Goal: Task Accomplishment & Management: Use online tool/utility

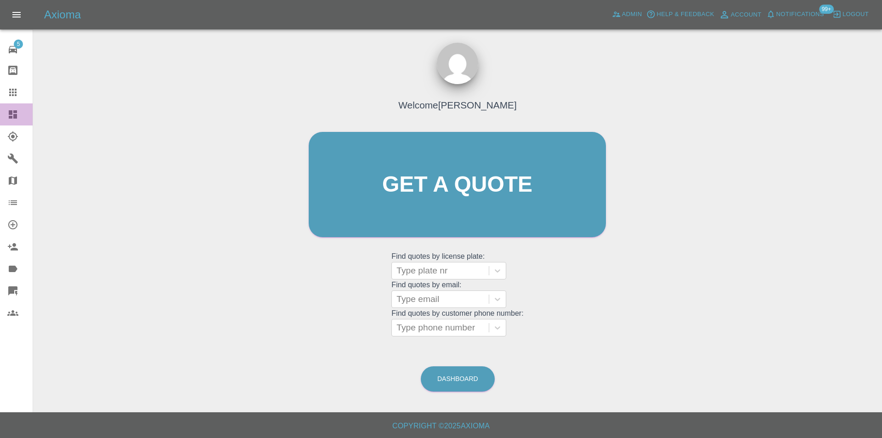
click at [13, 117] on icon at bounding box center [12, 114] width 11 height 11
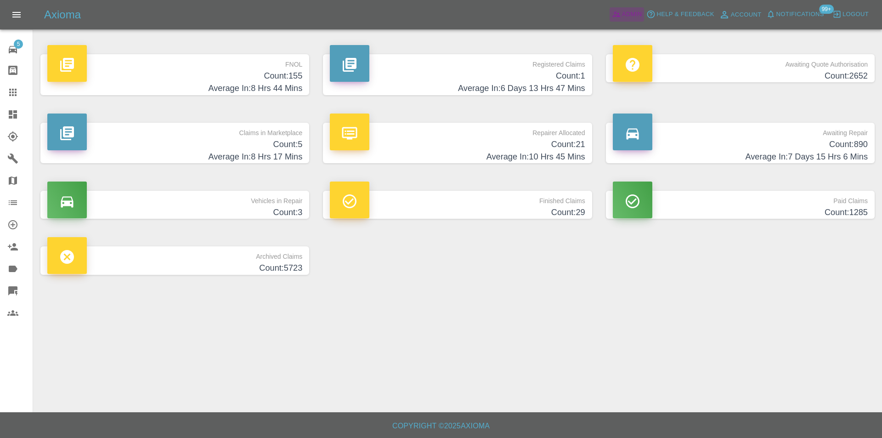
click at [635, 13] on span "Admin" at bounding box center [632, 14] width 20 height 11
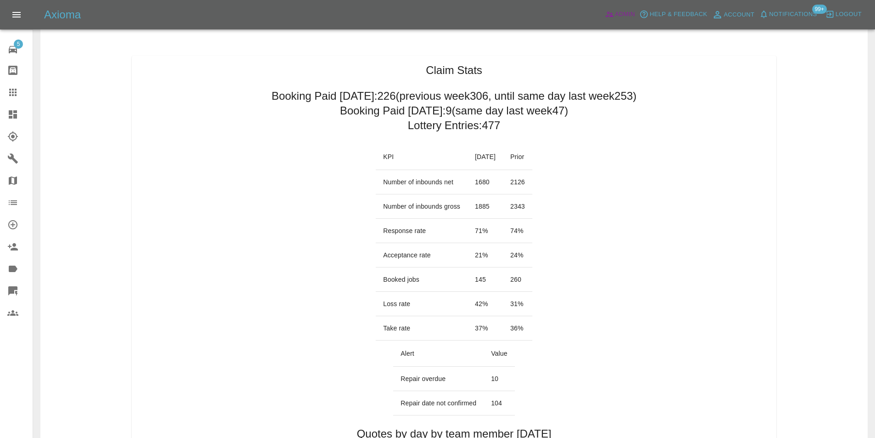
scroll to position [46, 0]
click at [13, 116] on icon at bounding box center [12, 114] width 11 height 11
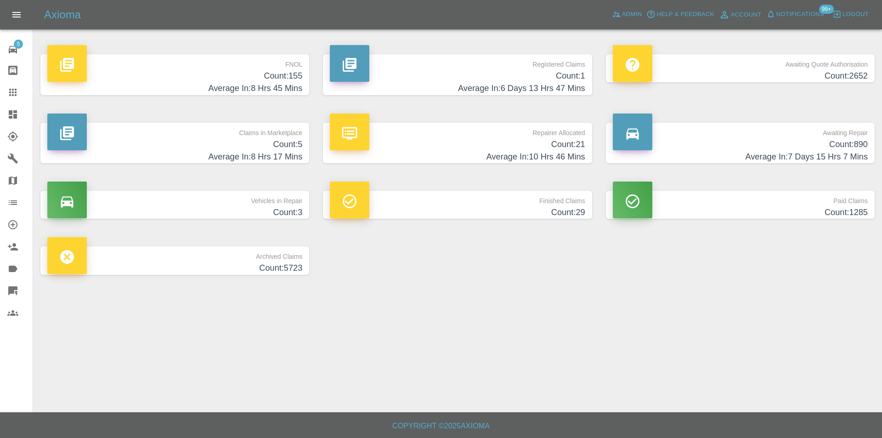
click at [297, 84] on h4 "Average In: 8 Hrs 45 Mins" at bounding box center [174, 88] width 255 height 12
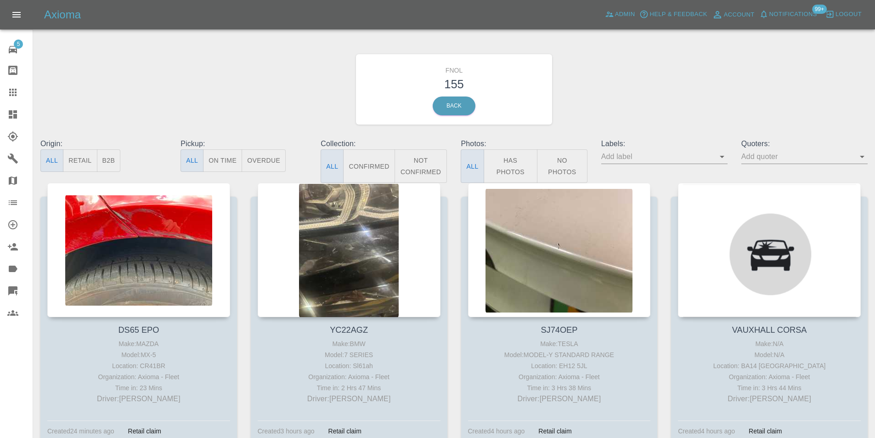
click at [503, 163] on button "Has Photos" at bounding box center [511, 166] width 54 height 34
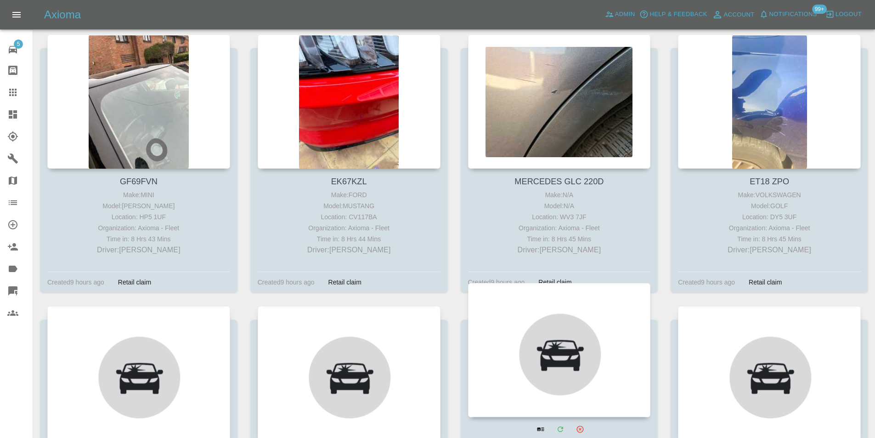
scroll to position [4319, 0]
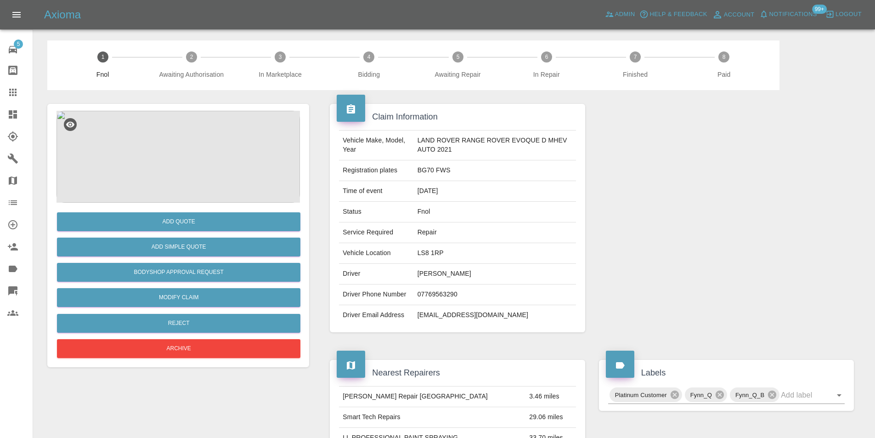
click at [181, 140] on img at bounding box center [178, 157] width 243 height 92
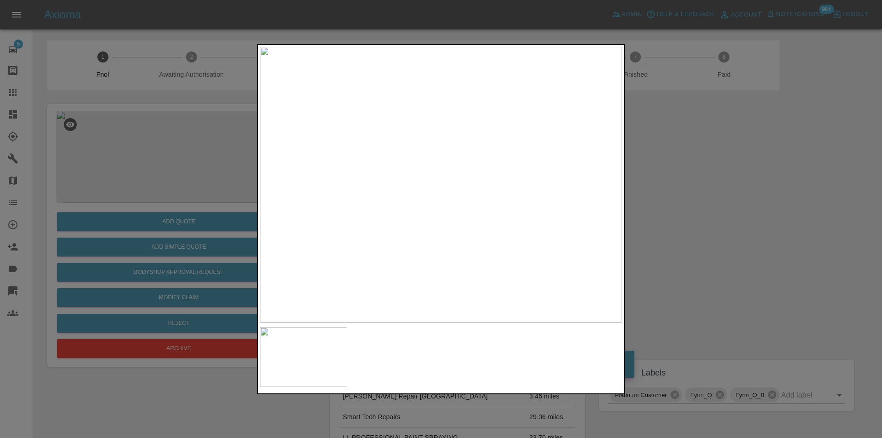
click at [717, 205] on div at bounding box center [441, 219] width 882 height 438
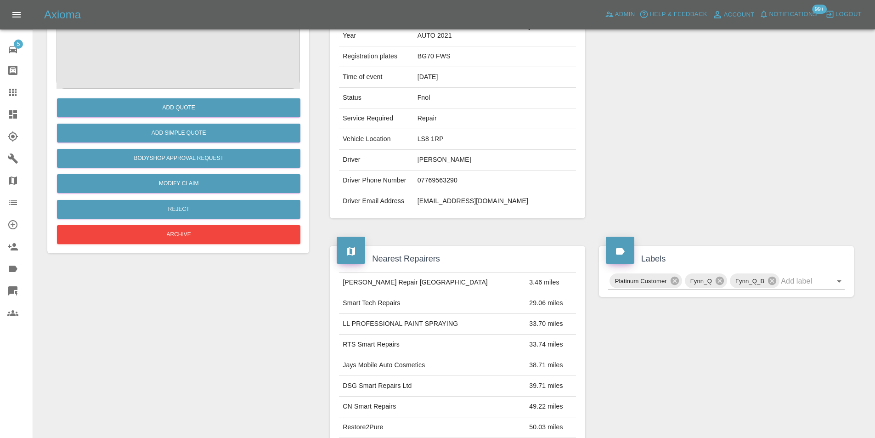
scroll to position [59, 0]
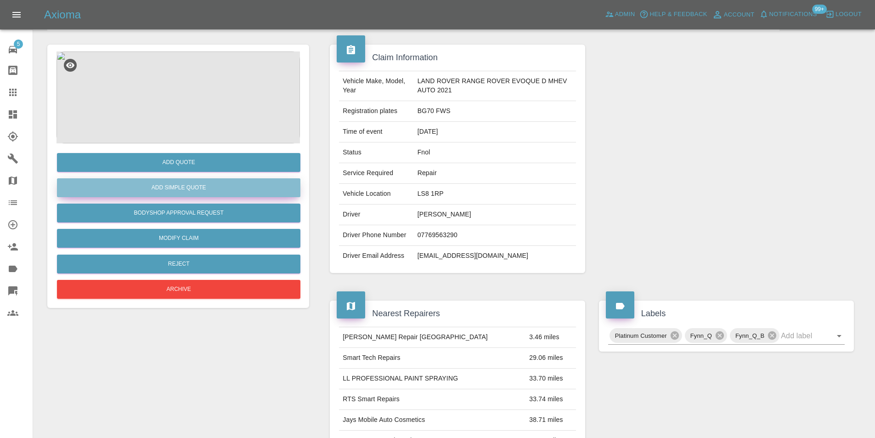
click at [178, 193] on button "Add Simple Quote" at bounding box center [178, 187] width 243 height 19
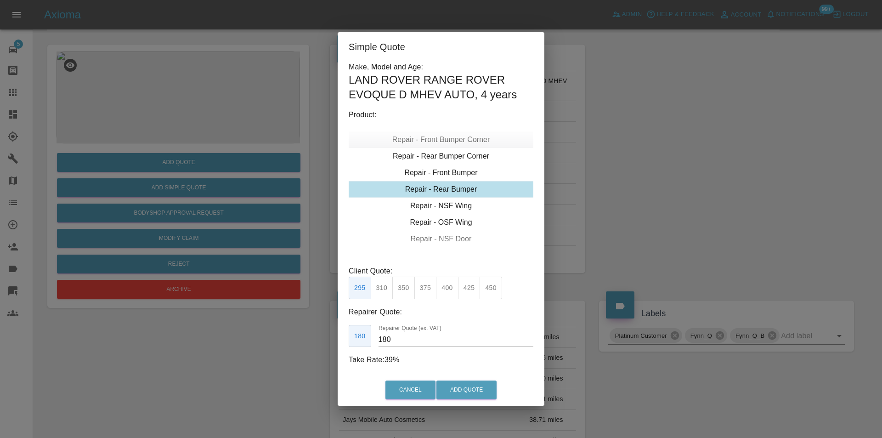
click at [459, 141] on div "Repair - Front Bumper Corner" at bounding box center [441, 139] width 185 height 17
type input "120"
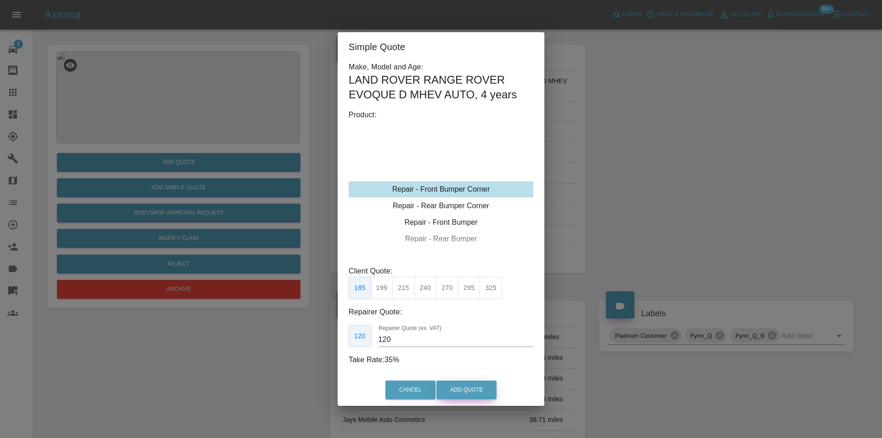
click at [468, 384] on button "Add Quote" at bounding box center [466, 389] width 60 height 19
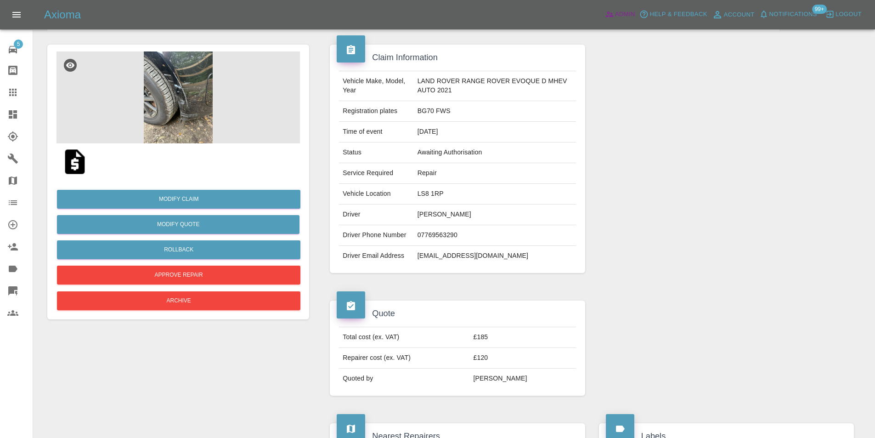
click at [618, 11] on span "Admin" at bounding box center [625, 14] width 20 height 11
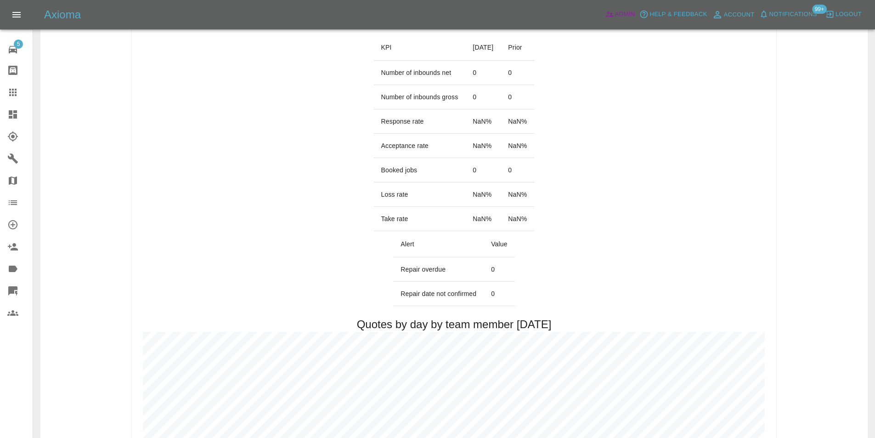
scroll to position [289, 0]
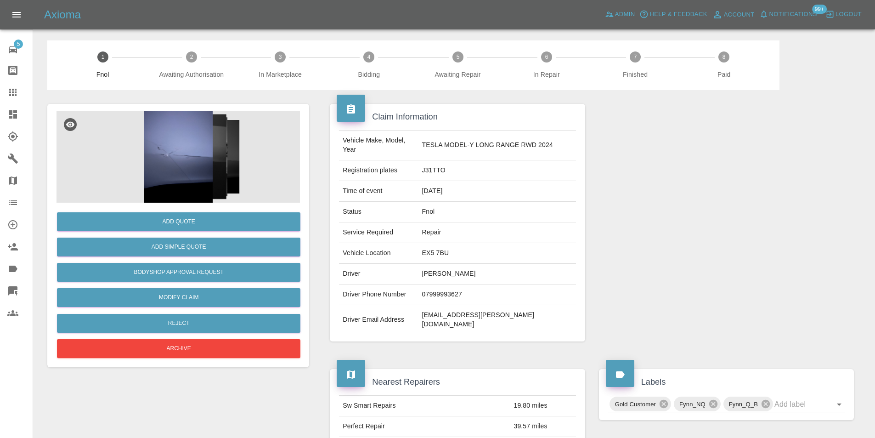
click at [173, 144] on img at bounding box center [178, 157] width 243 height 92
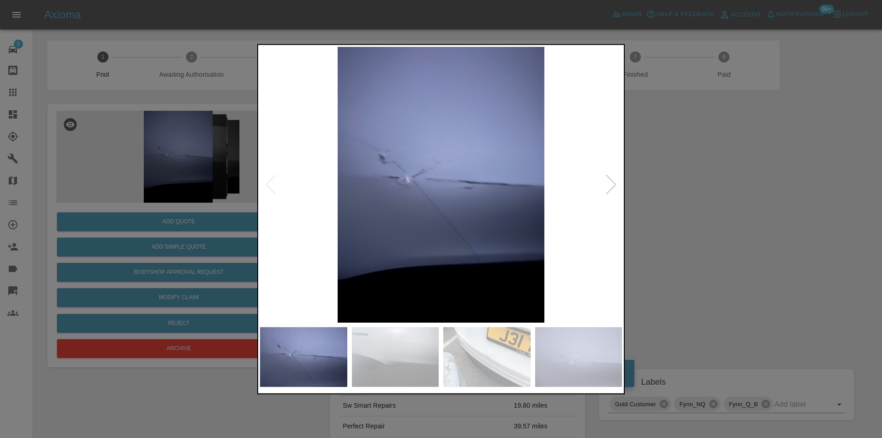
click at [606, 188] on div at bounding box center [611, 184] width 12 height 20
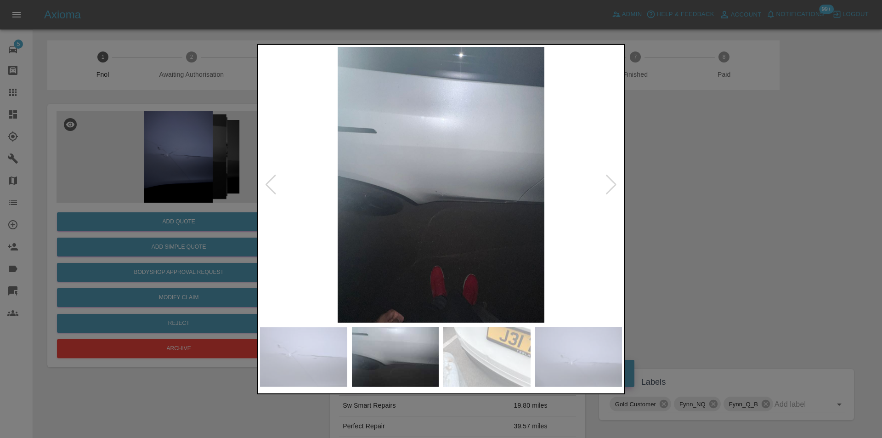
click at [607, 185] on div at bounding box center [611, 184] width 12 height 20
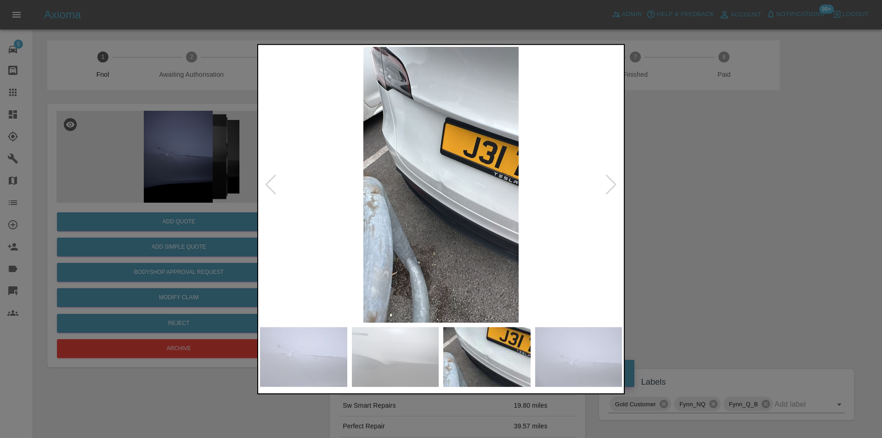
click at [607, 185] on div at bounding box center [611, 184] width 12 height 20
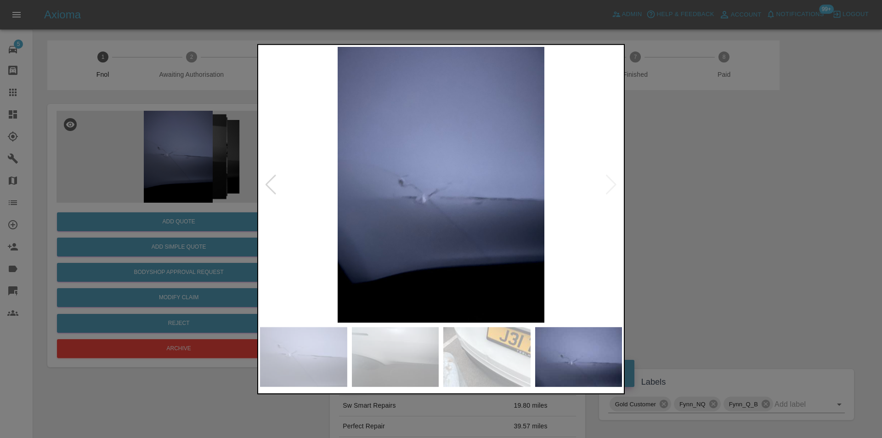
click at [686, 181] on div at bounding box center [441, 219] width 882 height 438
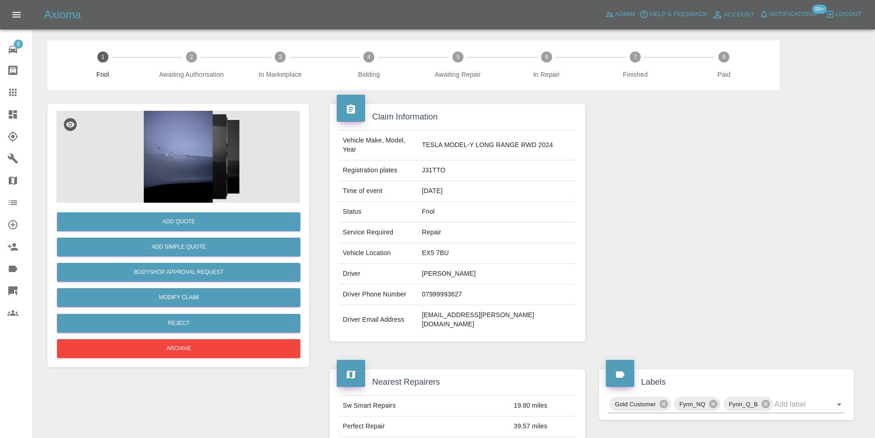
click at [193, 132] on img at bounding box center [178, 157] width 243 height 92
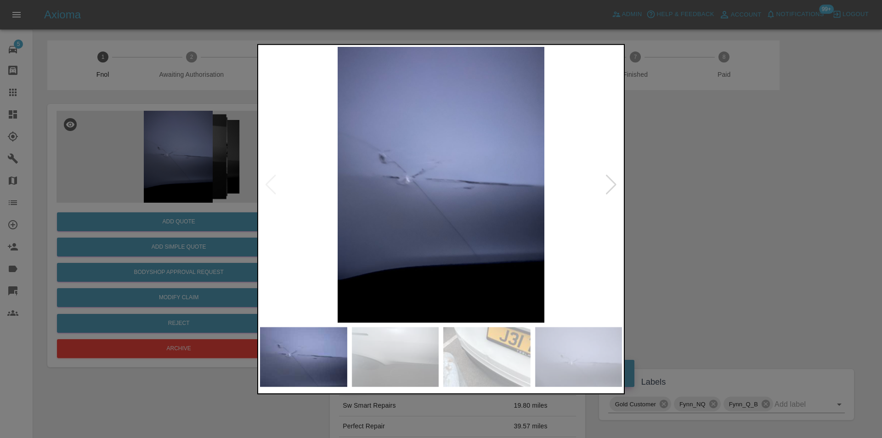
click at [613, 187] on div at bounding box center [611, 184] width 12 height 20
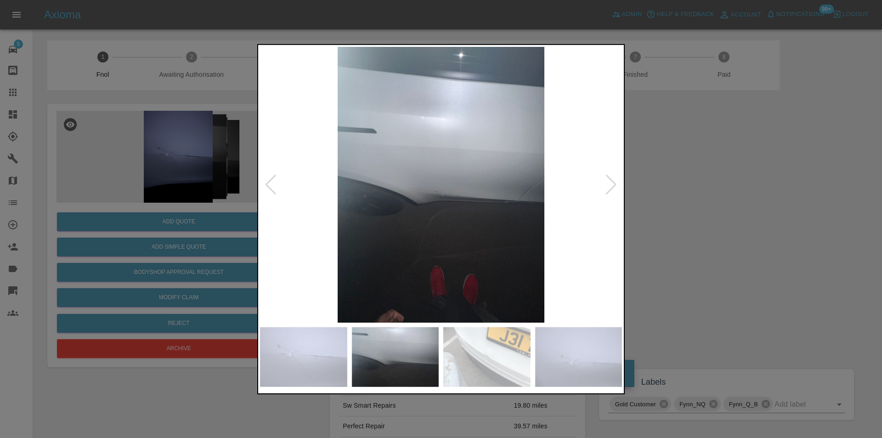
click at [613, 187] on div at bounding box center [611, 184] width 12 height 20
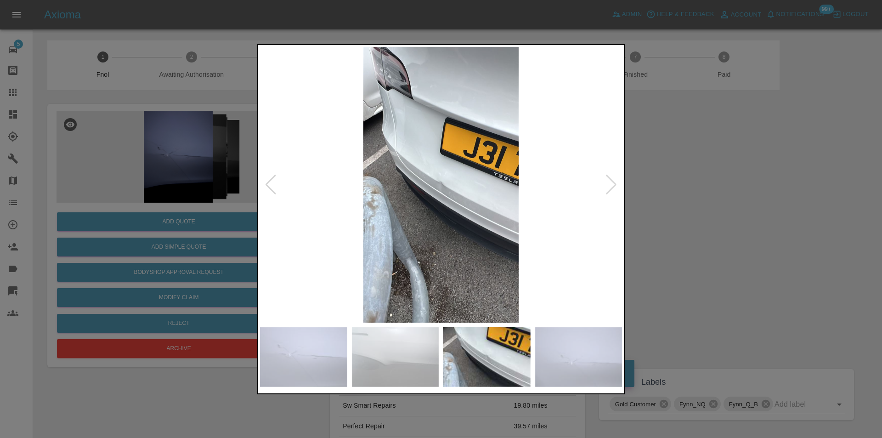
click at [716, 208] on div at bounding box center [441, 219] width 882 height 438
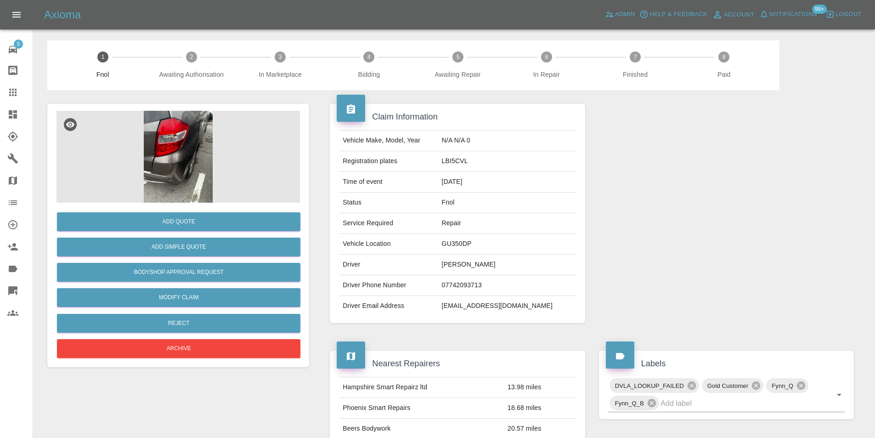
click at [171, 142] on img at bounding box center [178, 157] width 243 height 92
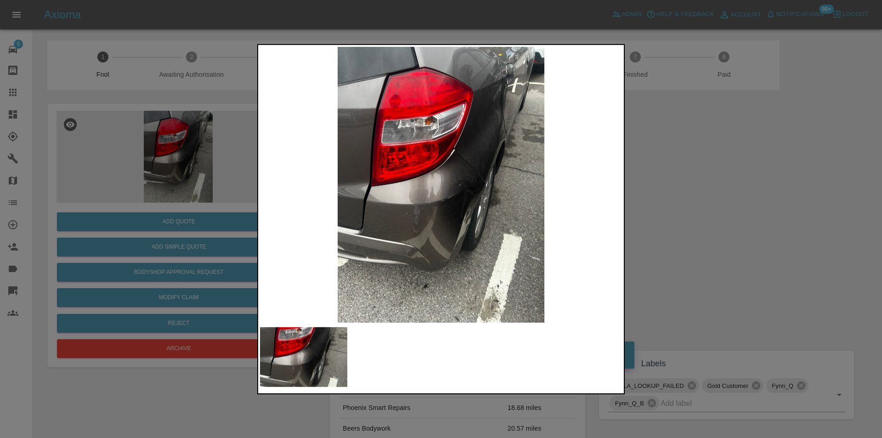
click at [426, 214] on img at bounding box center [441, 184] width 362 height 276
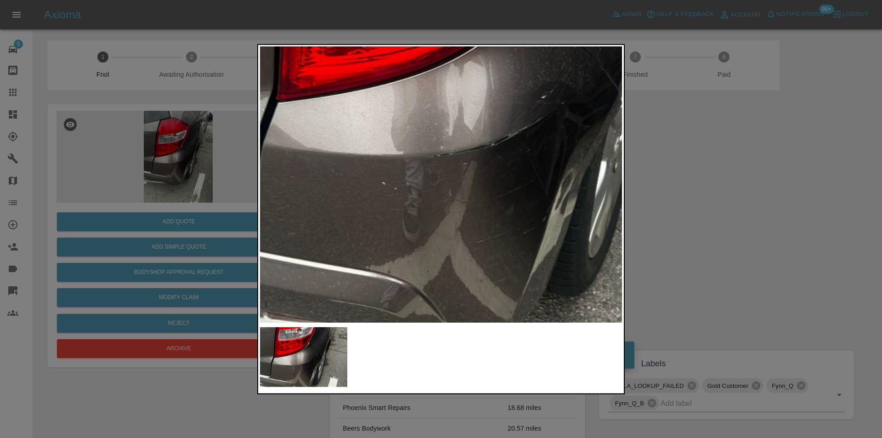
click at [426, 214] on img at bounding box center [486, 96] width 1086 height 827
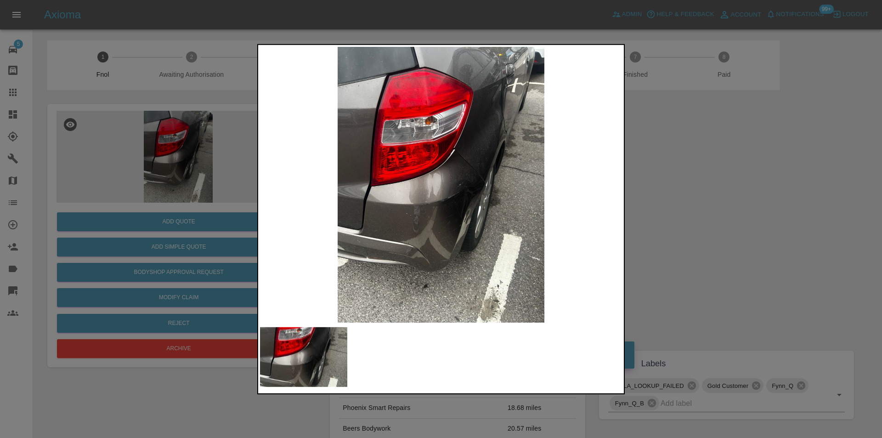
drag, startPoint x: 731, startPoint y: 219, endPoint x: 532, endPoint y: 229, distance: 199.2
click at [731, 220] on div at bounding box center [441, 219] width 882 height 438
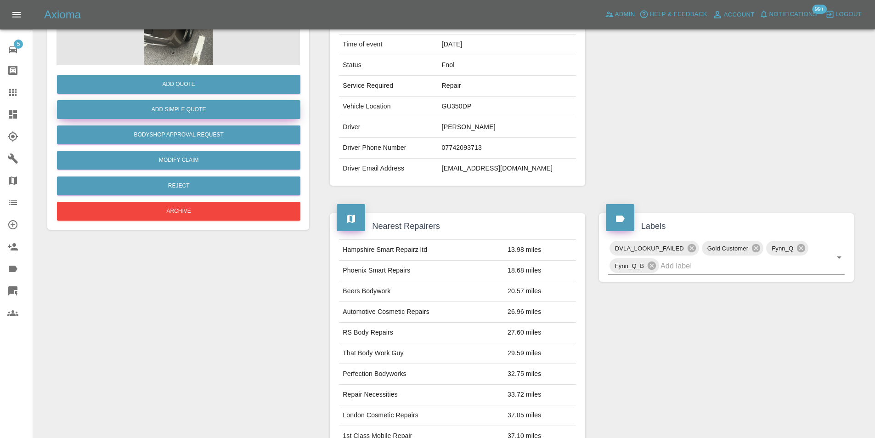
scroll to position [46, 0]
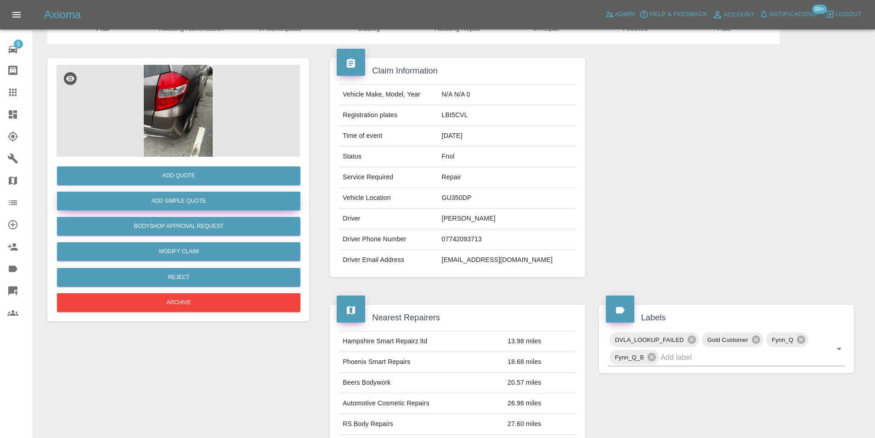
click at [176, 200] on button "Add Simple Quote" at bounding box center [178, 201] width 243 height 19
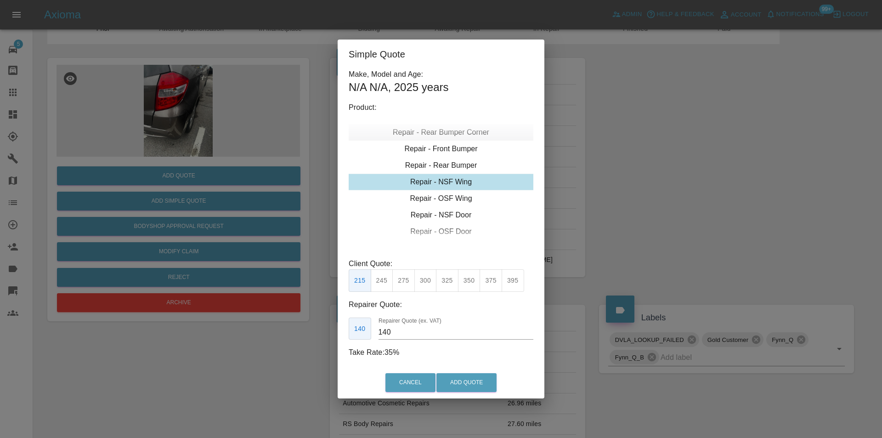
click at [460, 133] on div "Repair - Rear Bumper Corner" at bounding box center [441, 132] width 185 height 17
type input "120"
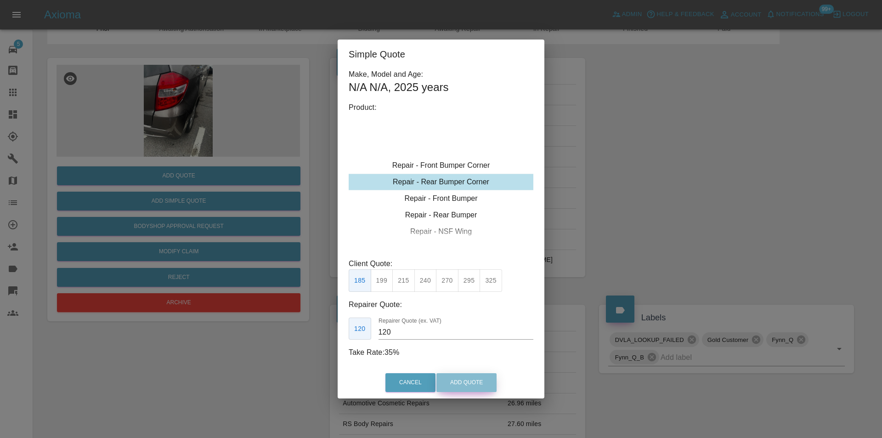
click at [458, 384] on button "Add Quote" at bounding box center [466, 382] width 60 height 19
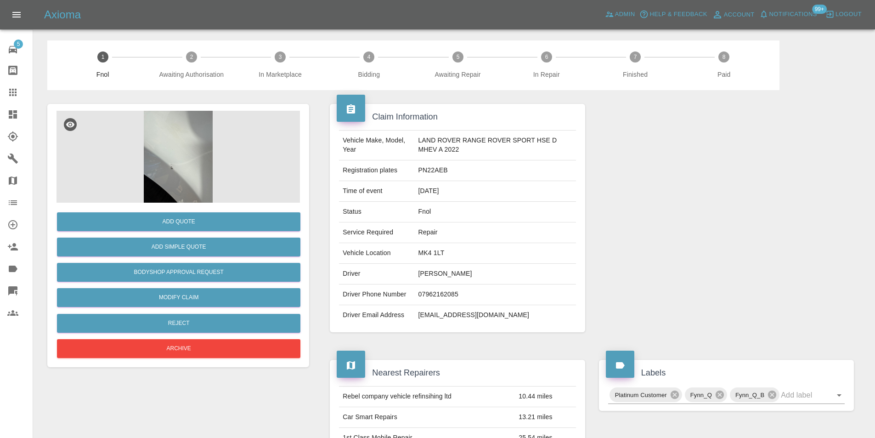
click at [174, 150] on img at bounding box center [178, 157] width 243 height 92
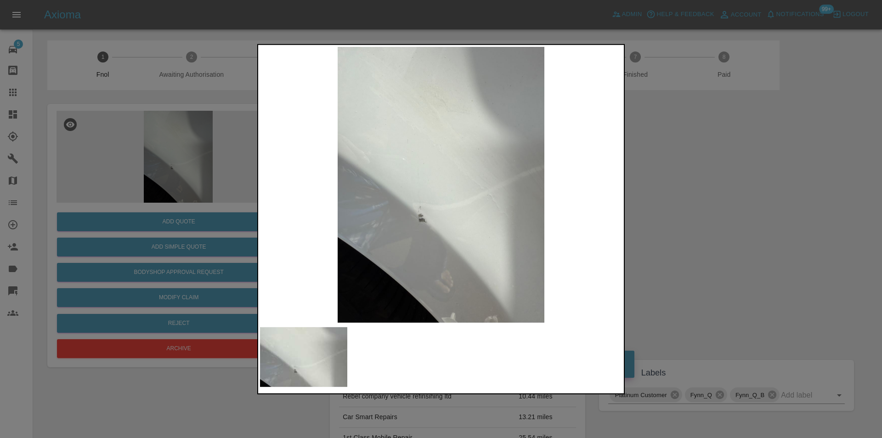
click at [730, 222] on div at bounding box center [441, 219] width 882 height 438
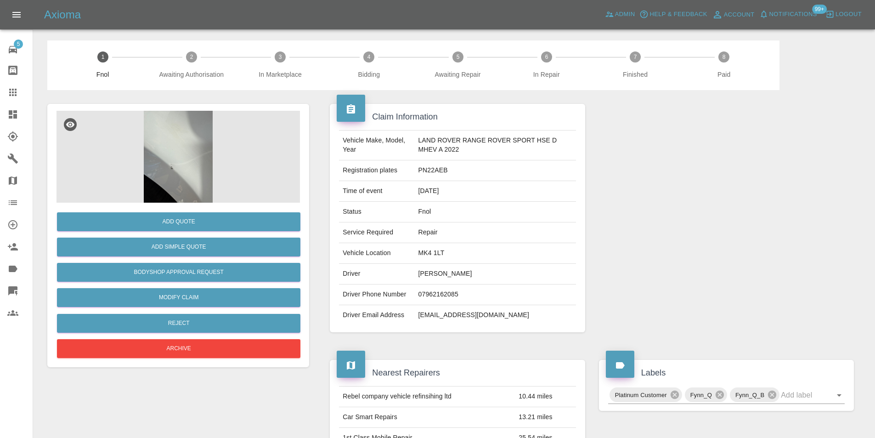
click at [185, 161] on img at bounding box center [178, 157] width 243 height 92
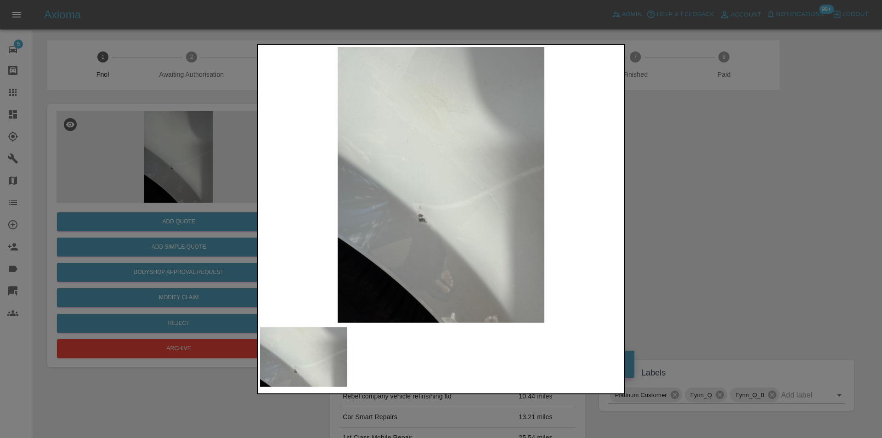
click at [424, 219] on img at bounding box center [441, 184] width 362 height 276
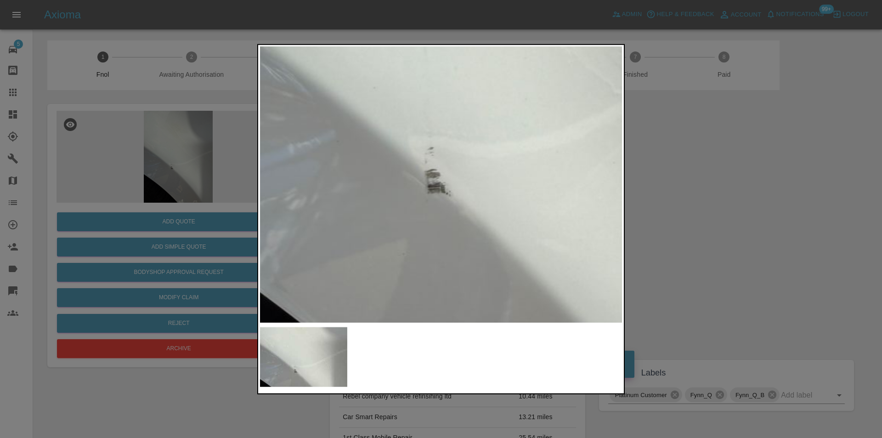
click at [424, 217] on img at bounding box center [493, 81] width 1086 height 827
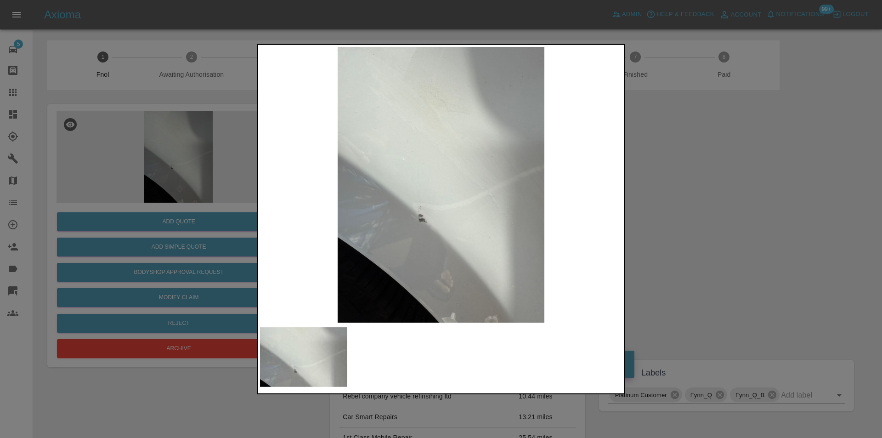
click at [801, 220] on div at bounding box center [441, 219] width 882 height 438
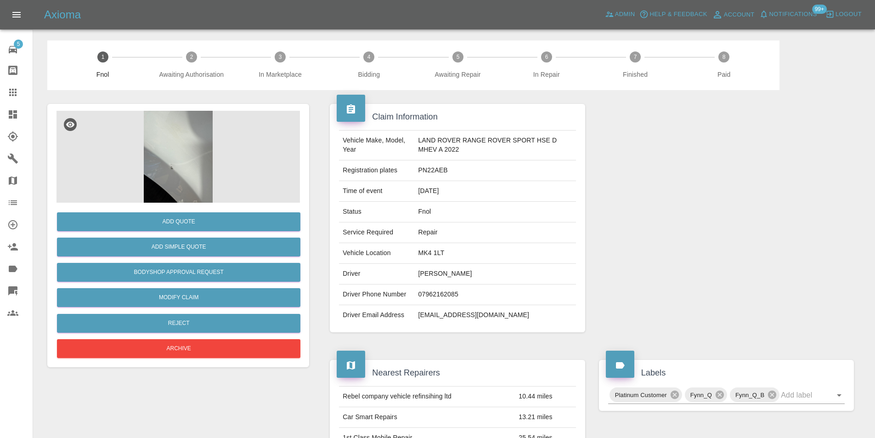
click at [192, 158] on img at bounding box center [178, 157] width 243 height 92
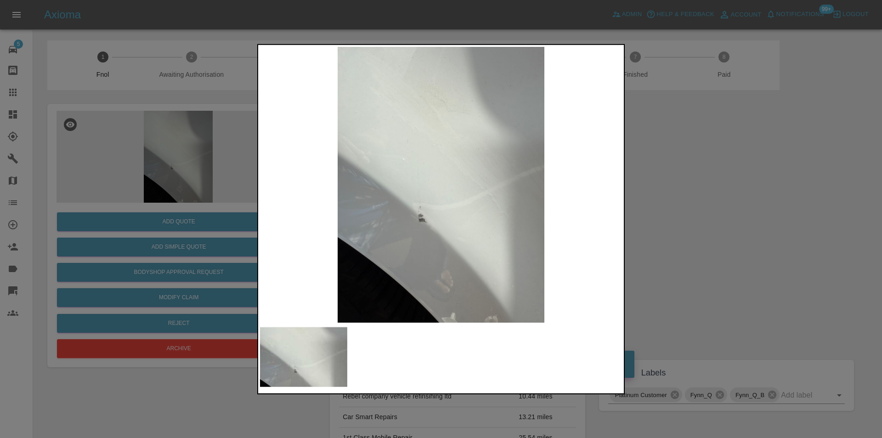
click at [415, 219] on img at bounding box center [441, 184] width 362 height 276
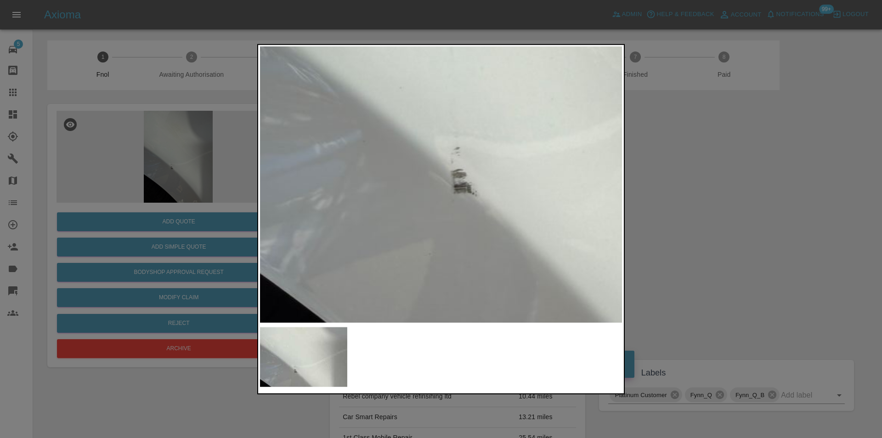
click at [421, 221] on img at bounding box center [520, 81] width 1086 height 827
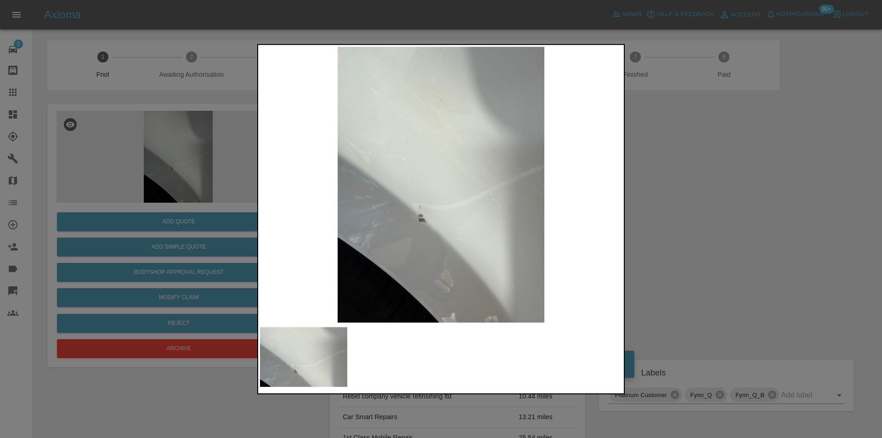
click at [788, 220] on div at bounding box center [441, 219] width 882 height 438
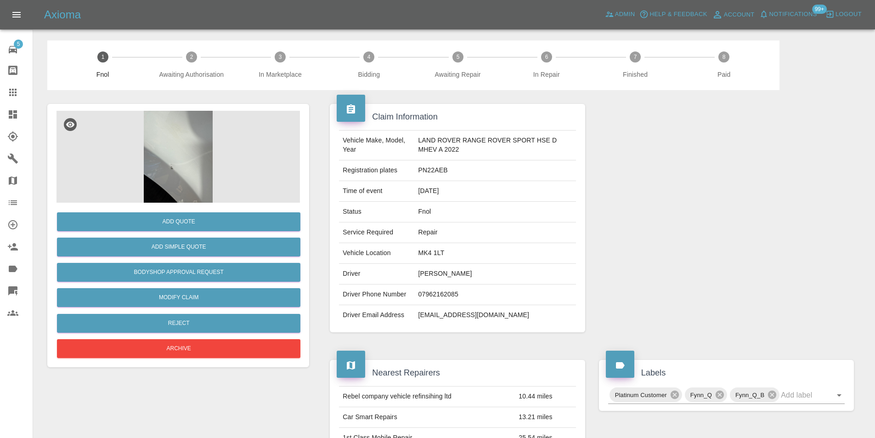
click at [170, 133] on img at bounding box center [178, 157] width 243 height 92
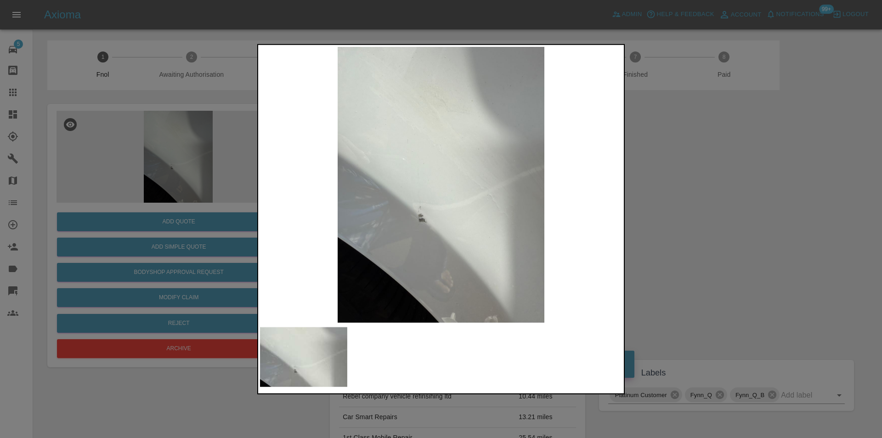
click at [429, 218] on img at bounding box center [441, 184] width 362 height 276
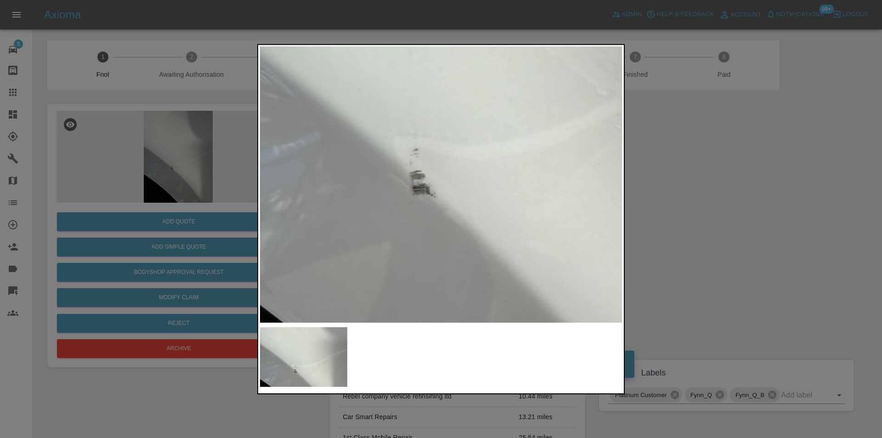
click at [436, 211] on img at bounding box center [478, 82] width 1086 height 827
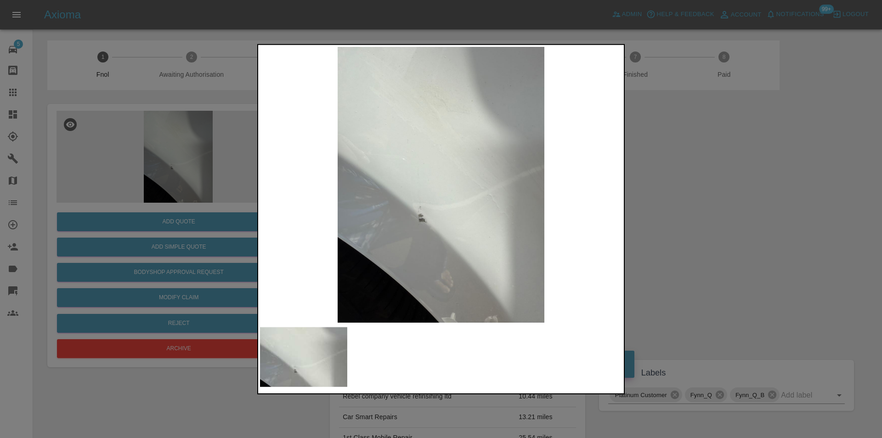
click at [684, 194] on div at bounding box center [441, 219] width 882 height 438
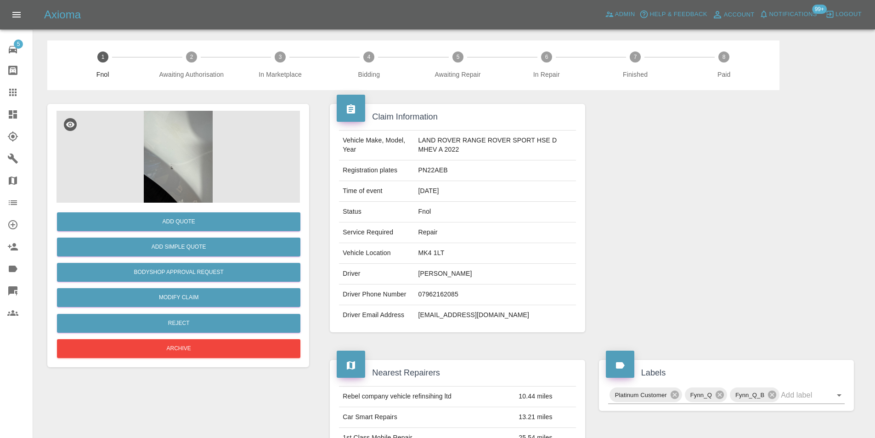
click at [178, 147] on img at bounding box center [178, 157] width 243 height 92
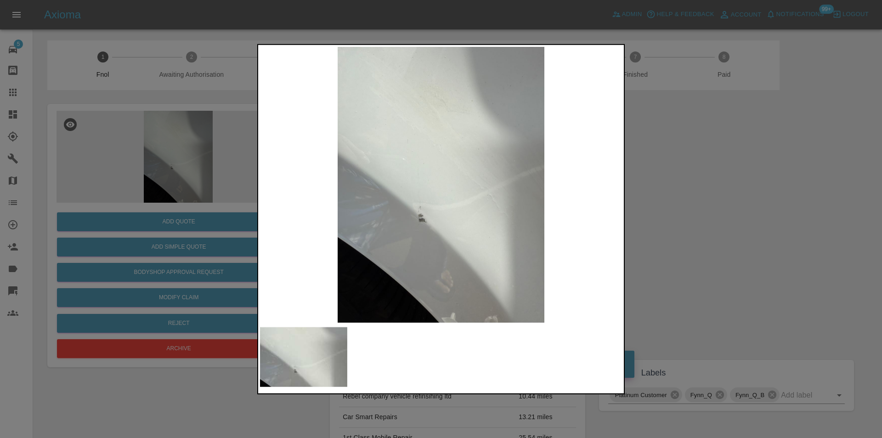
click at [416, 199] on img at bounding box center [441, 184] width 362 height 276
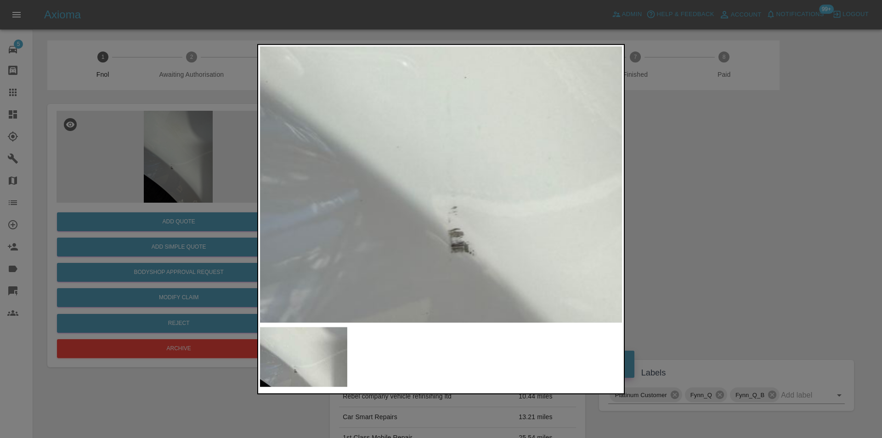
click at [416, 199] on img at bounding box center [517, 140] width 1086 height 827
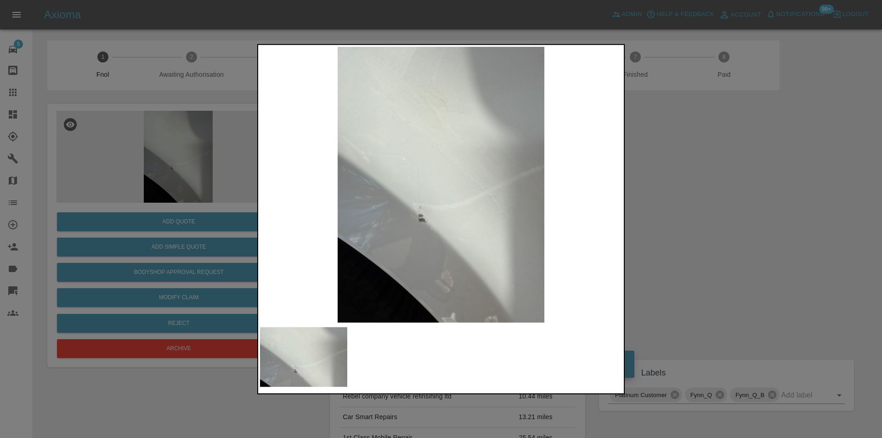
click at [694, 203] on div at bounding box center [441, 219] width 882 height 438
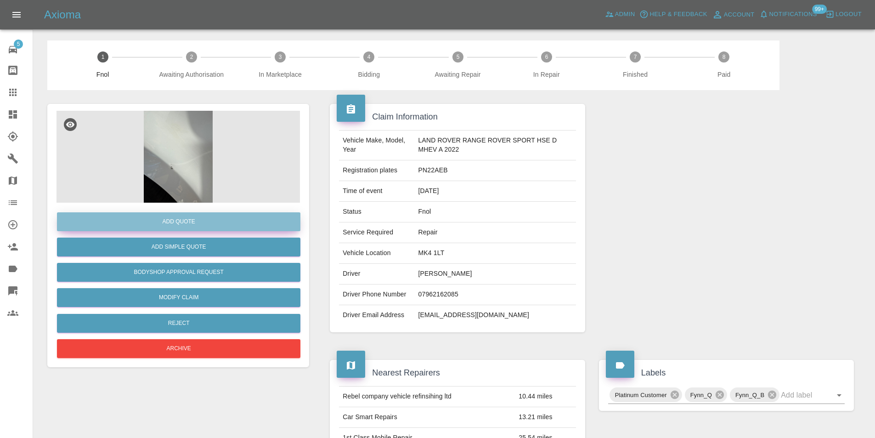
click at [198, 218] on button "Add Quote" at bounding box center [178, 221] width 243 height 19
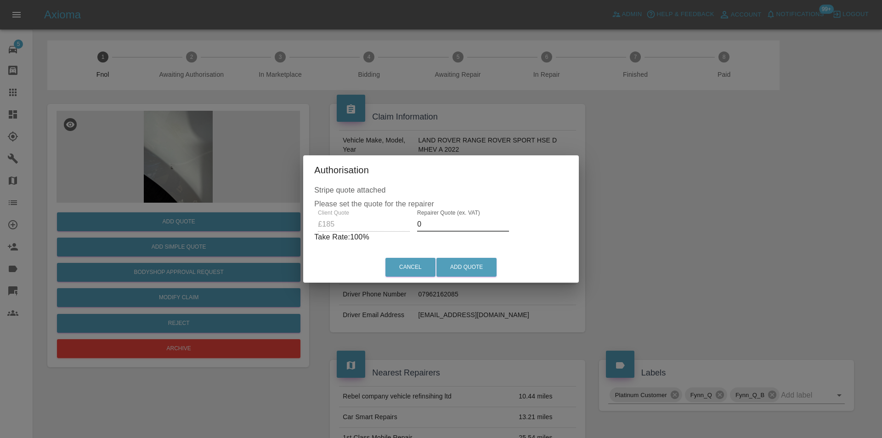
click at [453, 227] on input "0" at bounding box center [463, 224] width 92 height 15
type input "0120"
click at [471, 265] on button "Add Quote" at bounding box center [466, 267] width 60 height 19
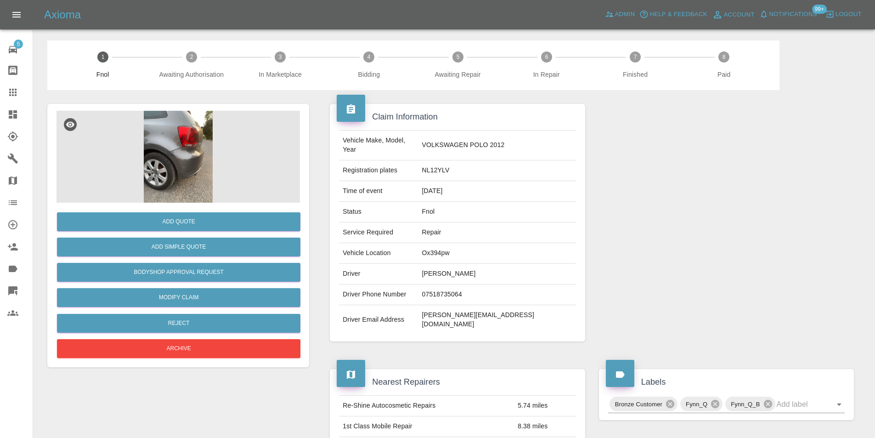
click at [176, 143] on img at bounding box center [178, 157] width 243 height 92
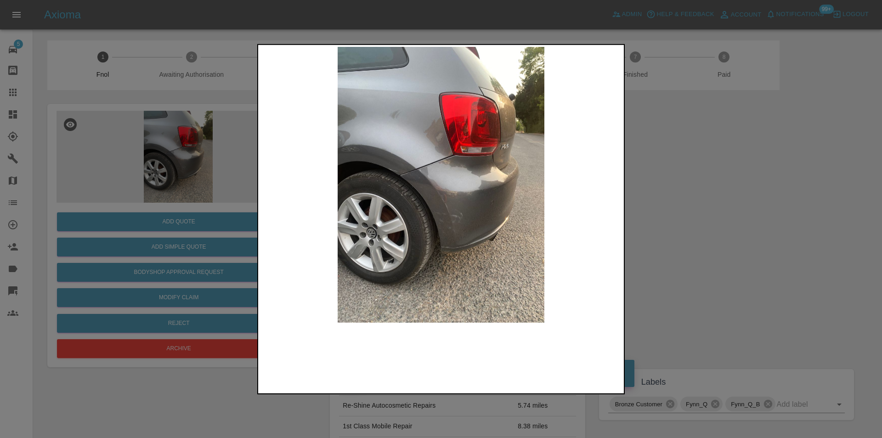
click at [417, 183] on img at bounding box center [441, 184] width 362 height 276
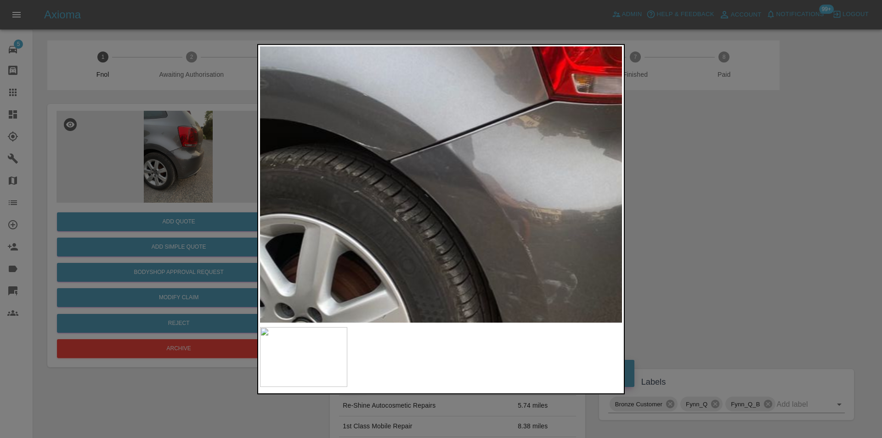
click at [417, 183] on img at bounding box center [513, 188] width 1086 height 827
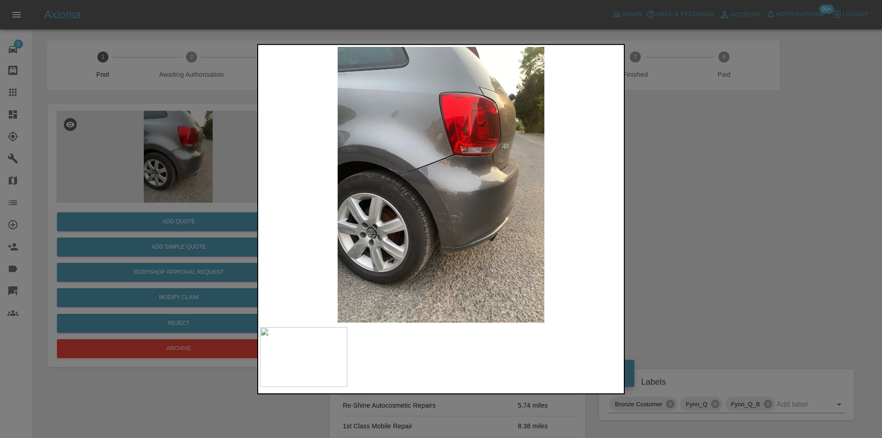
click at [707, 242] on div at bounding box center [441, 219] width 882 height 438
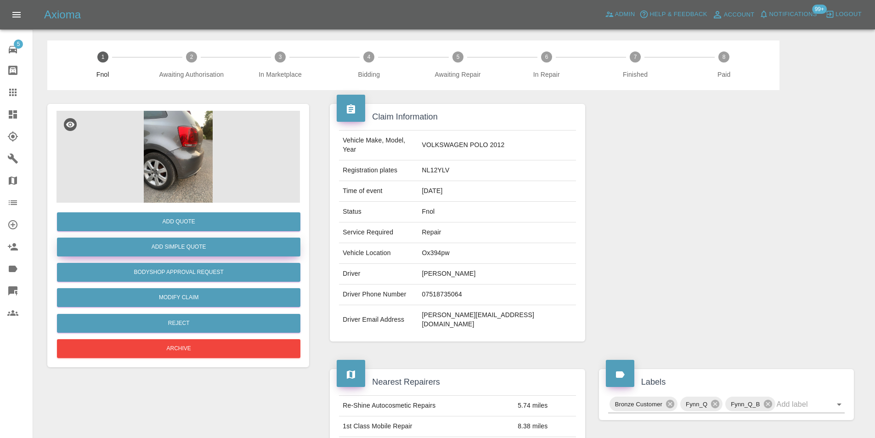
click at [210, 252] on button "Add Simple Quote" at bounding box center [178, 247] width 243 height 19
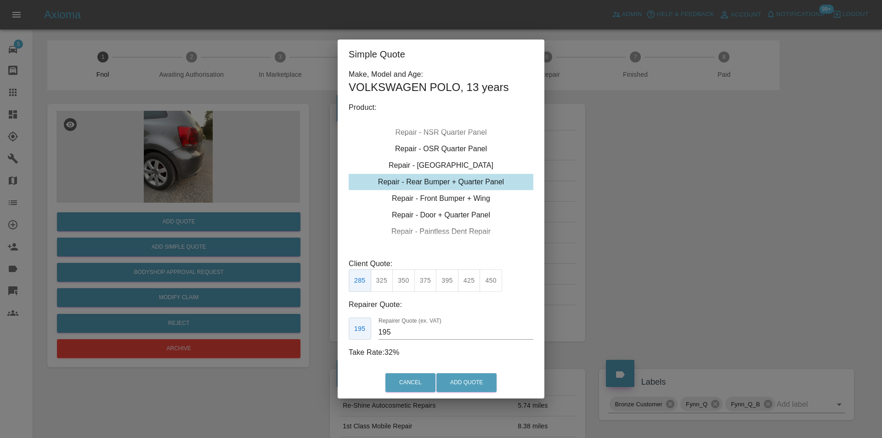
click at [382, 284] on button "325" at bounding box center [382, 280] width 23 height 23
type input "200"
click at [463, 380] on button "Add Quote" at bounding box center [466, 382] width 60 height 19
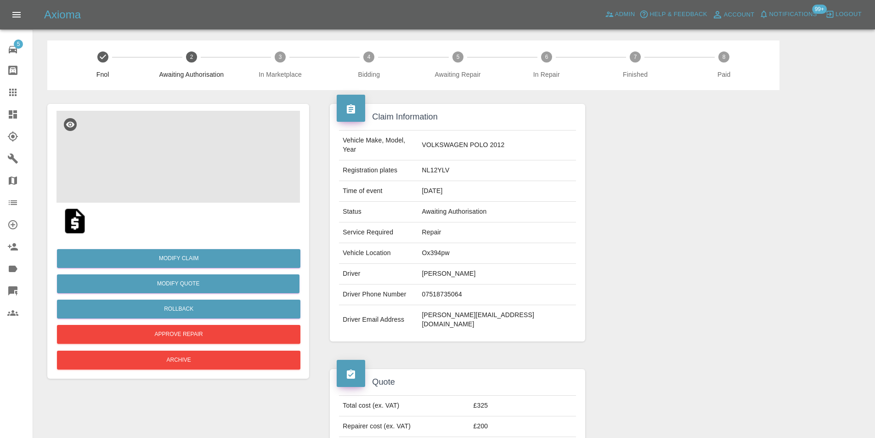
click at [172, 151] on img at bounding box center [178, 157] width 243 height 92
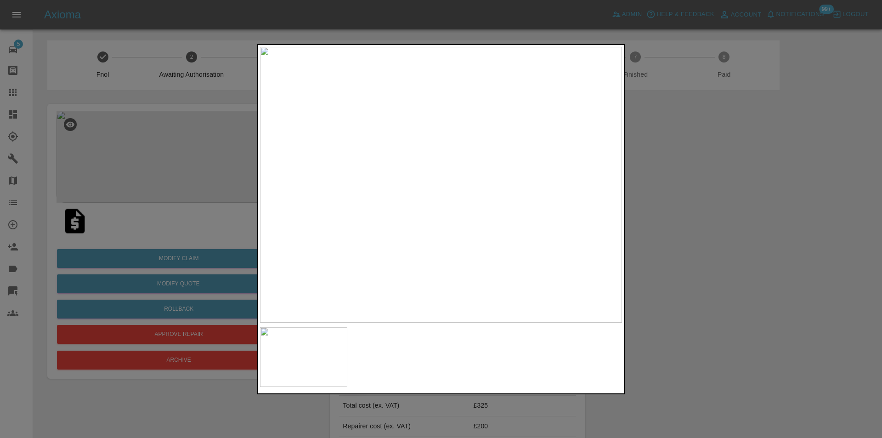
click at [724, 162] on div at bounding box center [441, 219] width 882 height 438
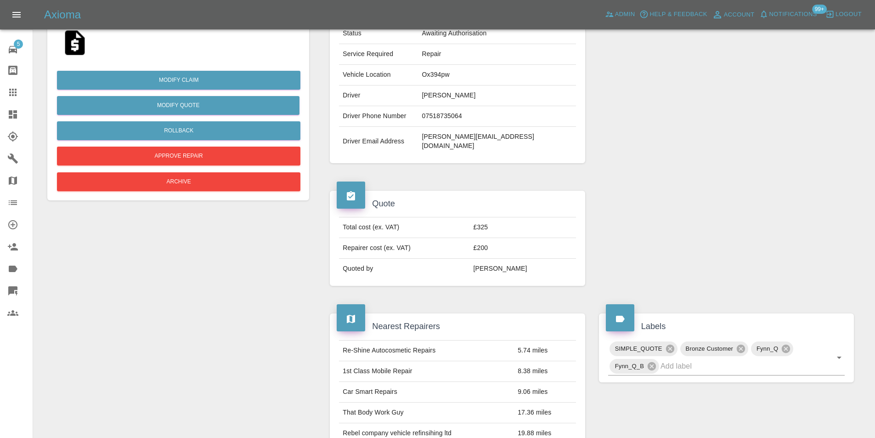
scroll to position [184, 0]
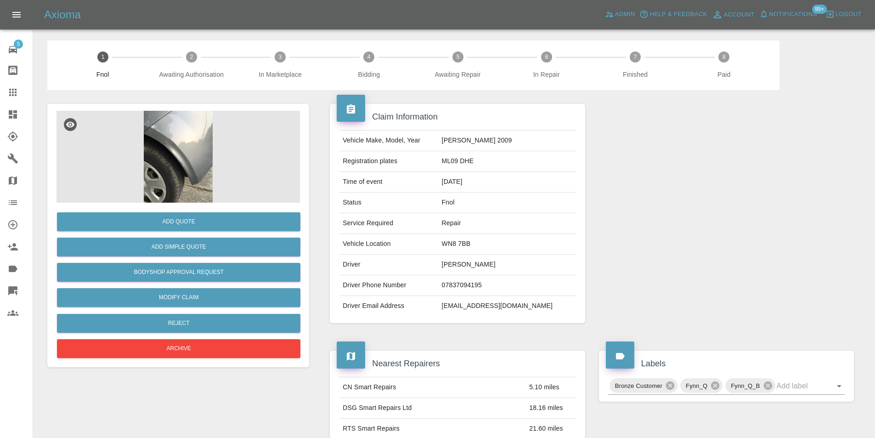
click at [168, 147] on img at bounding box center [178, 157] width 243 height 92
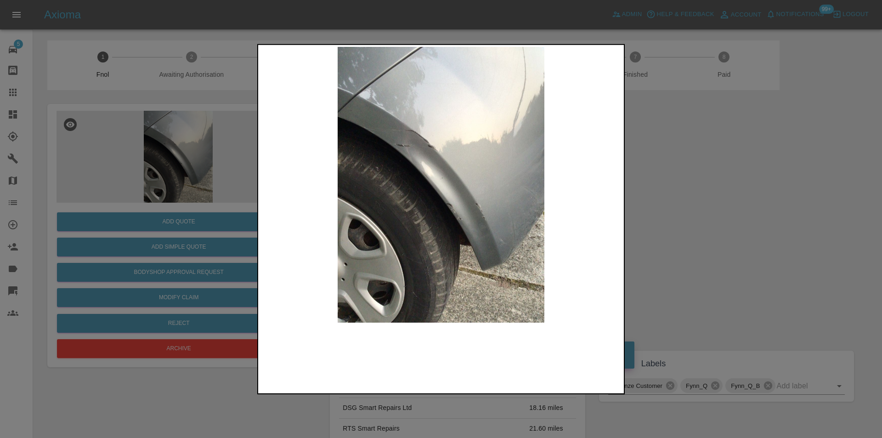
click at [398, 137] on img at bounding box center [441, 184] width 362 height 276
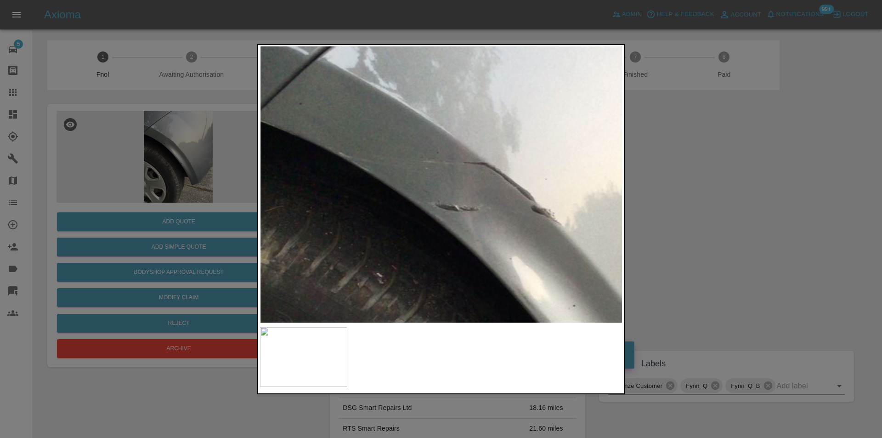
click at [398, 137] on img at bounding box center [571, 325] width 1086 height 827
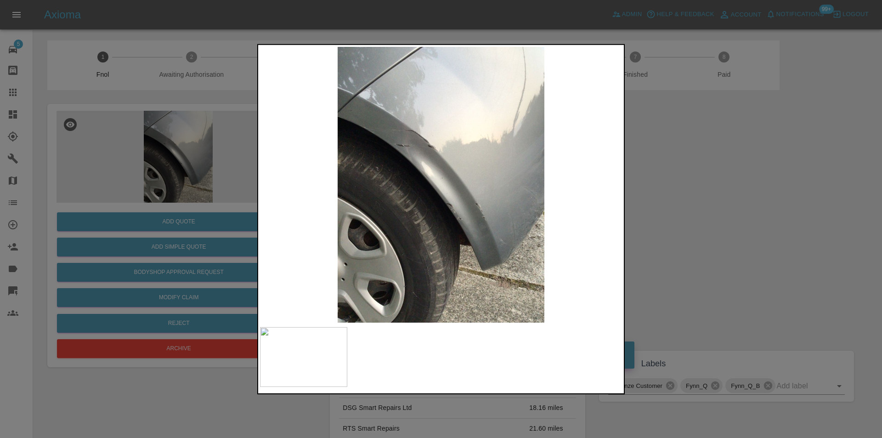
click at [676, 193] on div at bounding box center [441, 219] width 882 height 438
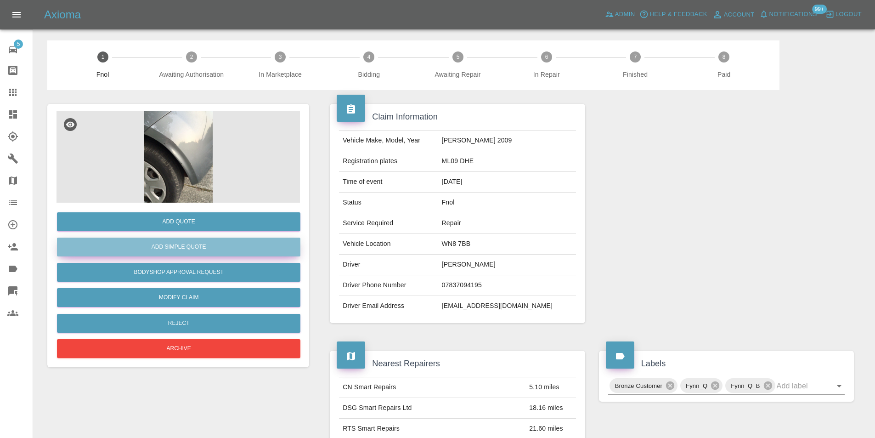
click at [212, 250] on button "Add Simple Quote" at bounding box center [178, 247] width 243 height 19
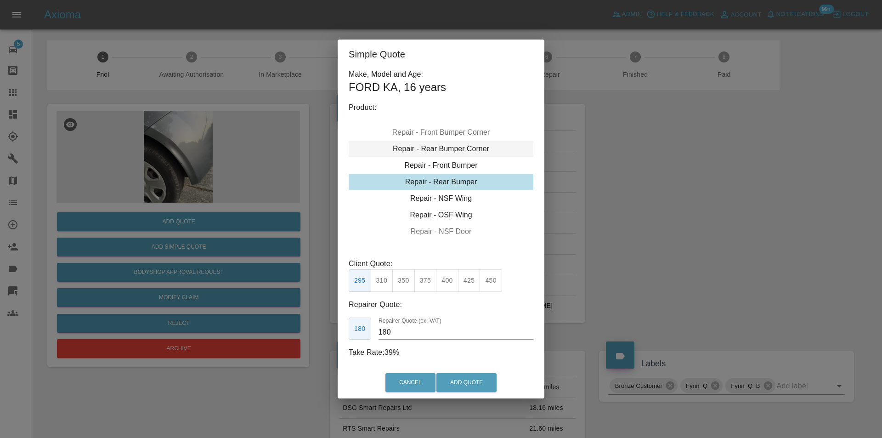
click at [468, 151] on div "Repair - Rear Bumper Corner" at bounding box center [441, 149] width 185 height 17
type input "120"
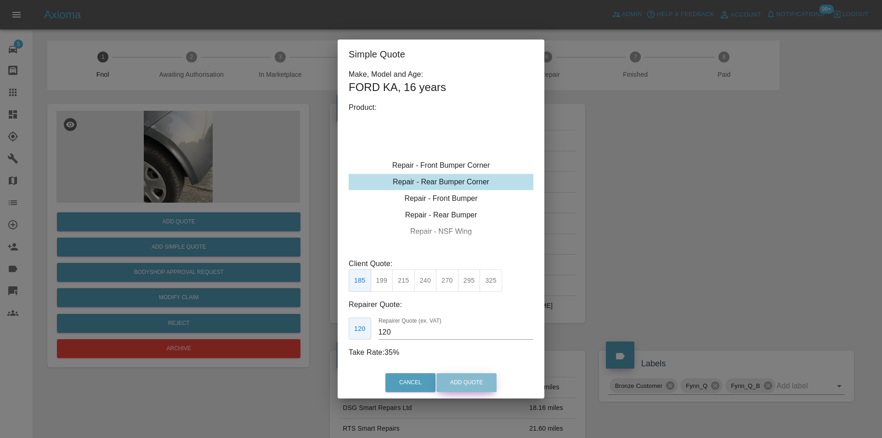
click at [466, 384] on button "Add Quote" at bounding box center [466, 382] width 60 height 19
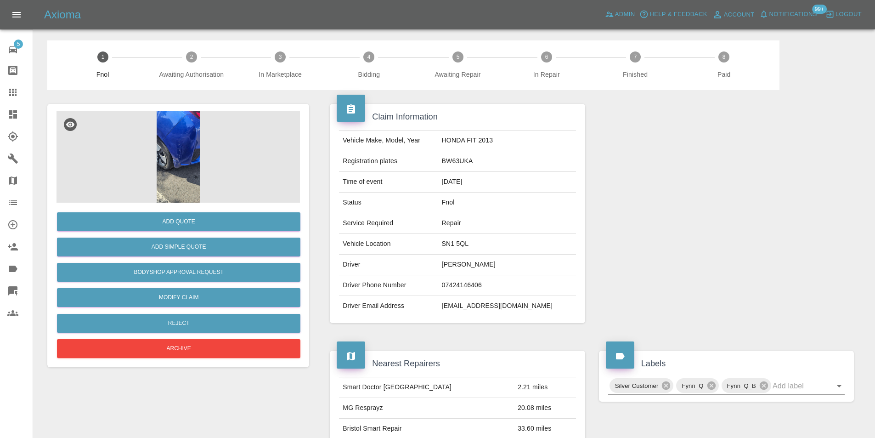
click at [178, 146] on img at bounding box center [178, 157] width 243 height 92
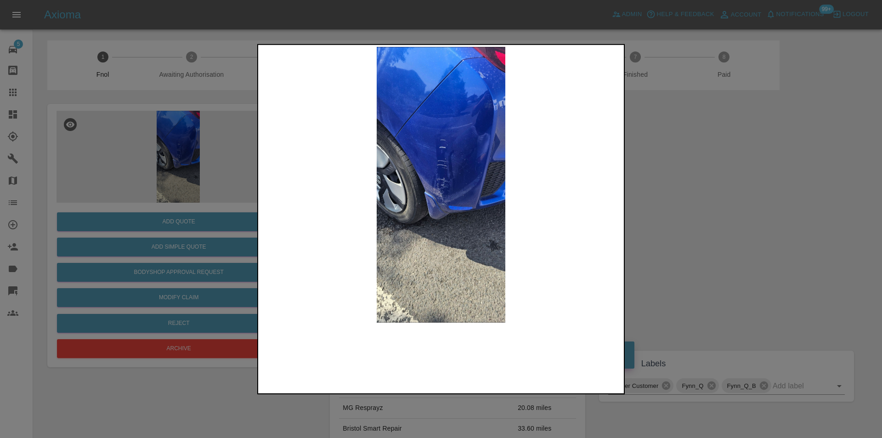
click at [441, 190] on img at bounding box center [441, 184] width 362 height 276
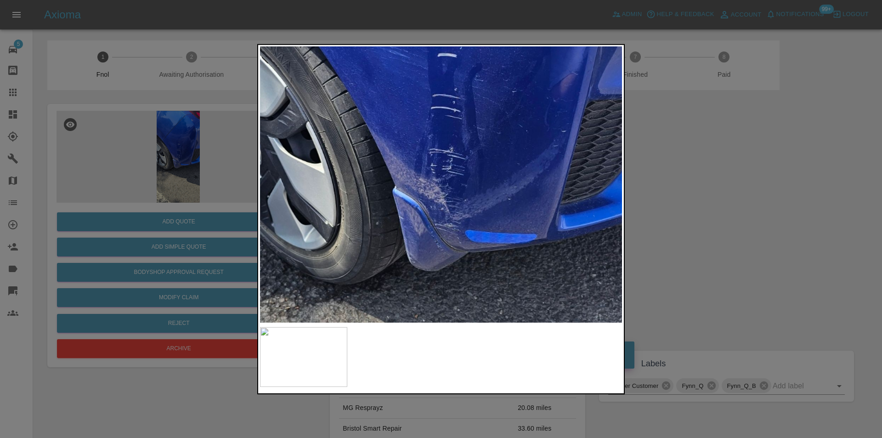
click at [417, 189] on img at bounding box center [442, 166] width 1086 height 827
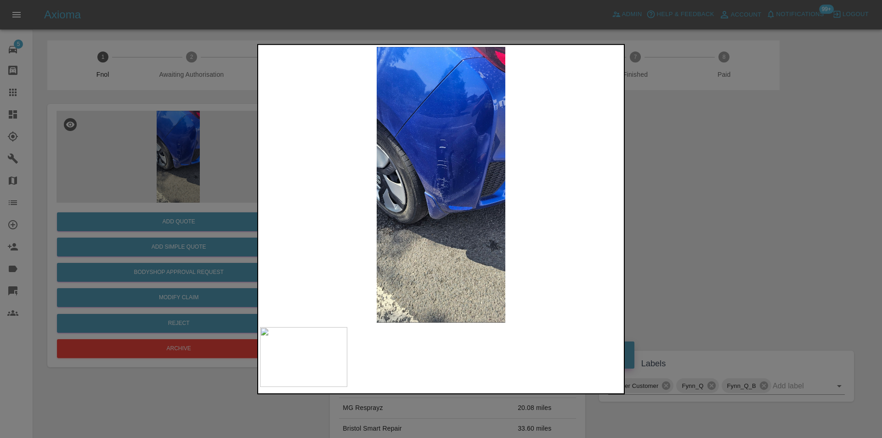
click at [705, 208] on div at bounding box center [441, 219] width 882 height 438
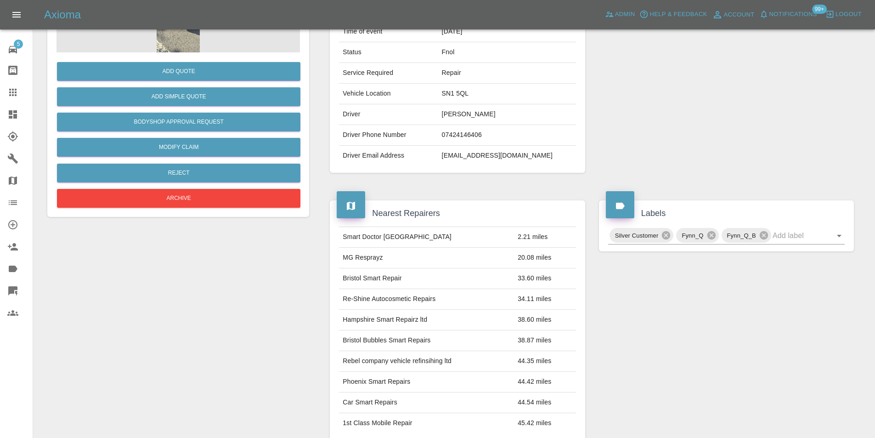
scroll to position [4, 0]
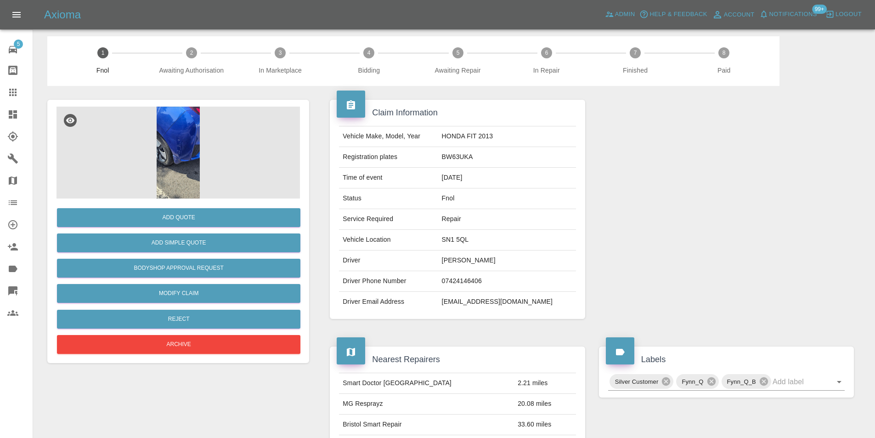
click at [183, 137] on img at bounding box center [178, 153] width 243 height 92
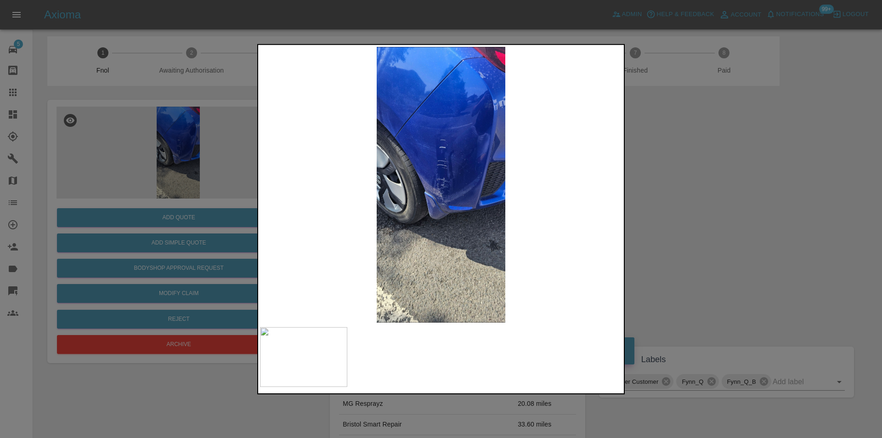
click at [441, 175] on img at bounding box center [441, 184] width 362 height 276
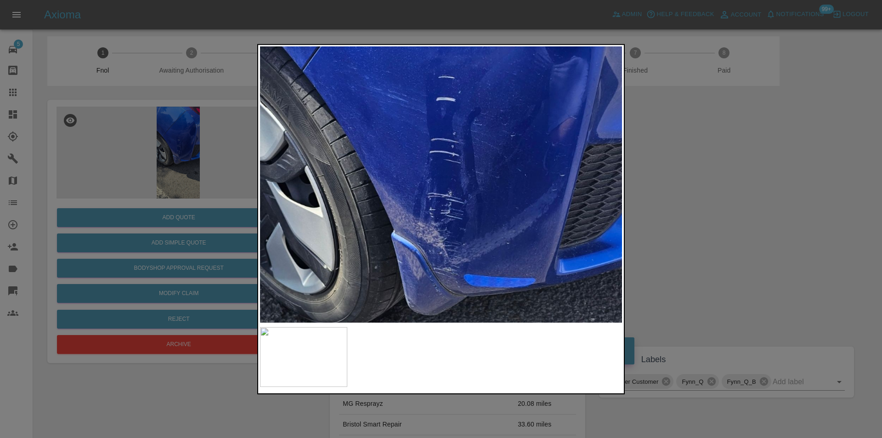
click at [441, 175] on img at bounding box center [441, 210] width 1086 height 827
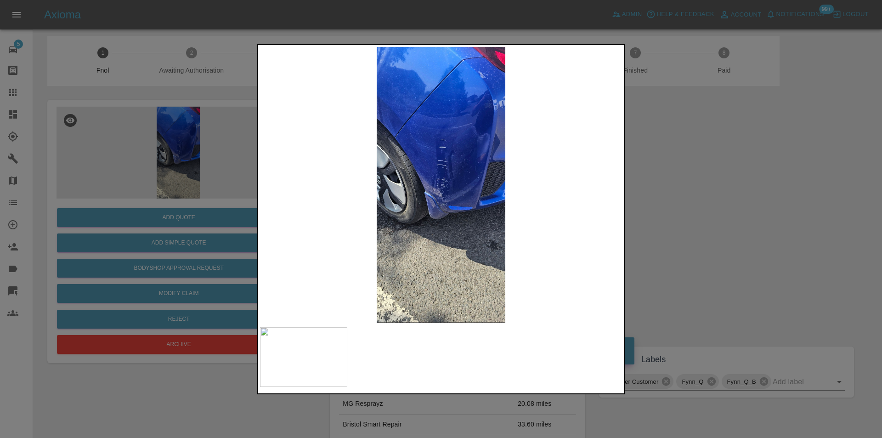
click at [730, 175] on div at bounding box center [441, 219] width 882 height 438
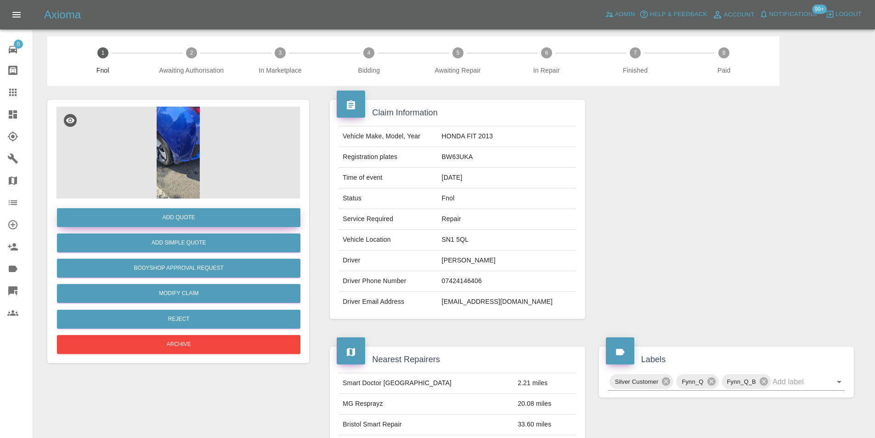
click at [188, 221] on button "Add Quote" at bounding box center [178, 217] width 243 height 19
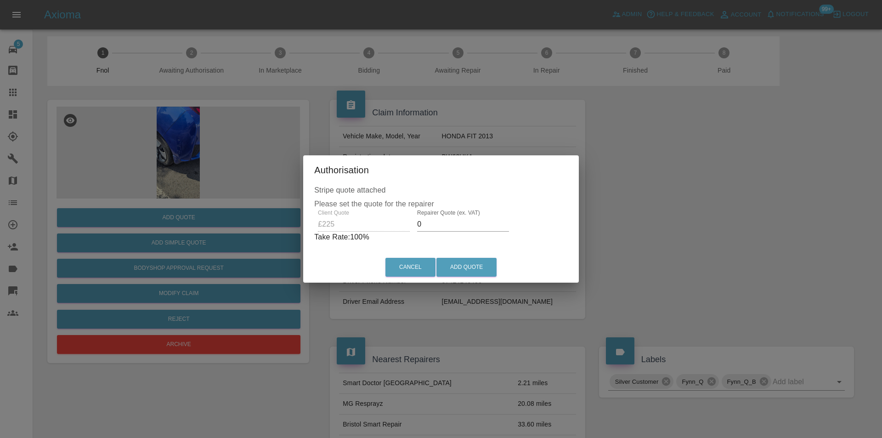
click at [426, 221] on input "0" at bounding box center [463, 224] width 92 height 15
type input "0145"
click at [450, 263] on button "Add Quote" at bounding box center [466, 267] width 60 height 19
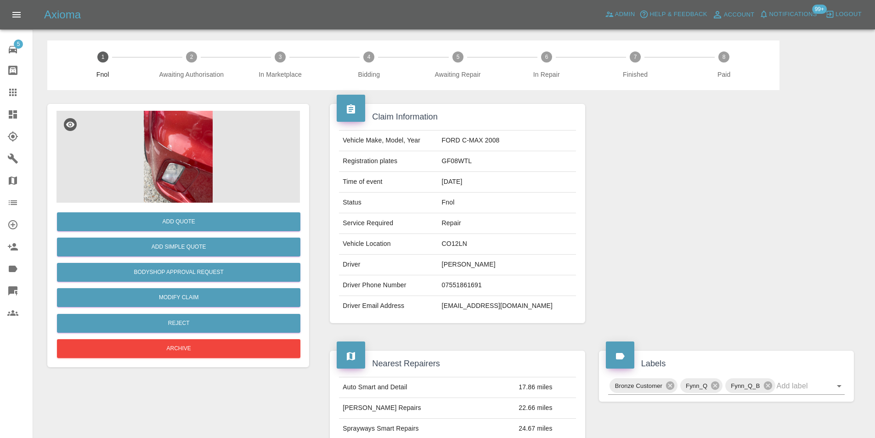
click at [184, 143] on img at bounding box center [178, 157] width 243 height 92
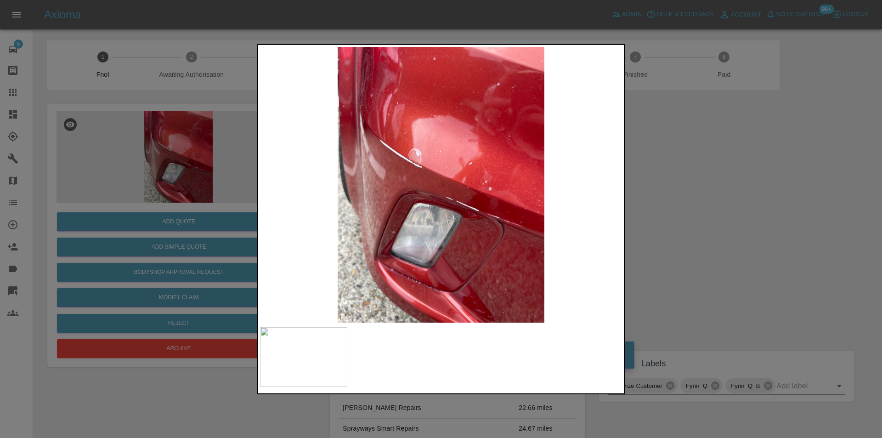
click at [721, 221] on div at bounding box center [441, 219] width 882 height 438
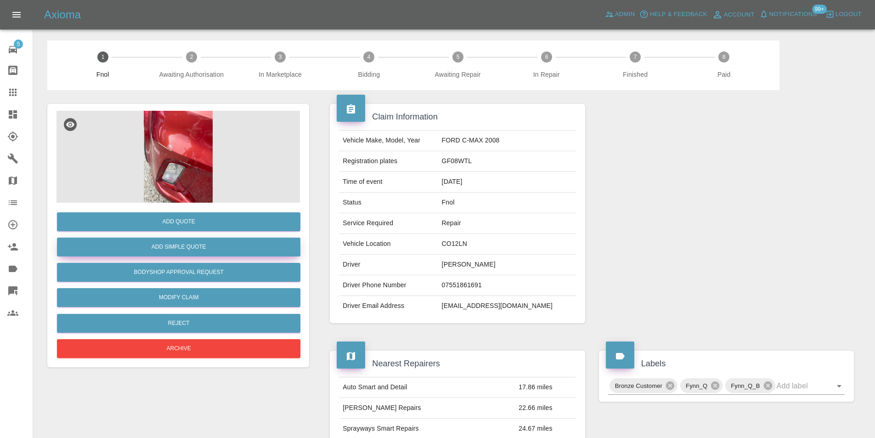
click at [238, 249] on button "Add Simple Quote" at bounding box center [178, 247] width 243 height 19
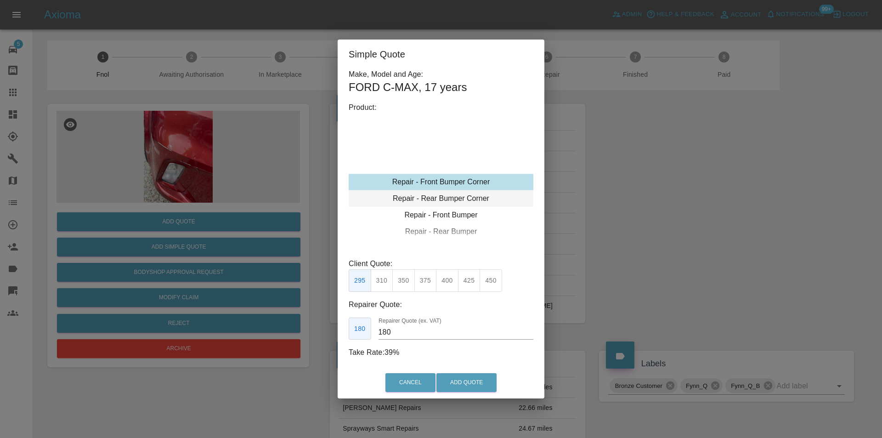
type input "120"
click at [463, 382] on button "Add Quote" at bounding box center [466, 382] width 60 height 19
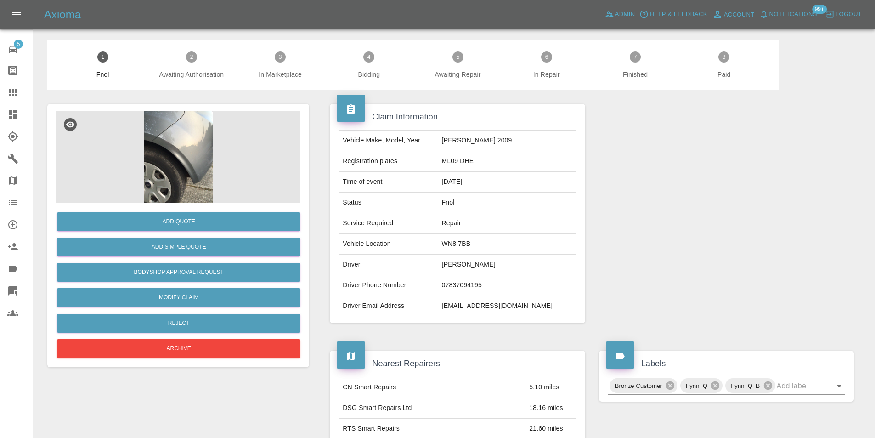
click at [161, 149] on img at bounding box center [178, 157] width 243 height 92
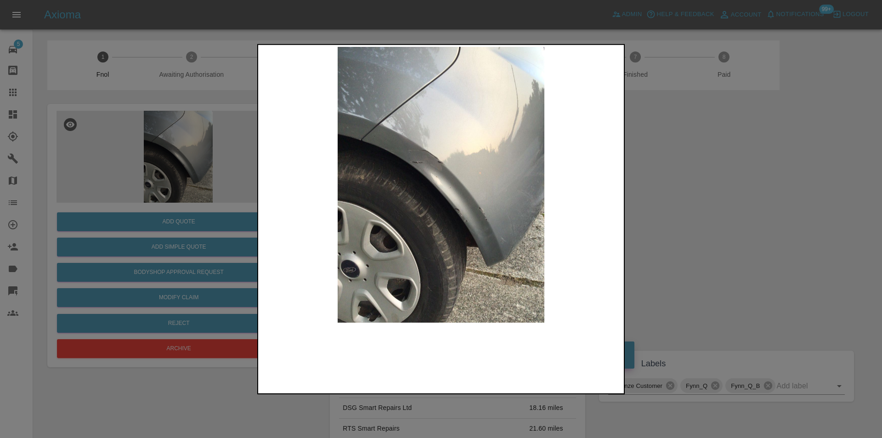
click at [416, 148] on img at bounding box center [441, 184] width 362 height 276
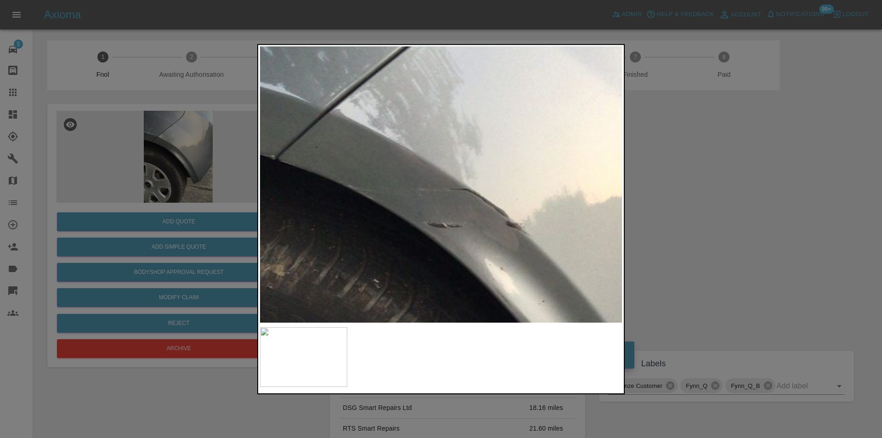
click at [416, 148] on img at bounding box center [515, 292] width 1086 height 827
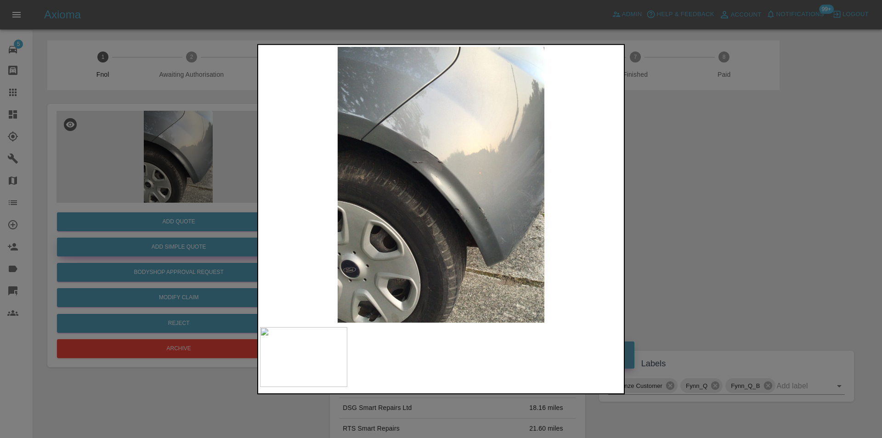
click at [700, 181] on div at bounding box center [441, 219] width 882 height 438
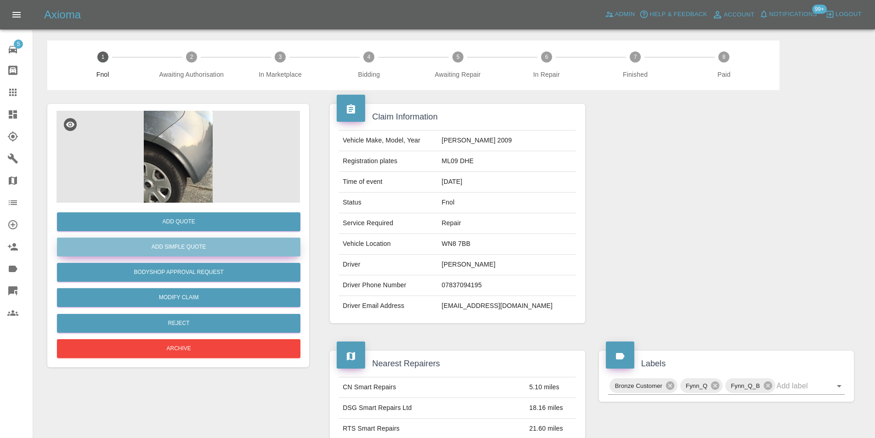
click at [208, 251] on button "Add Simple Quote" at bounding box center [178, 247] width 243 height 19
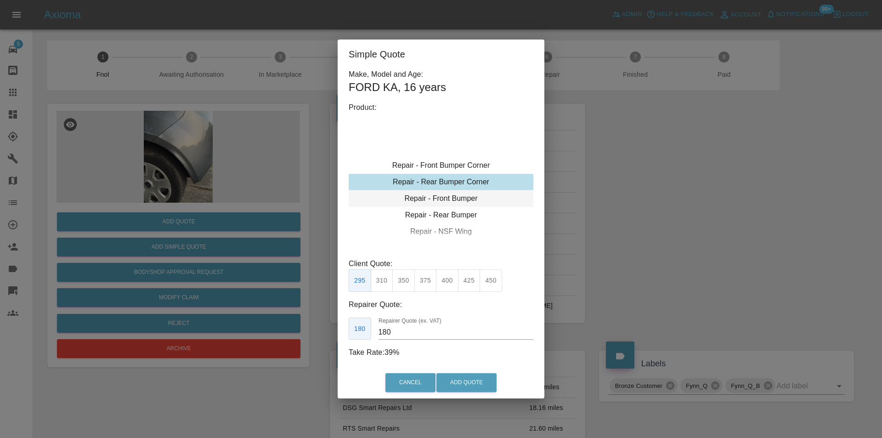
type input "120"
click at [459, 389] on button "Add Quote" at bounding box center [466, 382] width 60 height 19
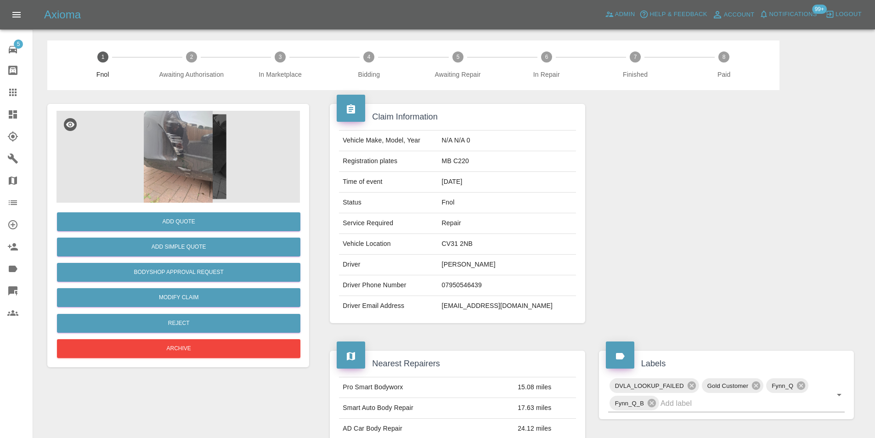
click at [183, 149] on img at bounding box center [178, 157] width 243 height 92
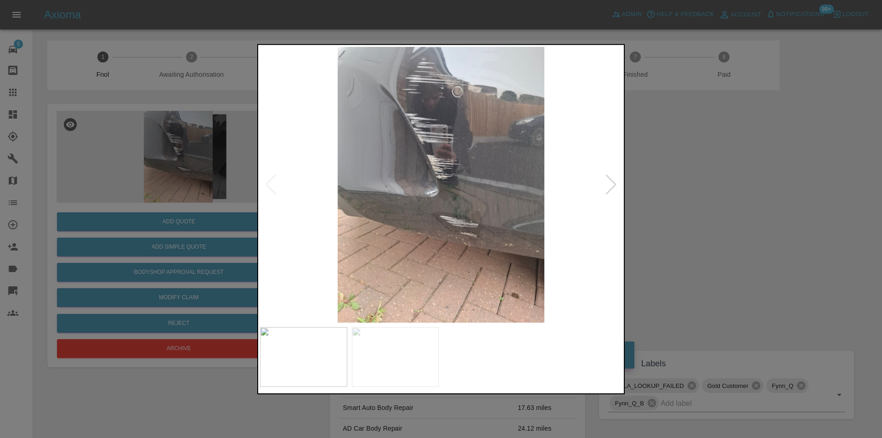
click at [615, 183] on div at bounding box center [611, 184] width 12 height 20
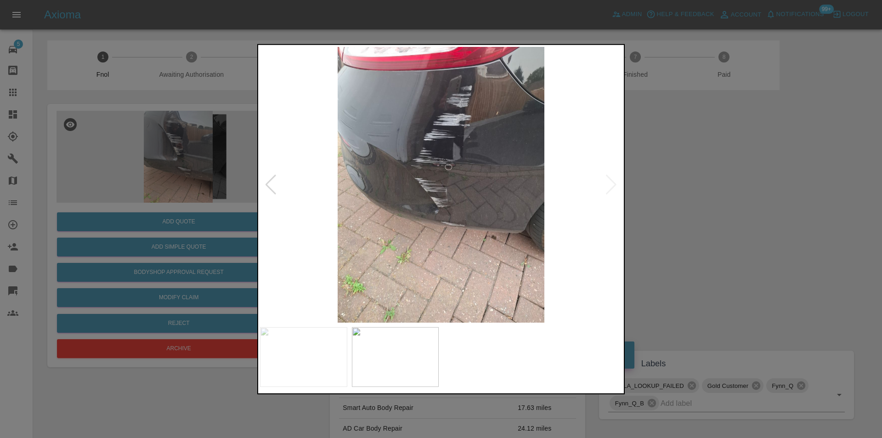
click at [615, 183] on img at bounding box center [441, 184] width 362 height 276
click at [693, 193] on div at bounding box center [441, 219] width 882 height 438
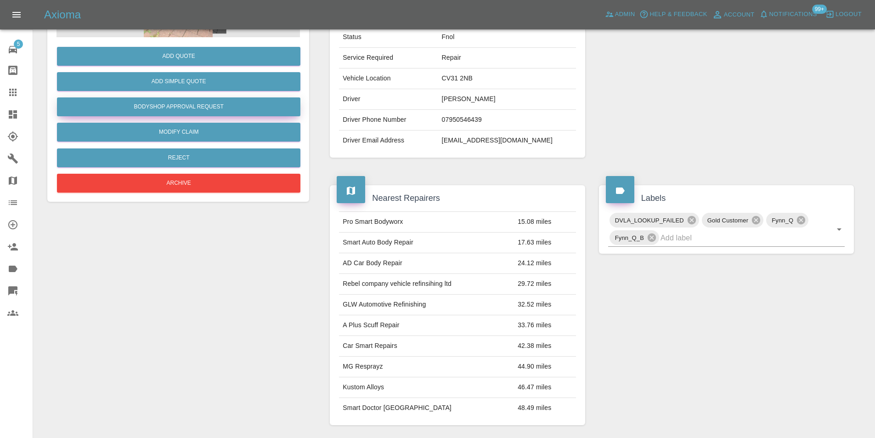
scroll to position [46, 0]
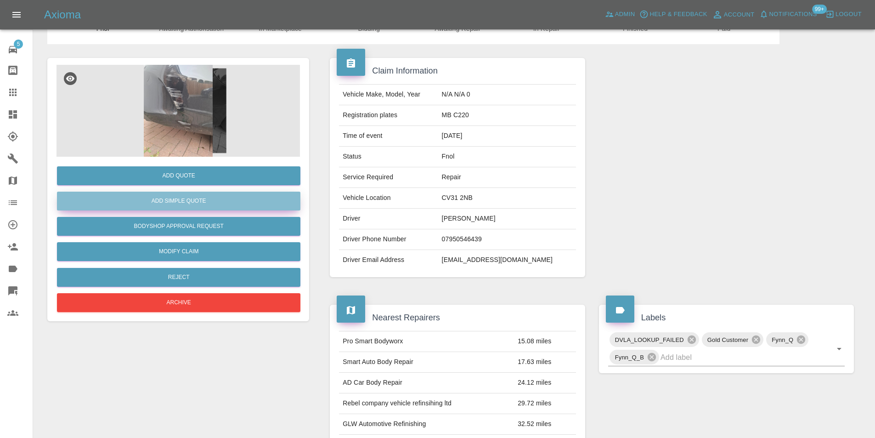
click at [182, 200] on button "Add Simple Quote" at bounding box center [178, 201] width 243 height 19
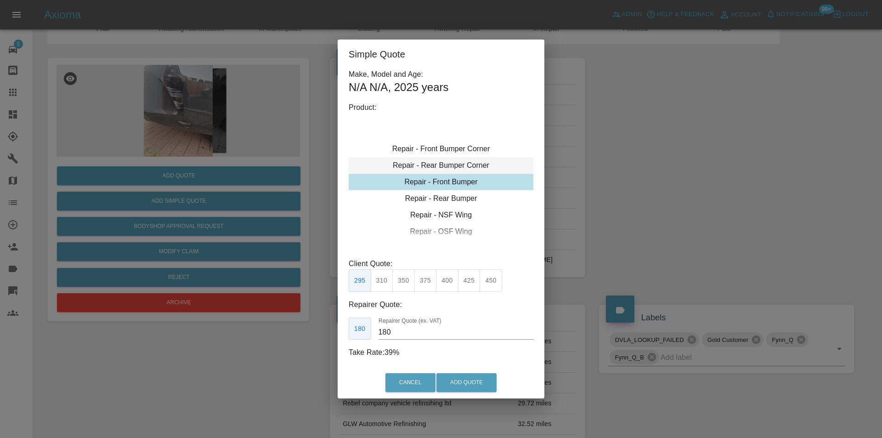
click at [468, 163] on div "Repair - Rear Bumper Corner" at bounding box center [441, 165] width 185 height 17
type input "120"
click at [462, 376] on button "Add Quote" at bounding box center [466, 382] width 60 height 19
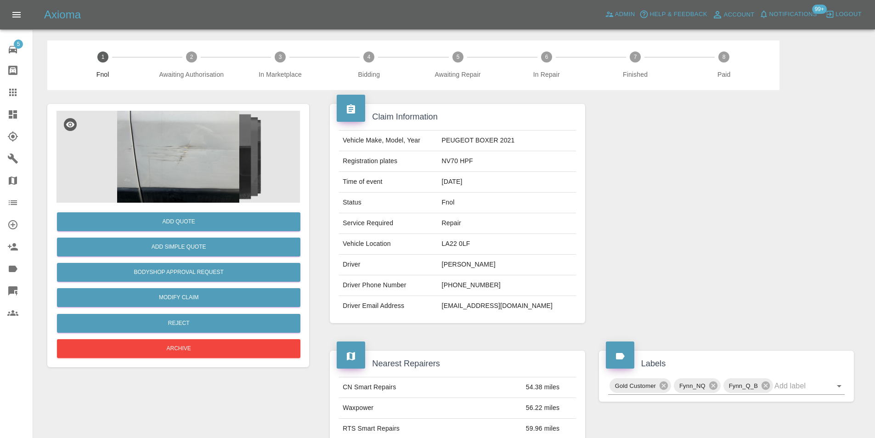
click at [232, 125] on img at bounding box center [178, 157] width 243 height 92
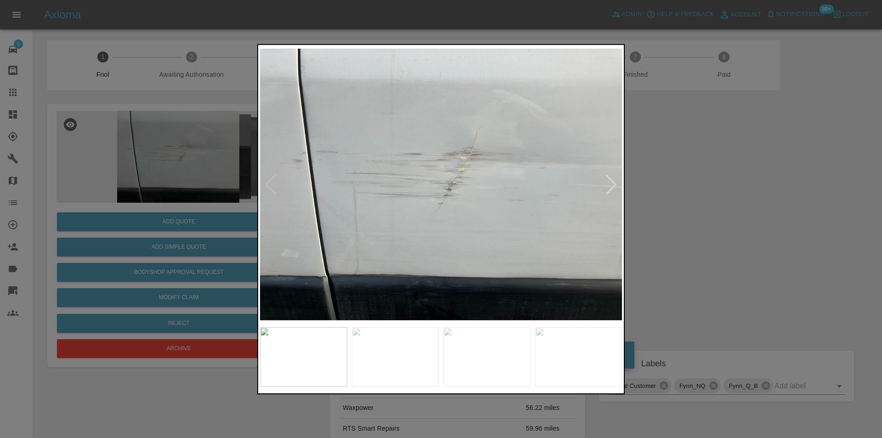
click at [608, 180] on div at bounding box center [611, 184] width 12 height 20
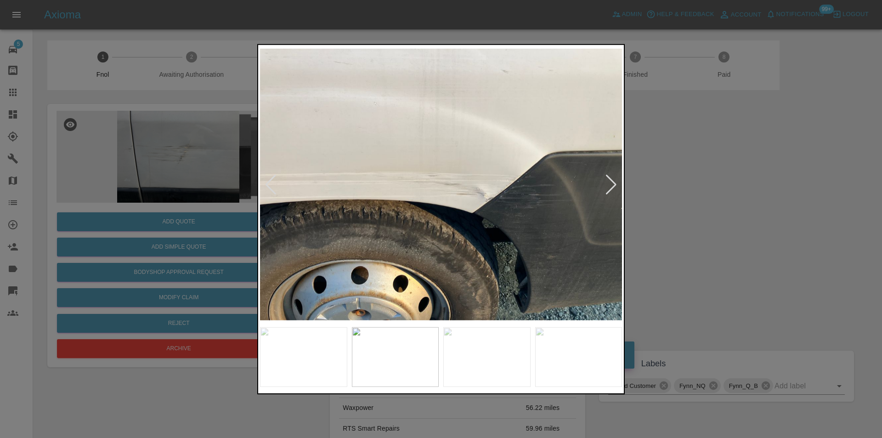
click at [608, 180] on div at bounding box center [611, 184] width 12 height 20
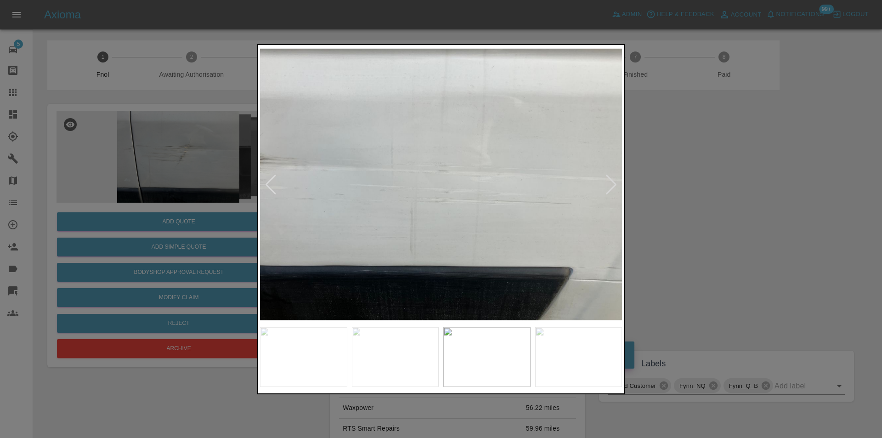
drag, startPoint x: 718, startPoint y: 175, endPoint x: 686, endPoint y: 52, distance: 127.6
click at [719, 175] on div at bounding box center [441, 219] width 882 height 438
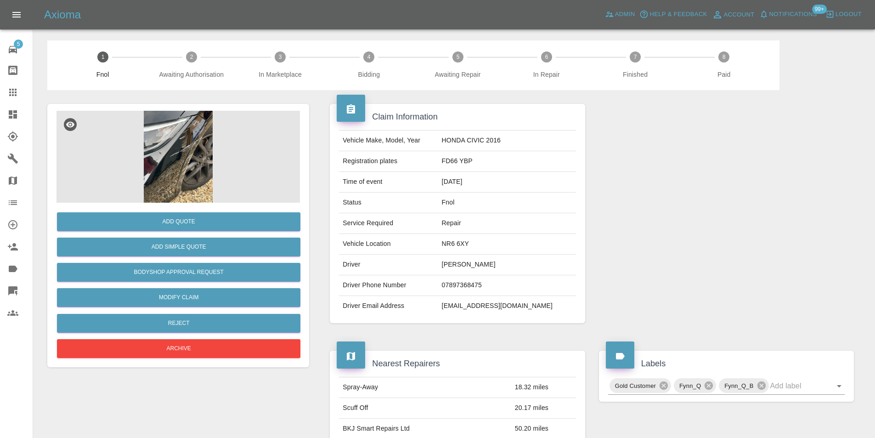
click at [154, 154] on img at bounding box center [178, 157] width 243 height 92
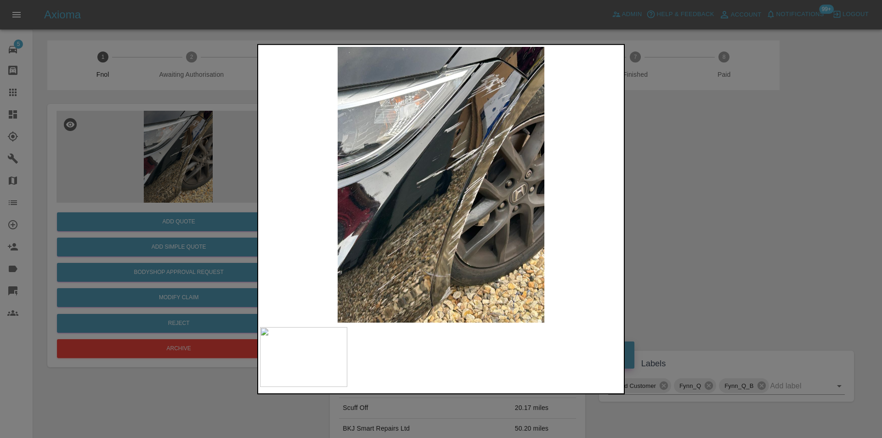
click at [477, 164] on img at bounding box center [441, 184] width 362 height 276
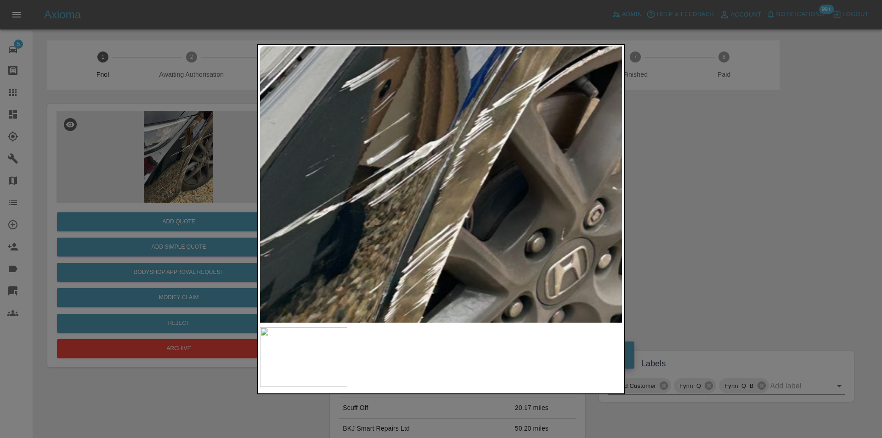
click at [478, 160] on img at bounding box center [332, 246] width 1086 height 827
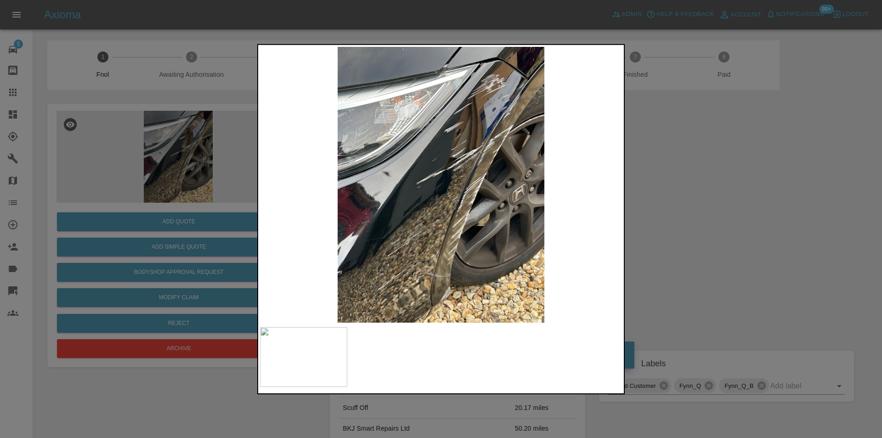
drag, startPoint x: 717, startPoint y: 152, endPoint x: 565, endPoint y: 176, distance: 153.5
click at [716, 152] on div at bounding box center [441, 219] width 882 height 438
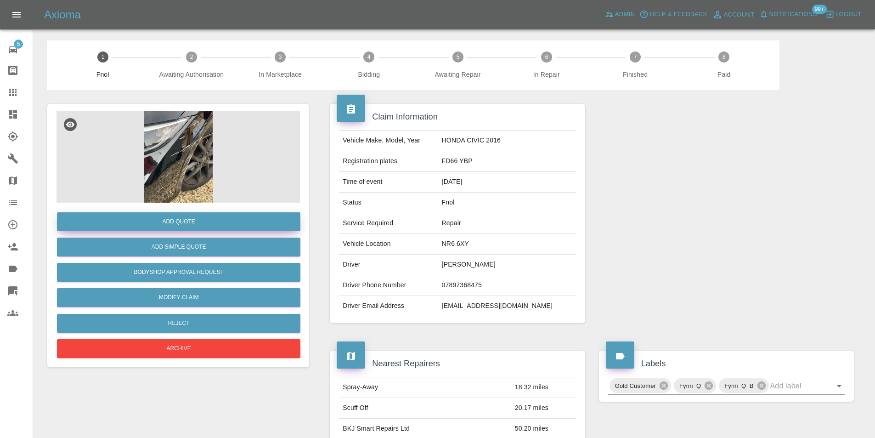
click at [203, 220] on button "Add Quote" at bounding box center [178, 221] width 243 height 19
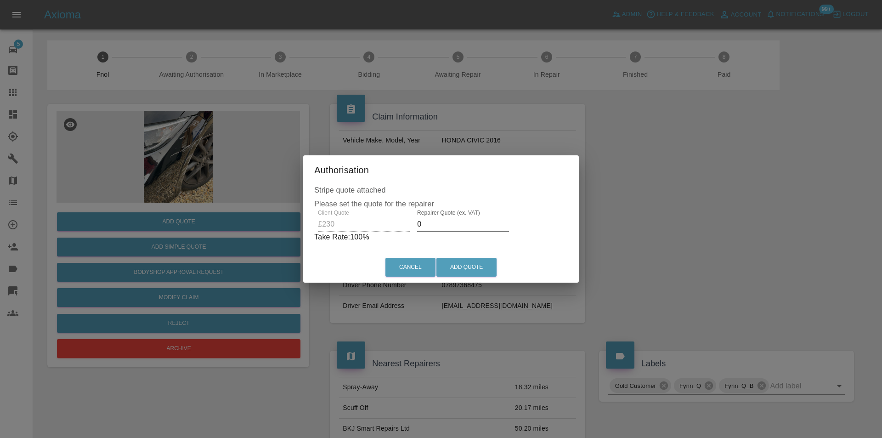
click at [440, 226] on input "0" at bounding box center [463, 224] width 92 height 15
type input "0150"
click at [464, 267] on button "Add Quote" at bounding box center [466, 267] width 60 height 19
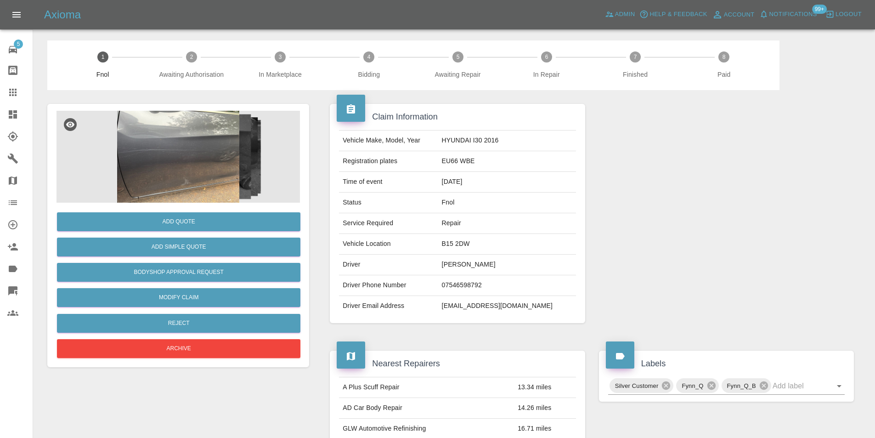
click at [201, 113] on img at bounding box center [178, 157] width 243 height 92
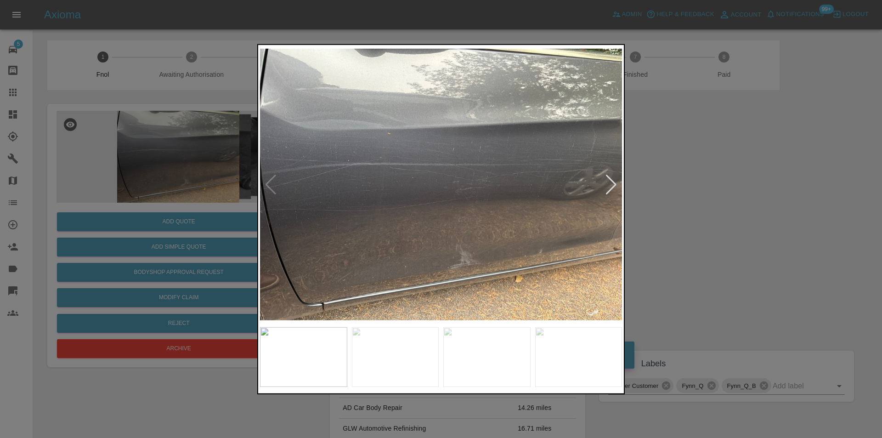
click at [611, 183] on div at bounding box center [611, 184] width 12 height 20
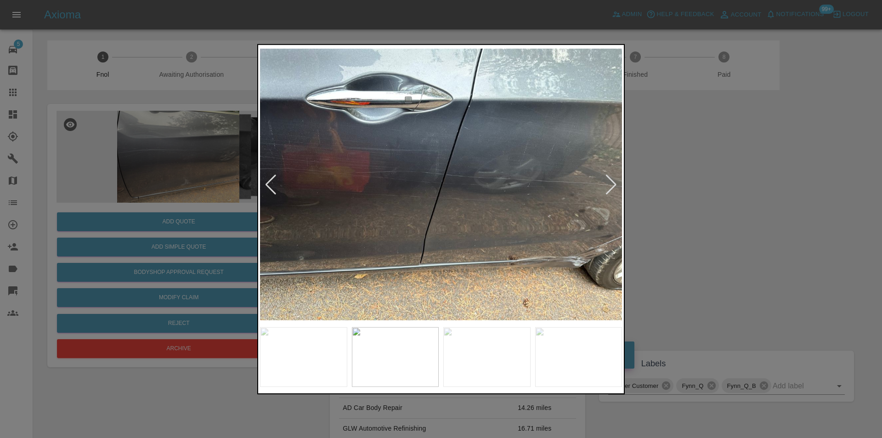
click at [611, 183] on div at bounding box center [611, 184] width 12 height 20
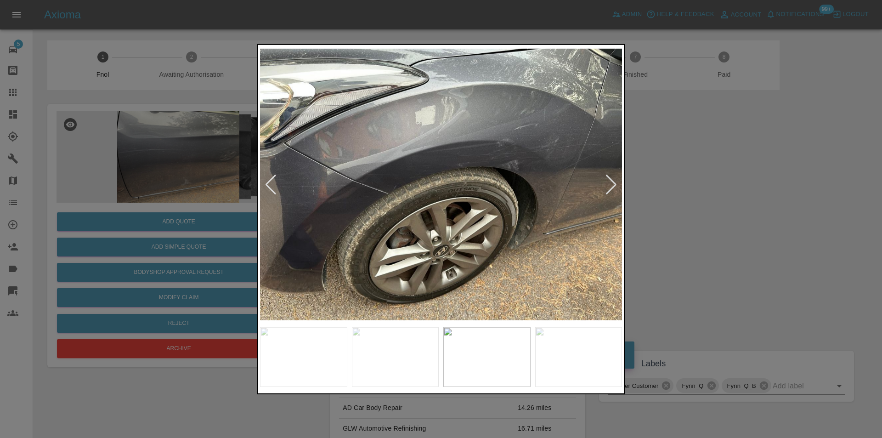
click at [611, 183] on div at bounding box center [611, 184] width 12 height 20
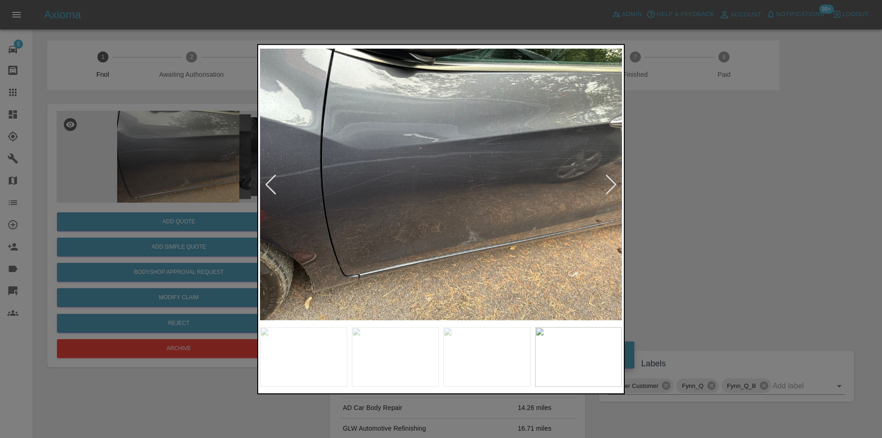
drag, startPoint x: 611, startPoint y: 183, endPoint x: 634, endPoint y: 173, distance: 24.9
click at [611, 184] on div at bounding box center [611, 184] width 12 height 20
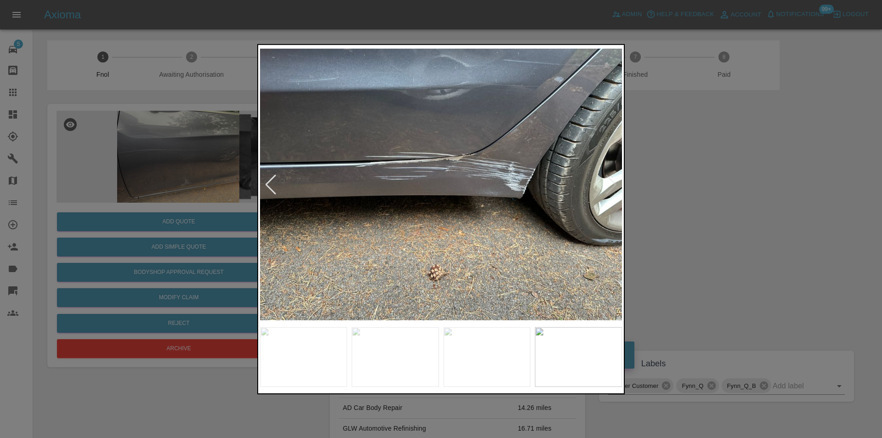
drag, startPoint x: 723, startPoint y: 161, endPoint x: 732, endPoint y: 70, distance: 91.4
click at [723, 161] on div at bounding box center [441, 219] width 882 height 438
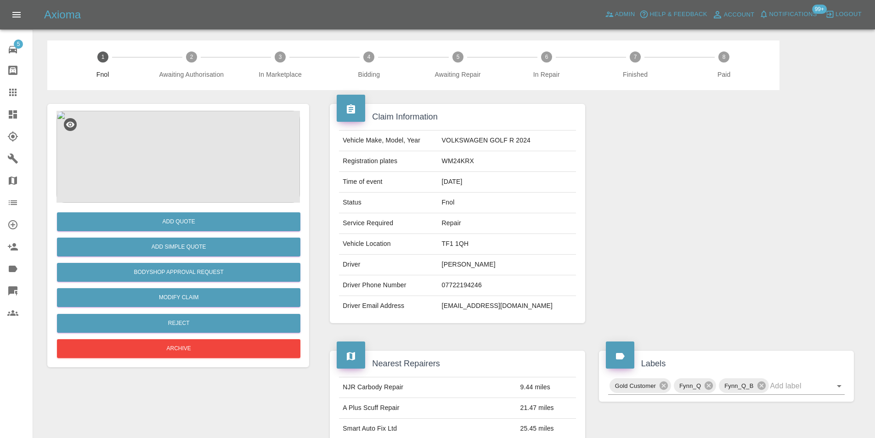
click at [166, 130] on img at bounding box center [178, 157] width 243 height 92
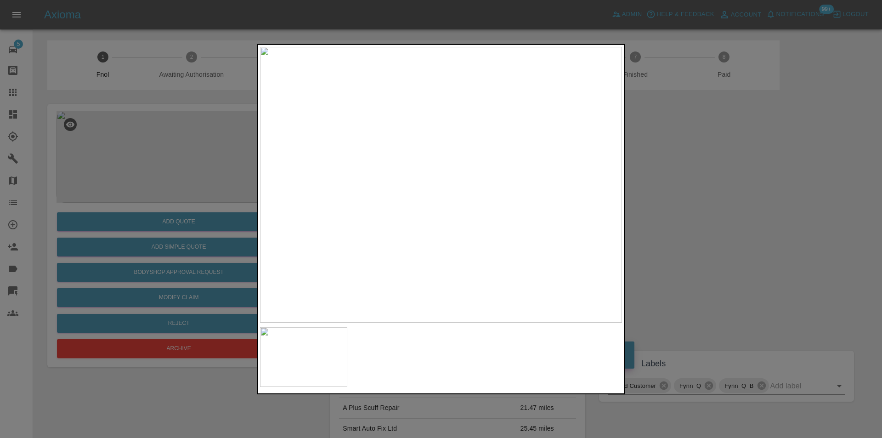
click at [488, 139] on img at bounding box center [441, 184] width 362 height 276
click at [492, 142] on img at bounding box center [300, 319] width 1086 height 827
click at [704, 179] on div at bounding box center [441, 219] width 882 height 438
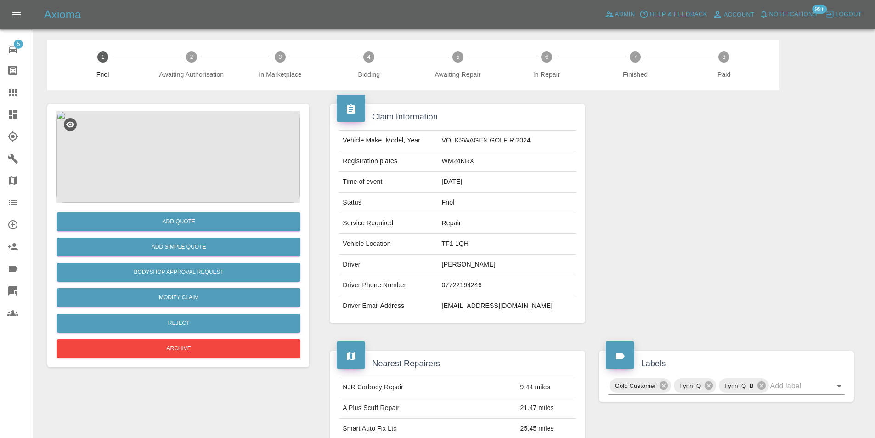
click at [178, 139] on img at bounding box center [178, 157] width 243 height 92
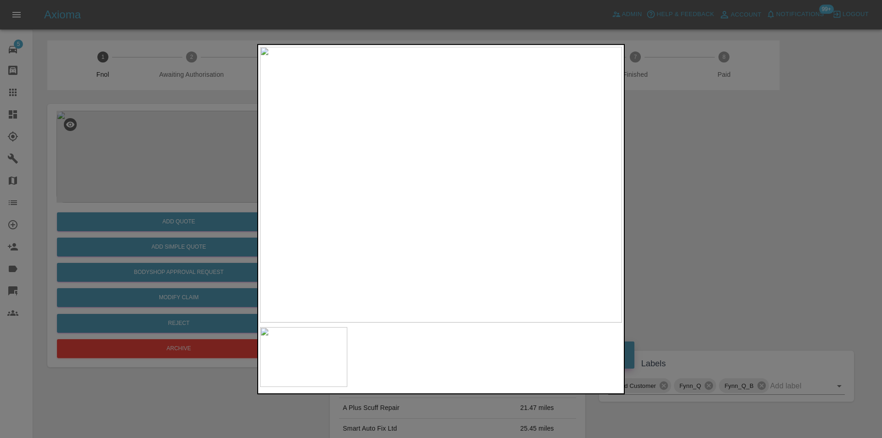
click at [512, 122] on img at bounding box center [441, 184] width 362 height 276
click at [703, 176] on div at bounding box center [441, 219] width 882 height 438
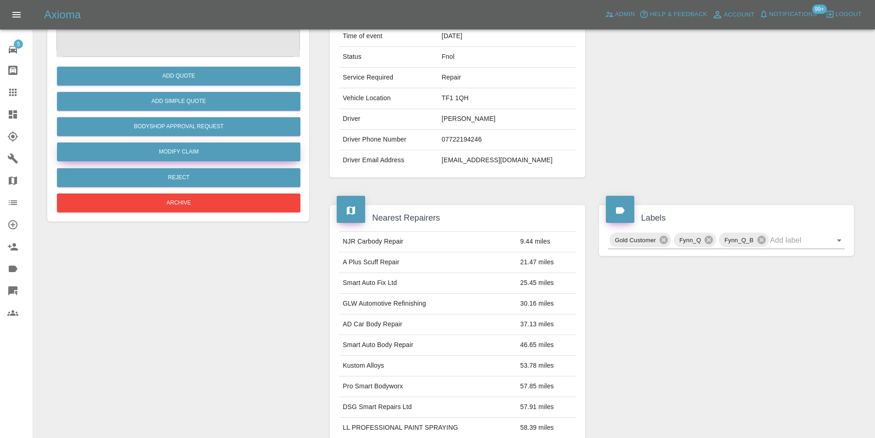
scroll to position [46, 0]
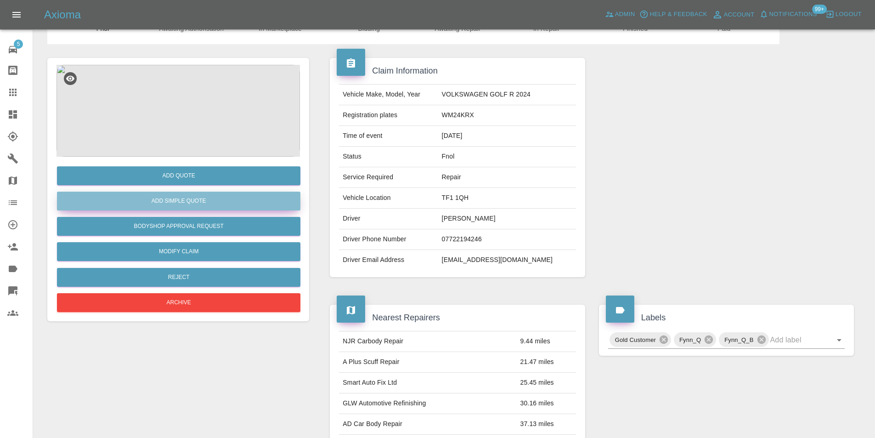
click at [192, 198] on button "Add Simple Quote" at bounding box center [178, 201] width 243 height 19
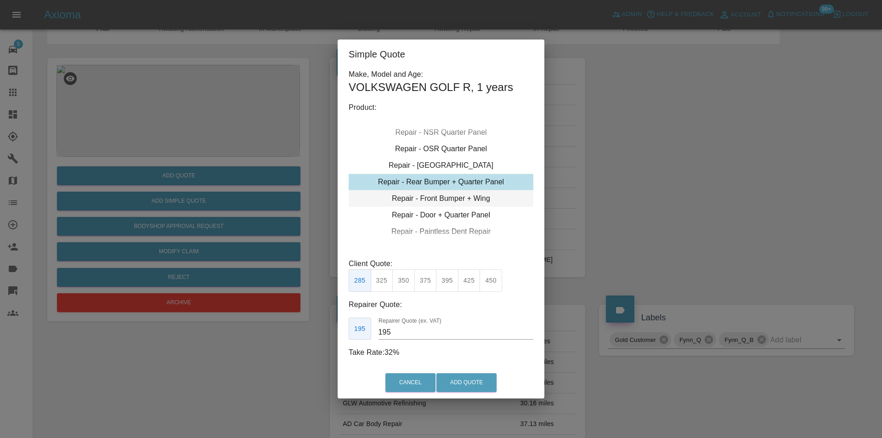
click at [473, 195] on div "Repair - Front Bumper + Wing" at bounding box center [441, 198] width 185 height 17
click at [449, 180] on div "Repair - Front Bumper + Wing" at bounding box center [441, 182] width 185 height 17
click at [408, 280] on button "350" at bounding box center [403, 280] width 23 height 23
type input "210"
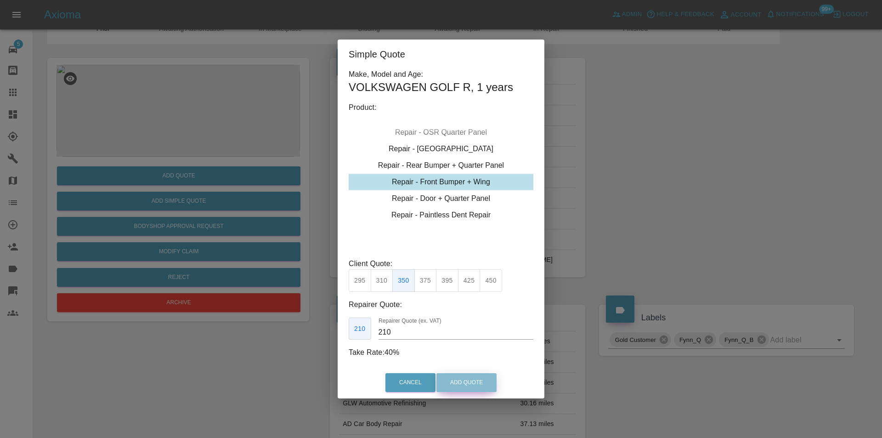
click at [459, 384] on button "Add Quote" at bounding box center [466, 382] width 60 height 19
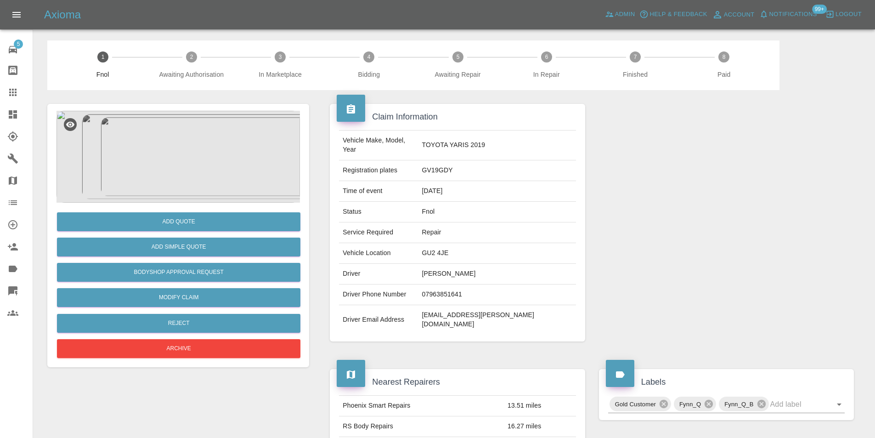
click at [169, 130] on img at bounding box center [178, 157] width 243 height 92
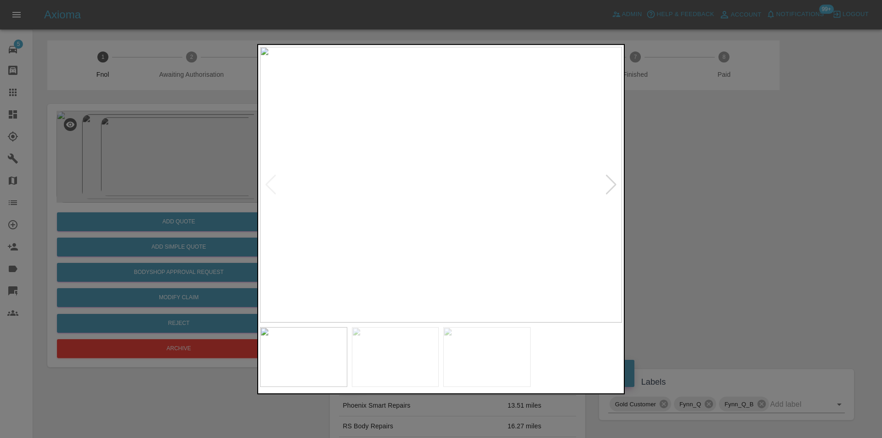
click at [609, 189] on div at bounding box center [611, 184] width 12 height 20
click at [609, 189] on img at bounding box center [441, 184] width 362 height 276
click at [670, 199] on div at bounding box center [441, 219] width 882 height 438
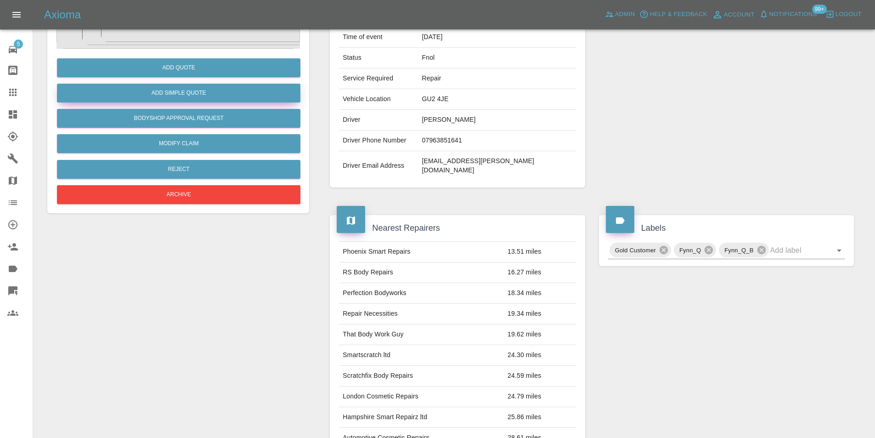
scroll to position [50, 0]
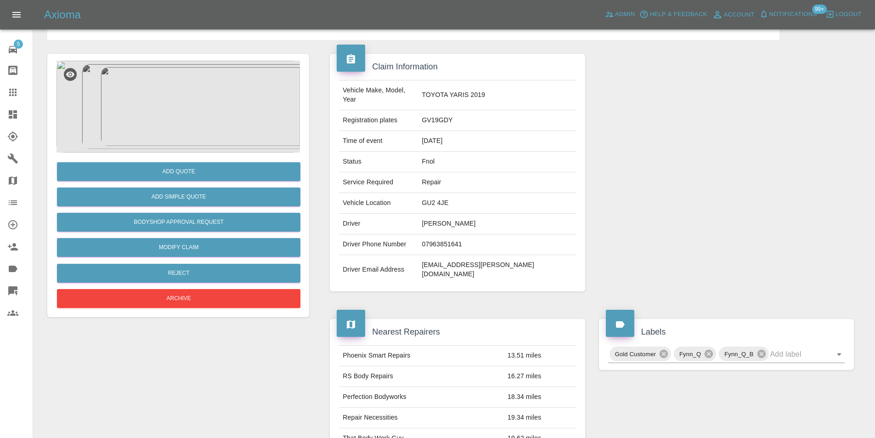
click at [181, 96] on img at bounding box center [178, 107] width 243 height 92
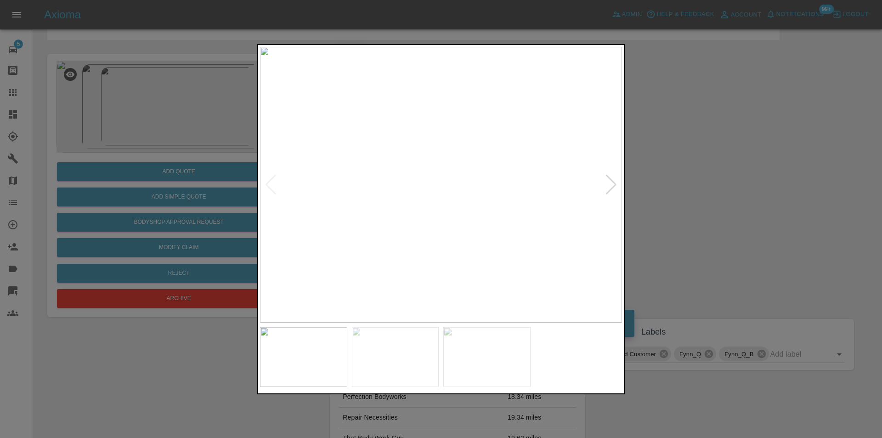
click at [612, 184] on div at bounding box center [611, 184] width 12 height 20
click at [475, 112] on img at bounding box center [441, 184] width 362 height 276
click at [471, 136] on img at bounding box center [340, 401] width 1086 height 827
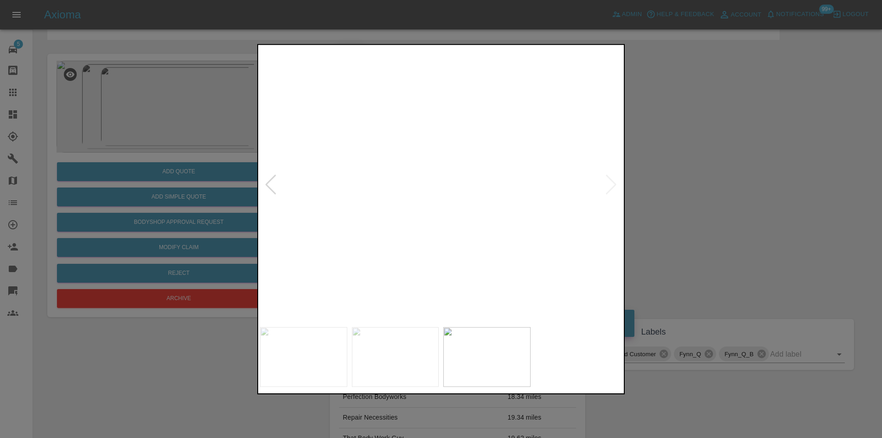
click at [471, 136] on img at bounding box center [340, 401] width 1086 height 827
click at [685, 194] on div at bounding box center [441, 219] width 882 height 438
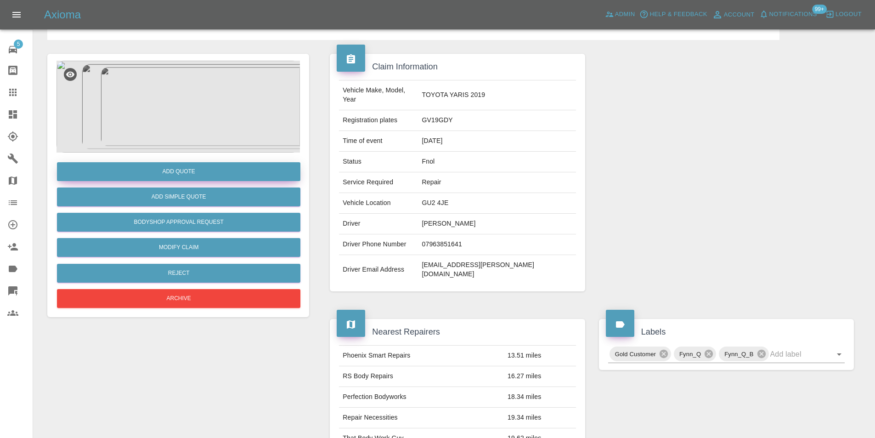
click at [195, 169] on button "Add Quote" at bounding box center [178, 171] width 243 height 19
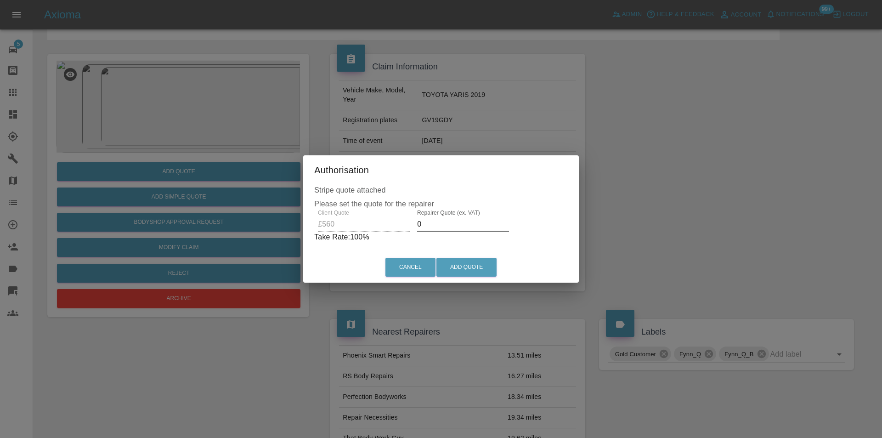
click at [425, 223] on input "0" at bounding box center [463, 224] width 92 height 15
type input "350"
click at [458, 269] on button "Add Quote" at bounding box center [466, 267] width 60 height 19
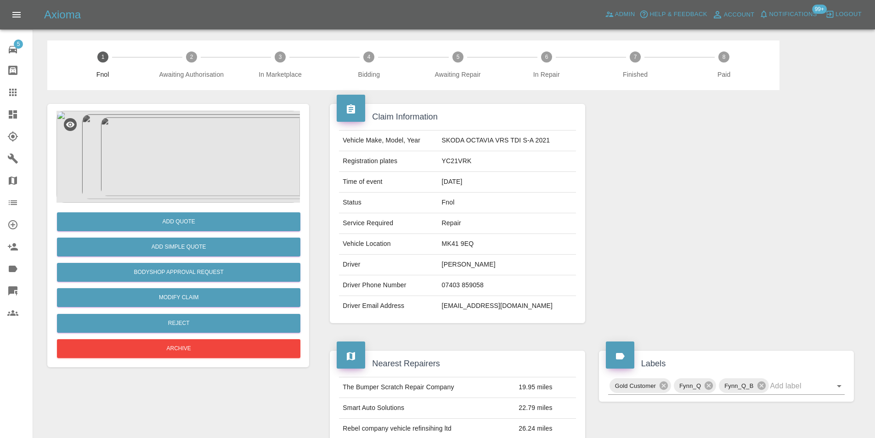
click at [179, 131] on img at bounding box center [178, 157] width 243 height 92
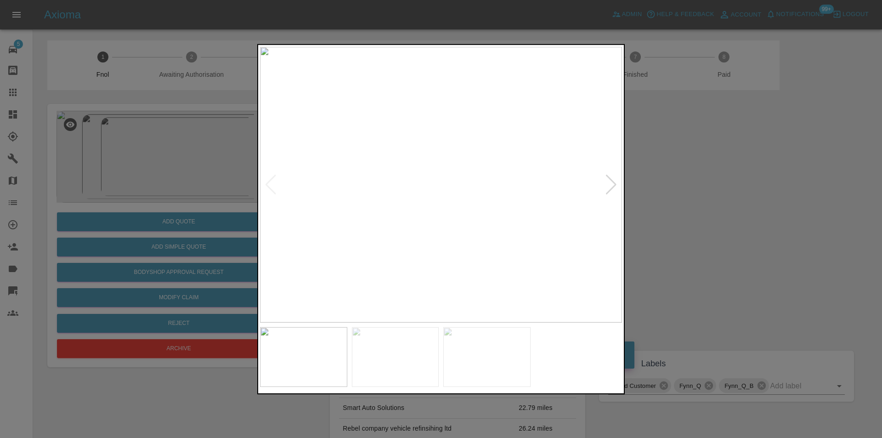
click at [608, 186] on div at bounding box center [611, 184] width 12 height 20
click at [608, 186] on img at bounding box center [441, 184] width 362 height 276
click at [704, 197] on div at bounding box center [441, 219] width 882 height 438
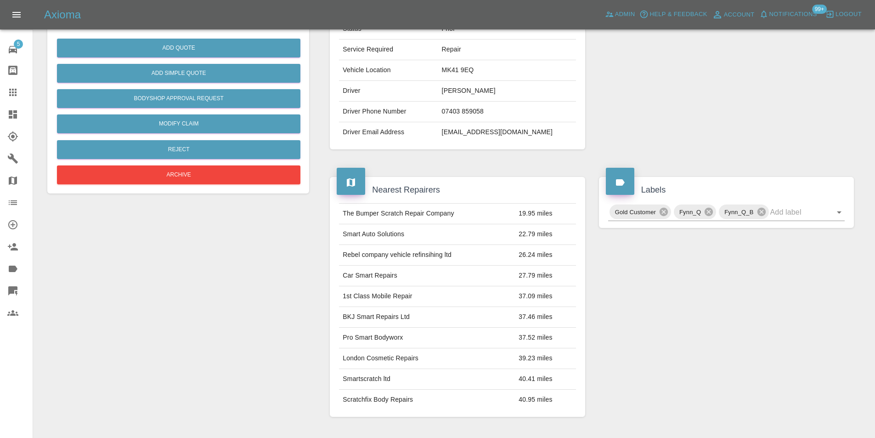
scroll to position [92, 0]
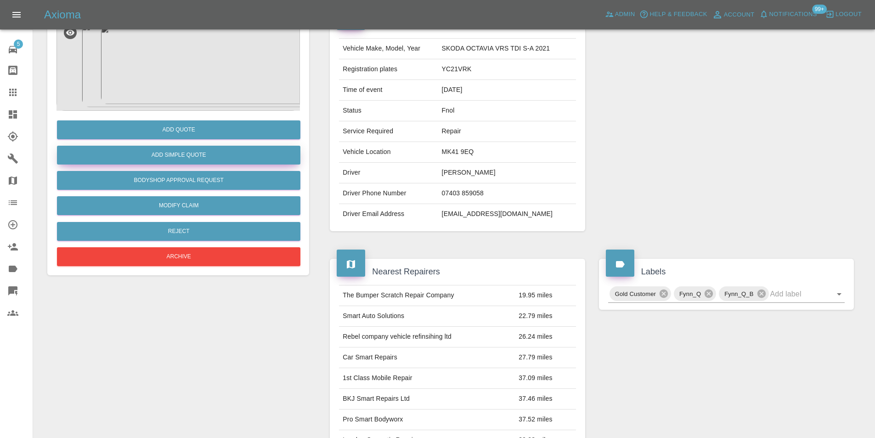
click at [184, 156] on button "Add Simple Quote" at bounding box center [178, 155] width 243 height 19
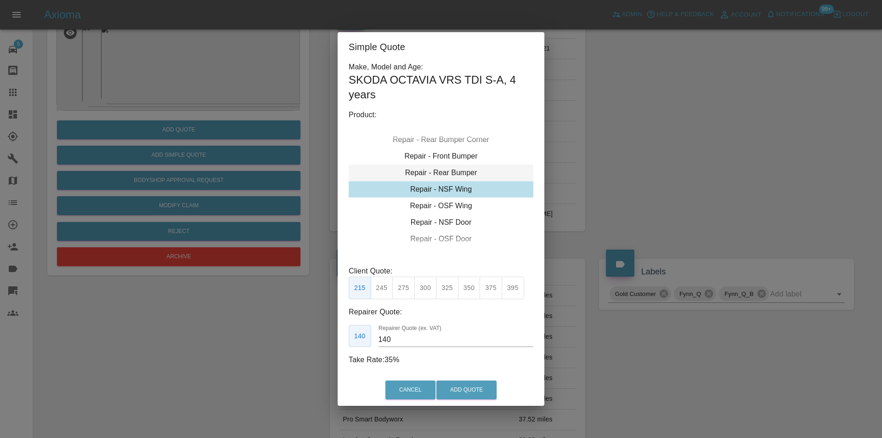
click at [453, 173] on div "Repair - Rear Bumper" at bounding box center [441, 172] width 185 height 17
click at [408, 289] on button "350" at bounding box center [403, 288] width 23 height 23
type input "210"
click at [465, 389] on button "Add Quote" at bounding box center [466, 389] width 60 height 19
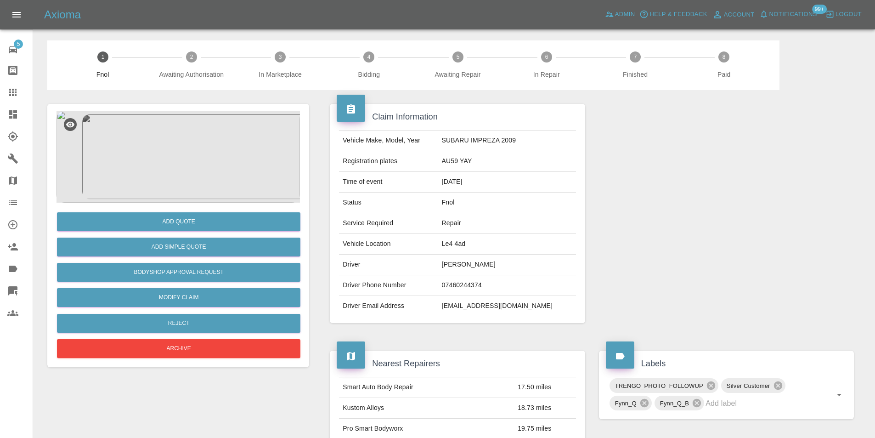
click at [183, 151] on img at bounding box center [178, 157] width 243 height 92
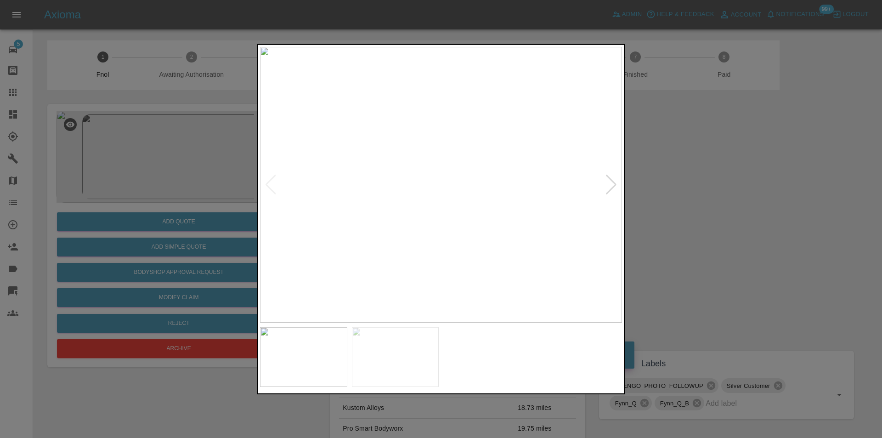
click at [616, 186] on div at bounding box center [611, 184] width 12 height 20
click at [616, 186] on img at bounding box center [441, 184] width 362 height 276
click at [727, 197] on div at bounding box center [441, 219] width 882 height 438
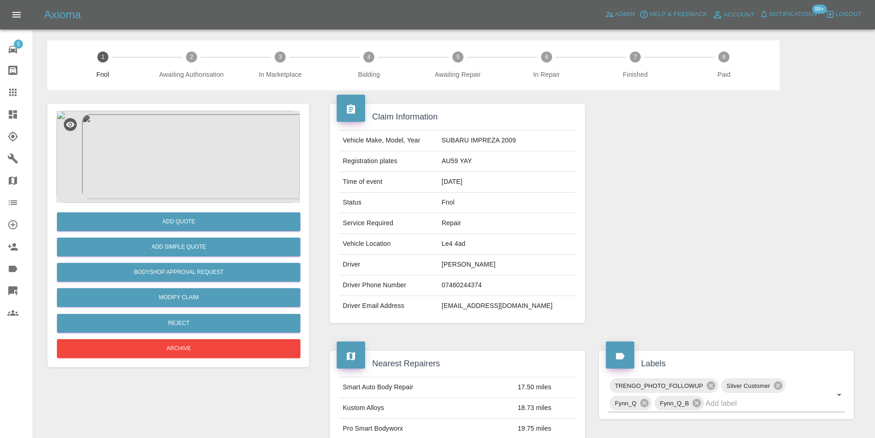
click at [180, 152] on img at bounding box center [178, 157] width 243 height 92
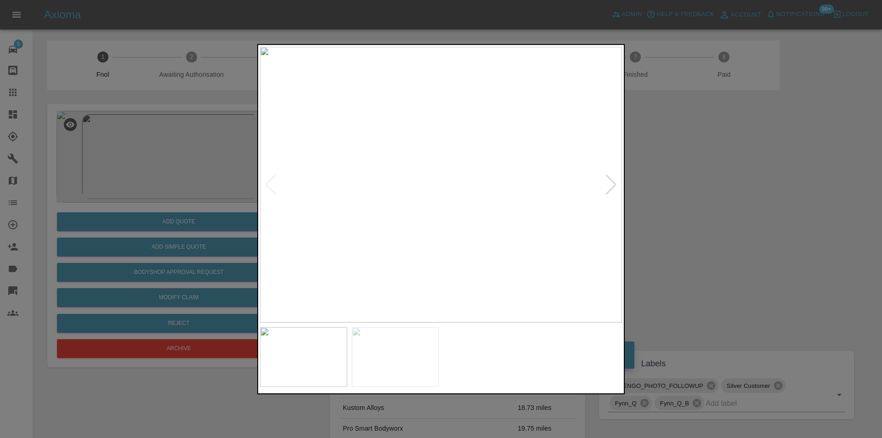
click at [613, 186] on div at bounding box center [611, 184] width 12 height 20
click at [662, 236] on div at bounding box center [441, 219] width 882 height 438
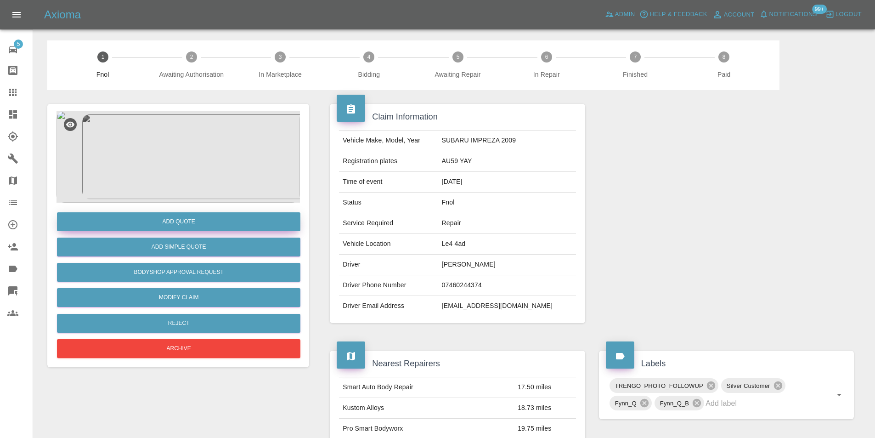
click at [207, 218] on button "Add Quote" at bounding box center [178, 221] width 243 height 19
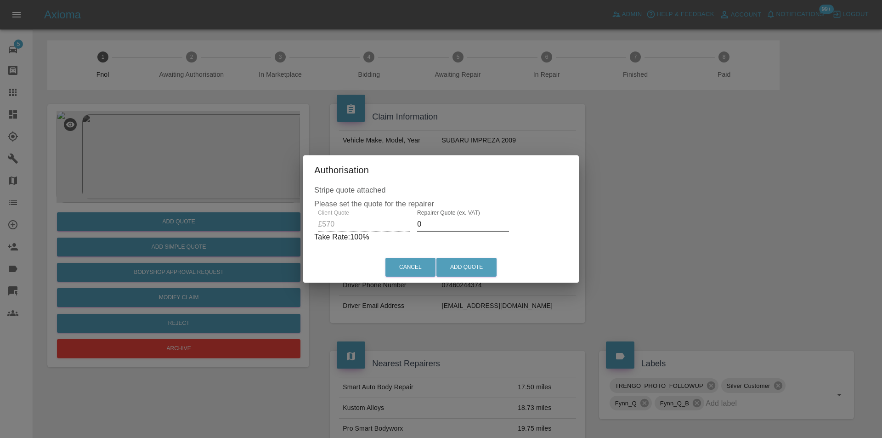
click at [429, 224] on input "0" at bounding box center [463, 224] width 92 height 15
type input "0360"
click at [457, 268] on button "Add Quote" at bounding box center [466, 267] width 60 height 19
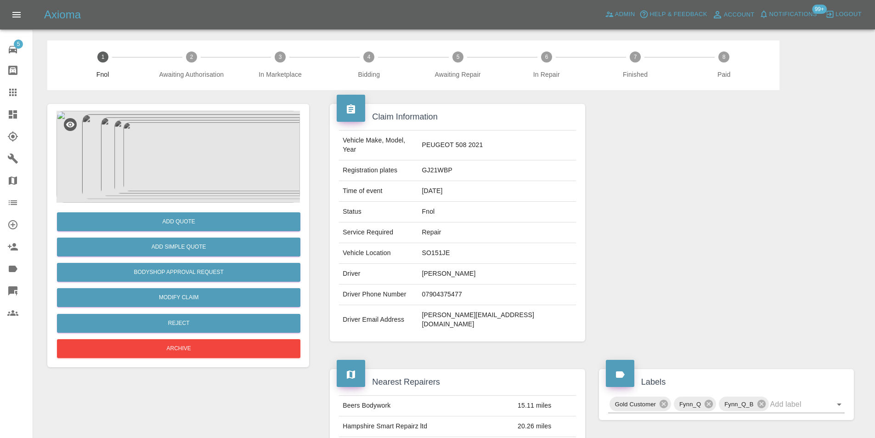
click at [196, 140] on img at bounding box center [178, 157] width 243 height 92
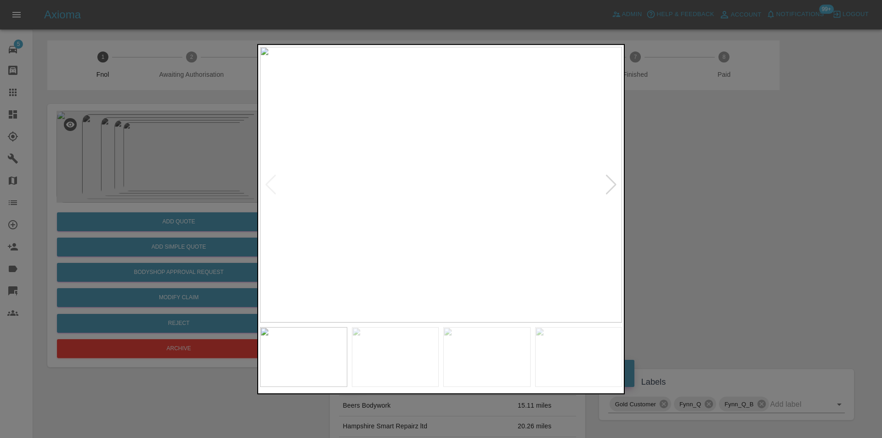
click at [608, 184] on div at bounding box center [611, 184] width 12 height 20
click at [609, 184] on div at bounding box center [611, 184] width 12 height 20
drag, startPoint x: 656, startPoint y: 191, endPoint x: 399, endPoint y: 235, distance: 260.0
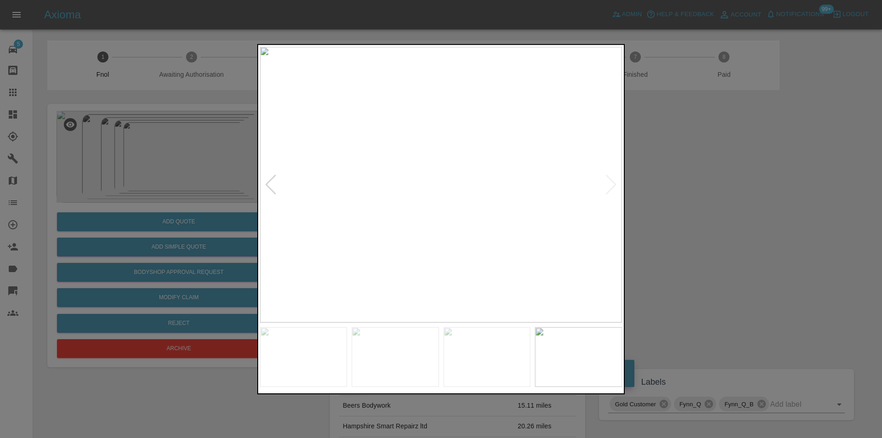
click at [656, 191] on div at bounding box center [441, 219] width 882 height 438
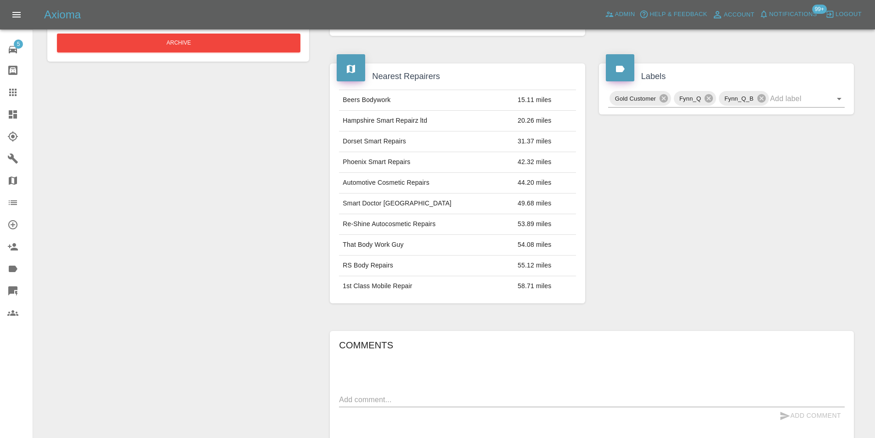
scroll to position [459, 0]
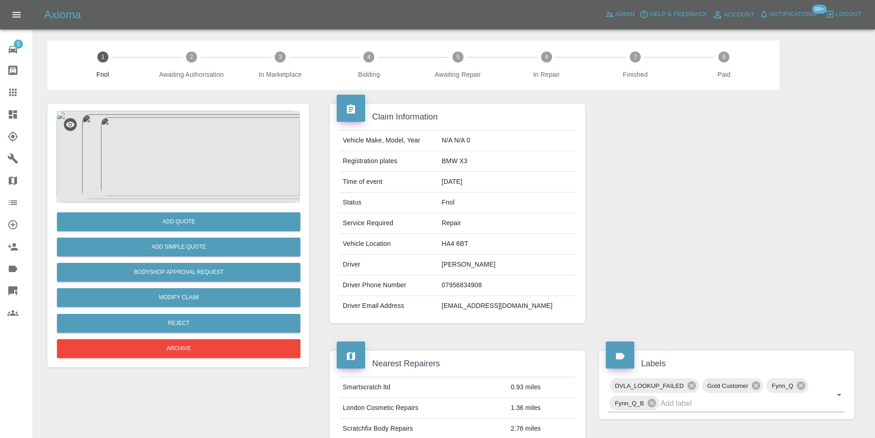
click at [194, 148] on img at bounding box center [178, 157] width 243 height 92
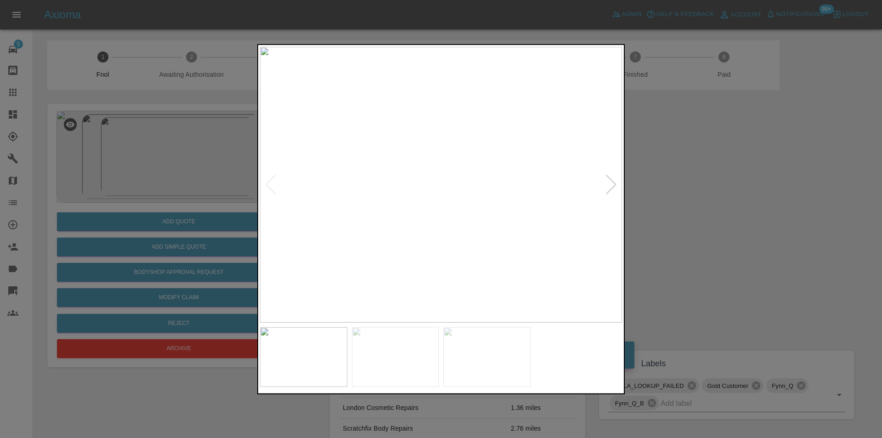
click at [612, 181] on div at bounding box center [611, 184] width 12 height 20
click at [612, 181] on img at bounding box center [441, 184] width 362 height 276
click at [747, 172] on div at bounding box center [441, 219] width 882 height 438
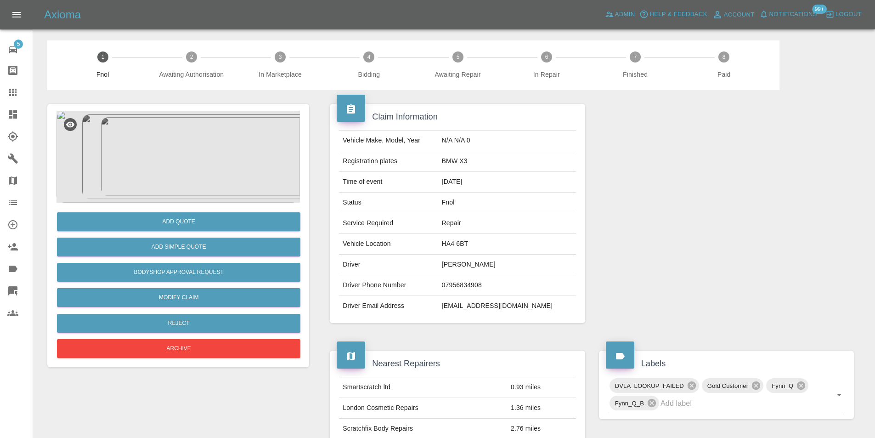
click at [187, 135] on img at bounding box center [178, 157] width 243 height 92
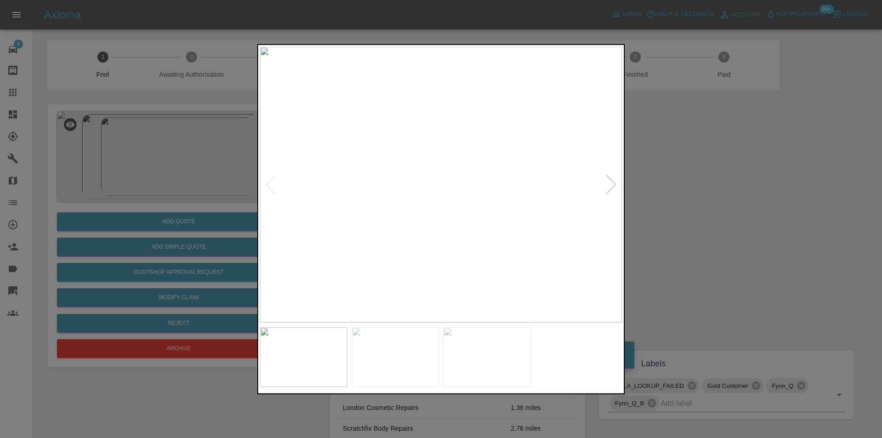
click at [612, 185] on div at bounding box center [611, 184] width 12 height 20
click at [613, 185] on div at bounding box center [611, 184] width 12 height 20
click at [613, 185] on img at bounding box center [441, 184] width 362 height 276
click at [737, 203] on div at bounding box center [441, 219] width 882 height 438
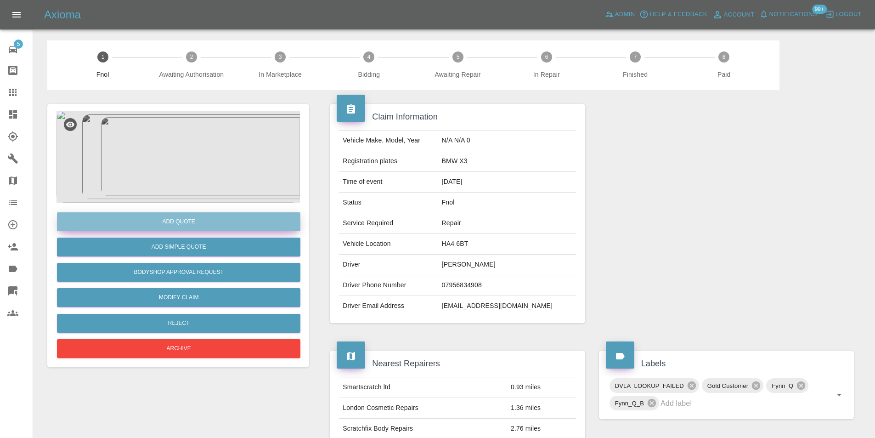
click at [190, 222] on button "Add Quote" at bounding box center [178, 221] width 243 height 19
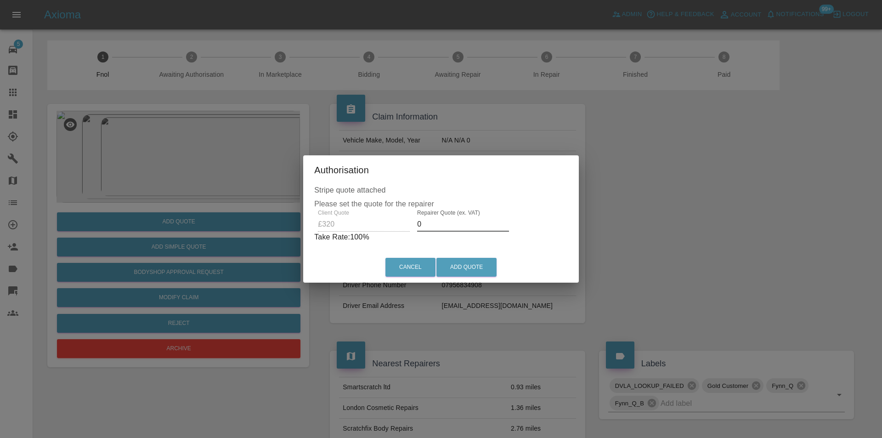
click at [443, 224] on input "0" at bounding box center [463, 224] width 92 height 15
type input "0200"
click at [456, 262] on button "Add Quote" at bounding box center [466, 267] width 60 height 19
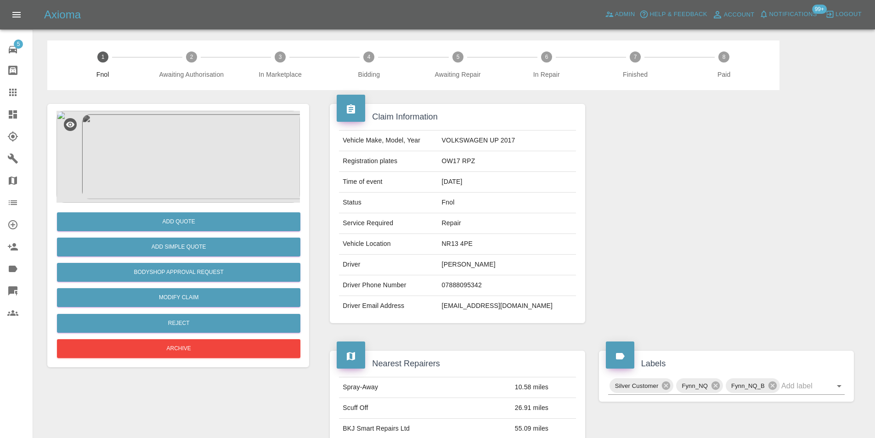
click at [159, 150] on img at bounding box center [178, 157] width 243 height 92
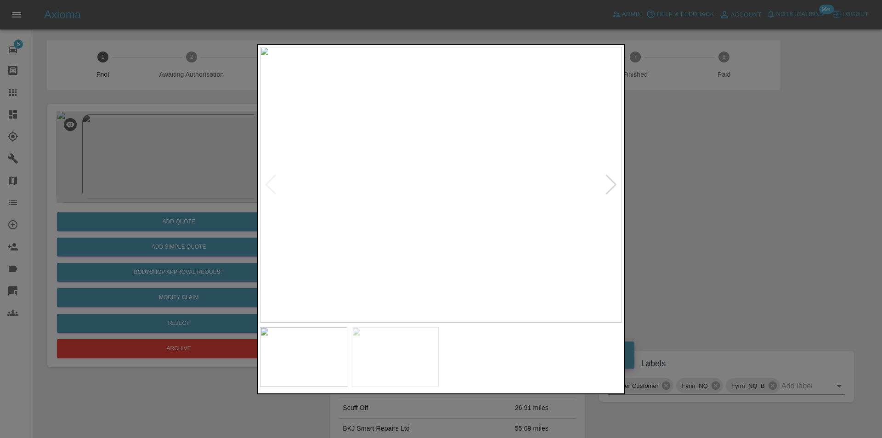
click at [611, 187] on div at bounding box center [611, 184] width 12 height 20
click at [611, 187] on img at bounding box center [441, 184] width 362 height 276
drag, startPoint x: 730, startPoint y: 211, endPoint x: 715, endPoint y: 211, distance: 15.6
click at [727, 211] on div at bounding box center [441, 219] width 882 height 438
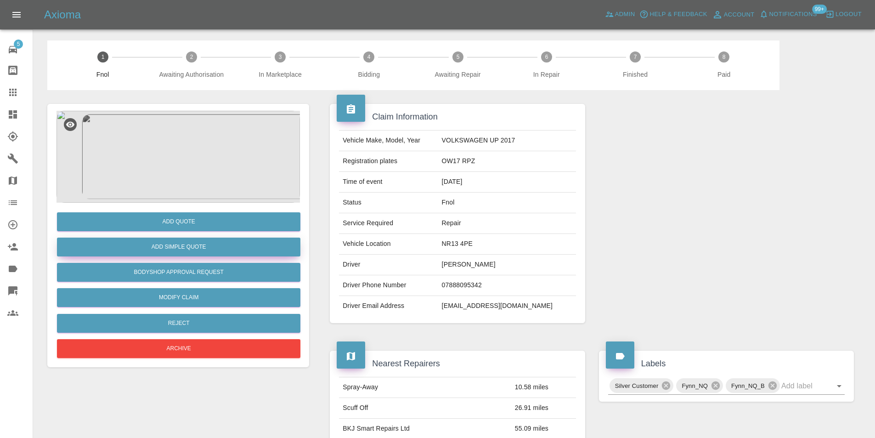
click at [213, 250] on button "Add Simple Quote" at bounding box center [178, 247] width 243 height 19
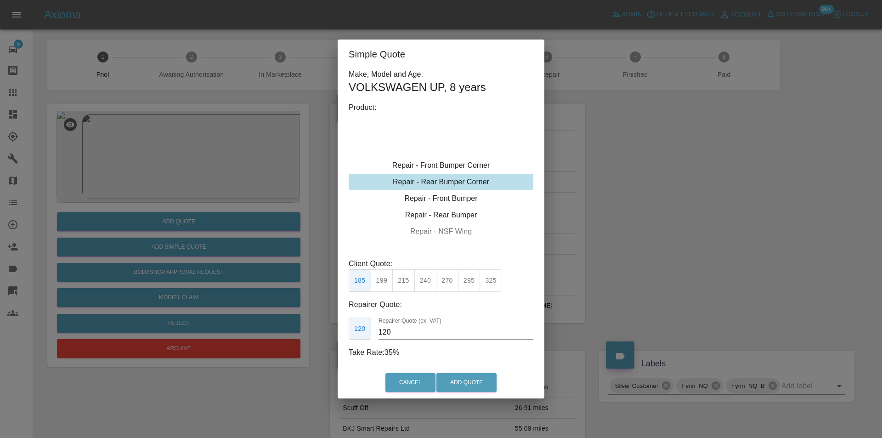
click at [467, 181] on div "Repair - Rear Bumper Corner" at bounding box center [441, 182] width 185 height 17
click at [421, 282] on button "240" at bounding box center [425, 280] width 23 height 23
type input "150"
click at [455, 379] on button "Add Quote" at bounding box center [466, 382] width 60 height 19
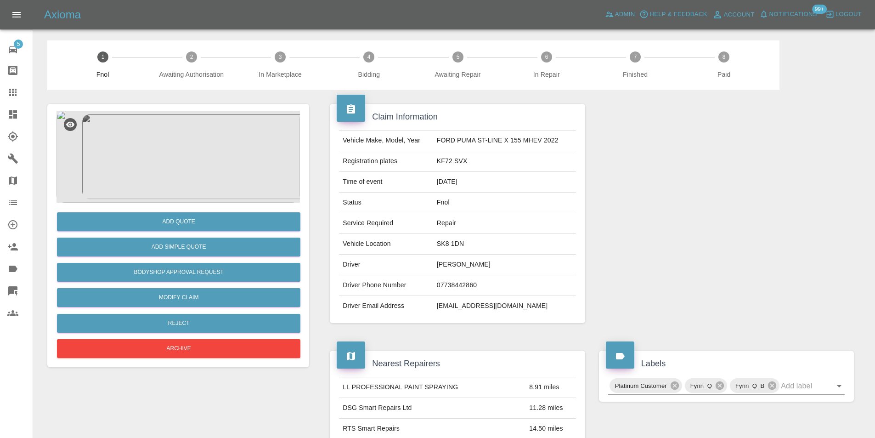
click at [164, 159] on img at bounding box center [178, 157] width 243 height 92
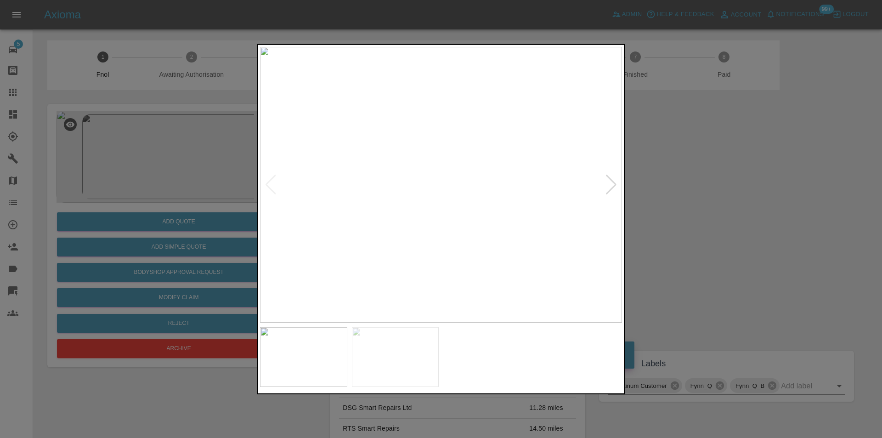
click at [611, 183] on div at bounding box center [611, 184] width 12 height 20
drag, startPoint x: 674, startPoint y: 193, endPoint x: 427, endPoint y: 250, distance: 253.5
click at [670, 196] on div at bounding box center [441, 219] width 882 height 438
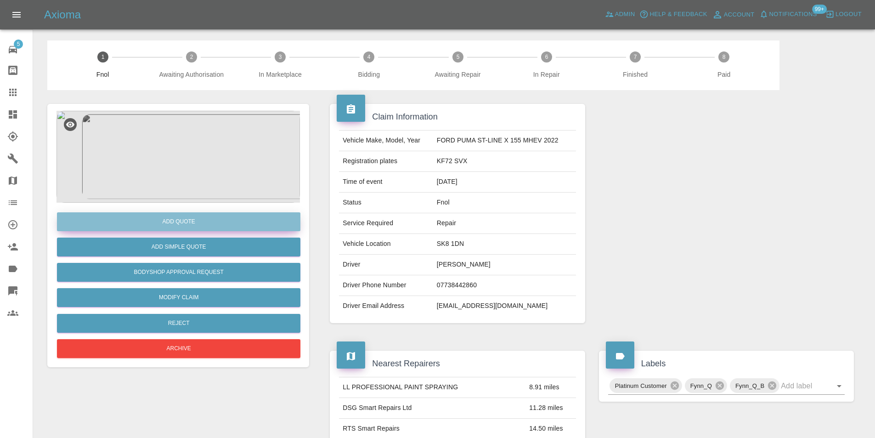
click at [190, 224] on button "Add Quote" at bounding box center [178, 221] width 243 height 19
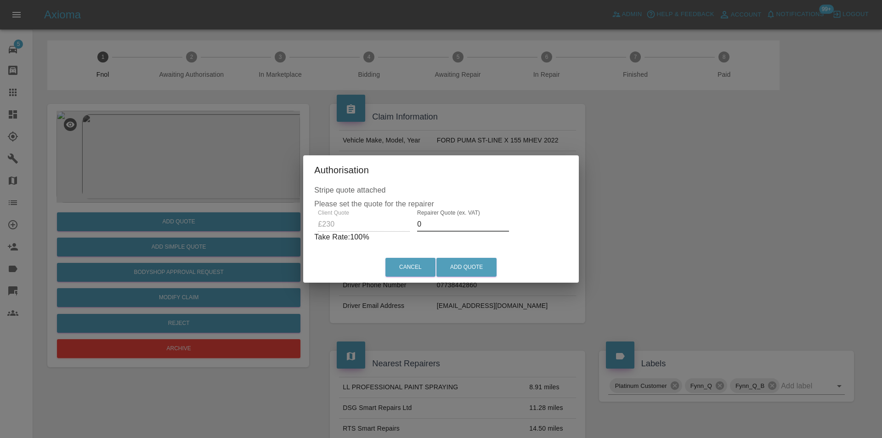
click at [444, 225] on input "0" at bounding box center [463, 224] width 92 height 15
type input "0150"
click at [476, 264] on button "Add Quote" at bounding box center [466, 267] width 60 height 19
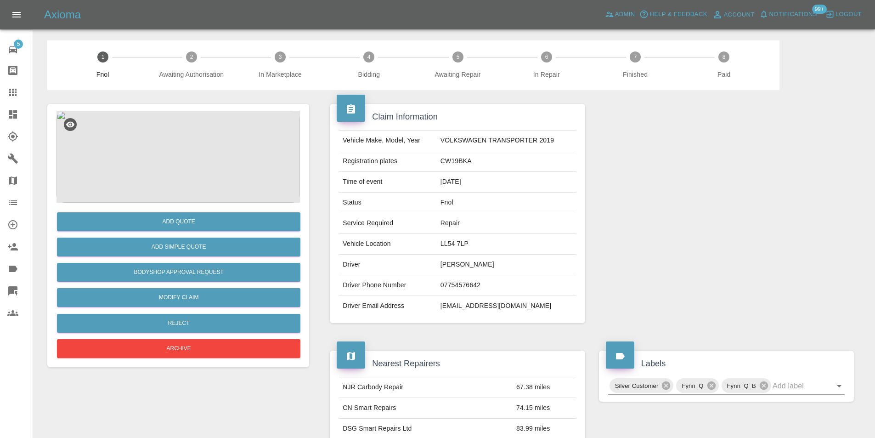
click at [171, 155] on img at bounding box center [178, 157] width 243 height 92
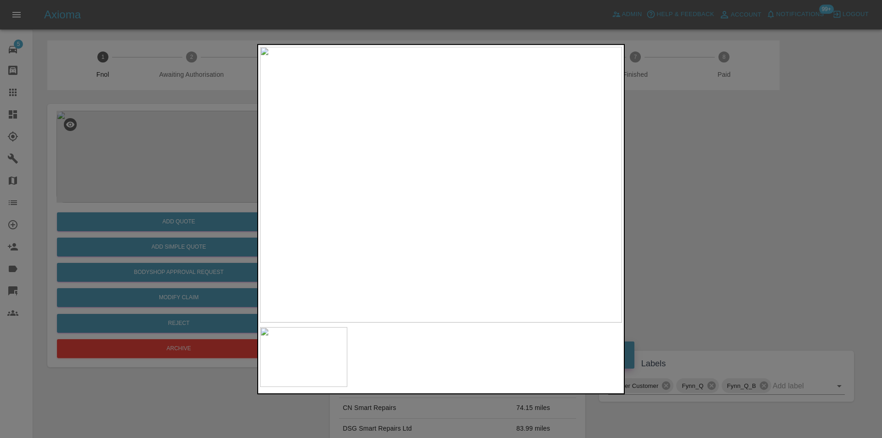
drag, startPoint x: 690, startPoint y: 247, endPoint x: 534, endPoint y: 250, distance: 155.3
click at [690, 247] on div at bounding box center [441, 219] width 882 height 438
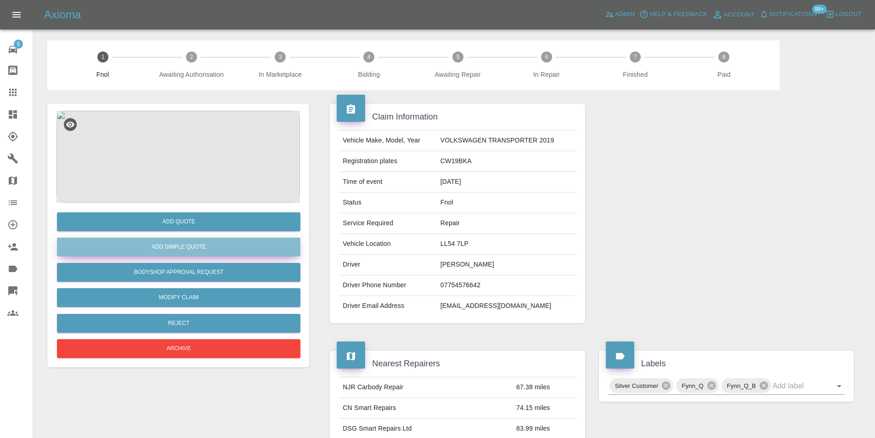
click at [225, 249] on button "Add Simple Quote" at bounding box center [178, 247] width 243 height 19
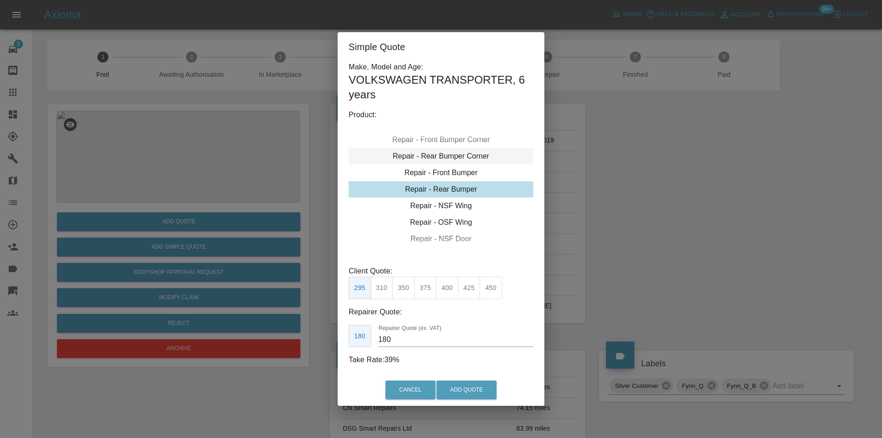
click at [461, 157] on div "Repair - Rear Bumper Corner" at bounding box center [441, 156] width 185 height 17
click at [446, 290] on button "270" at bounding box center [447, 288] width 23 height 23
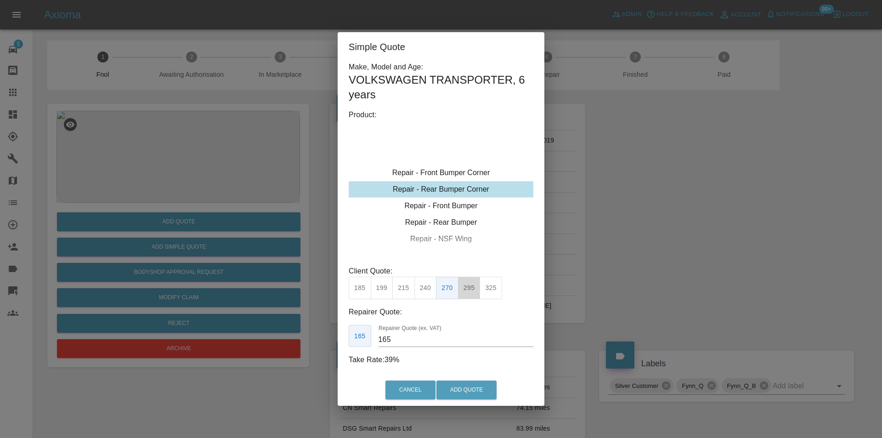
drag, startPoint x: 468, startPoint y: 291, endPoint x: 466, endPoint y: 357, distance: 65.7
click at [467, 295] on button "295" at bounding box center [469, 288] width 23 height 23
type input "180"
drag, startPoint x: 461, startPoint y: 384, endPoint x: 477, endPoint y: 356, distance: 31.9
click at [461, 384] on button "Add Quote" at bounding box center [466, 389] width 60 height 19
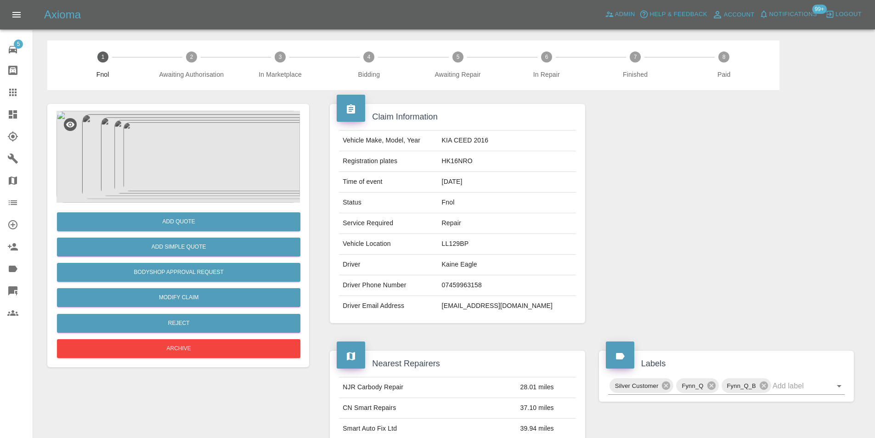
click at [197, 140] on img at bounding box center [178, 157] width 243 height 92
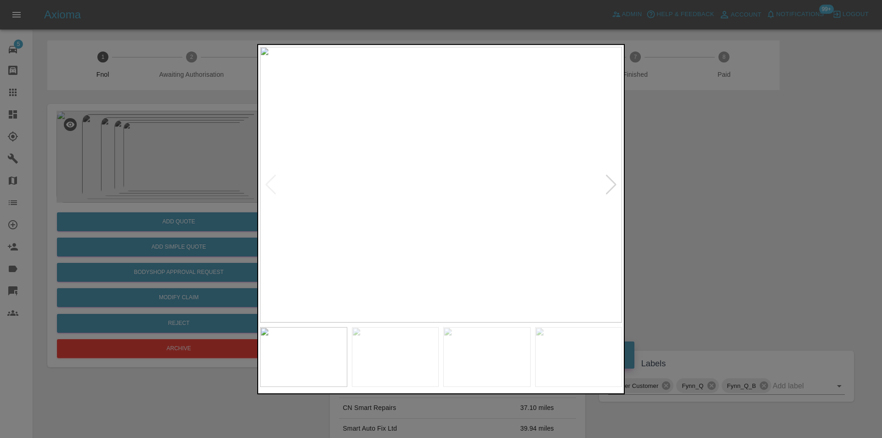
click at [613, 184] on div at bounding box center [611, 184] width 12 height 20
click at [613, 184] on img at bounding box center [441, 184] width 362 height 276
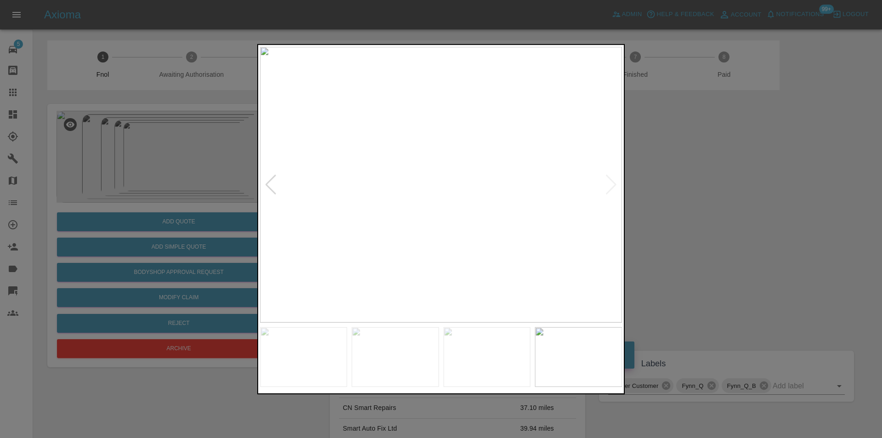
click at [613, 184] on img at bounding box center [441, 184] width 362 height 276
drag, startPoint x: 675, startPoint y: 164, endPoint x: 583, endPoint y: 71, distance: 129.9
click at [670, 156] on div at bounding box center [441, 219] width 882 height 438
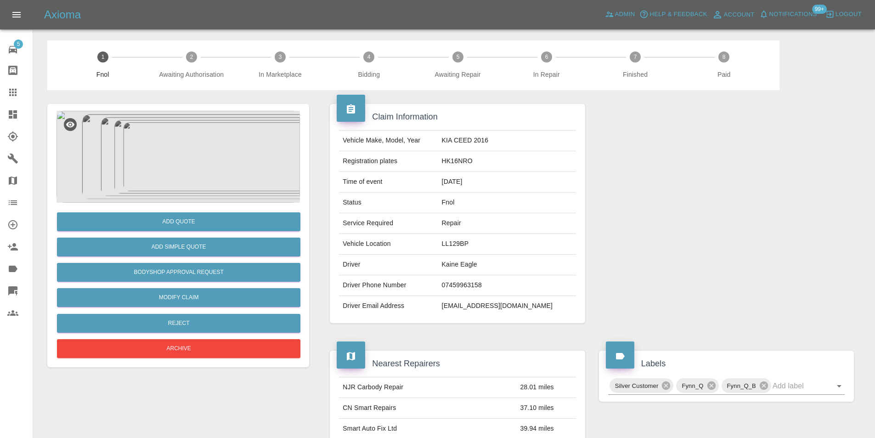
click at [186, 140] on img at bounding box center [178, 157] width 243 height 92
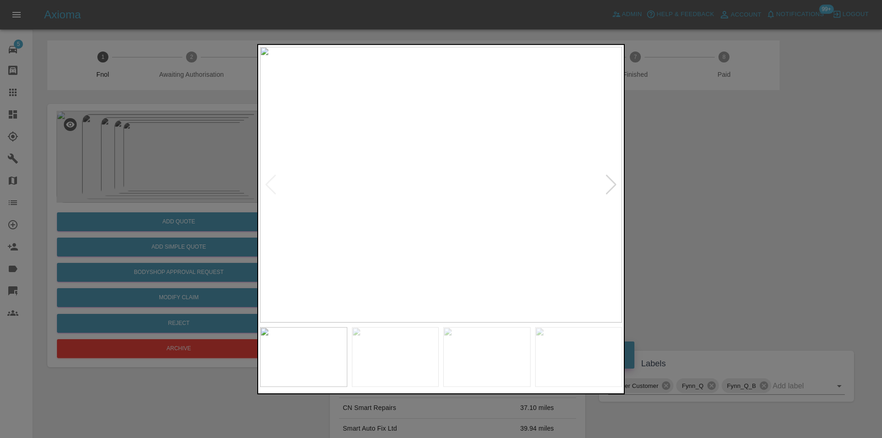
click at [610, 180] on div at bounding box center [611, 184] width 12 height 20
click at [722, 181] on div at bounding box center [441, 219] width 882 height 438
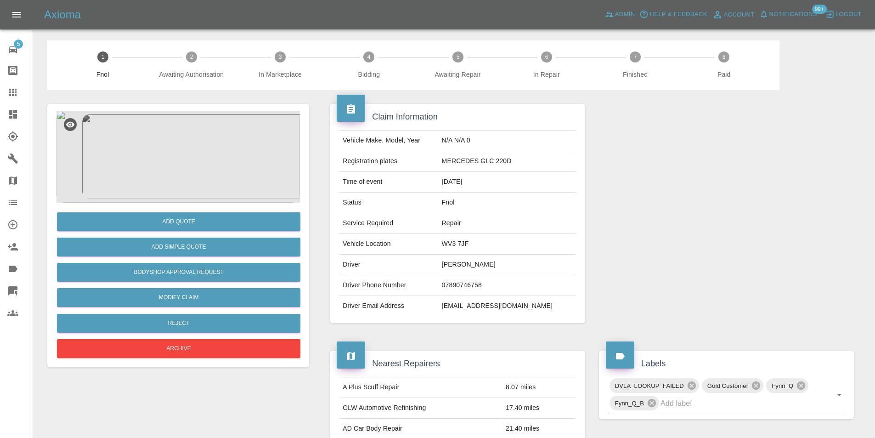
click at [206, 140] on img at bounding box center [178, 157] width 243 height 92
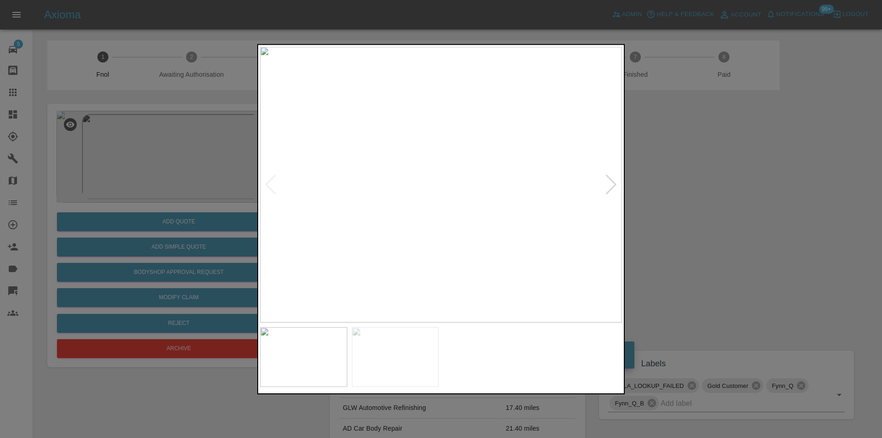
click at [610, 181] on div at bounding box center [611, 184] width 12 height 20
click at [610, 181] on img at bounding box center [441, 184] width 362 height 276
click at [681, 163] on div at bounding box center [441, 219] width 882 height 438
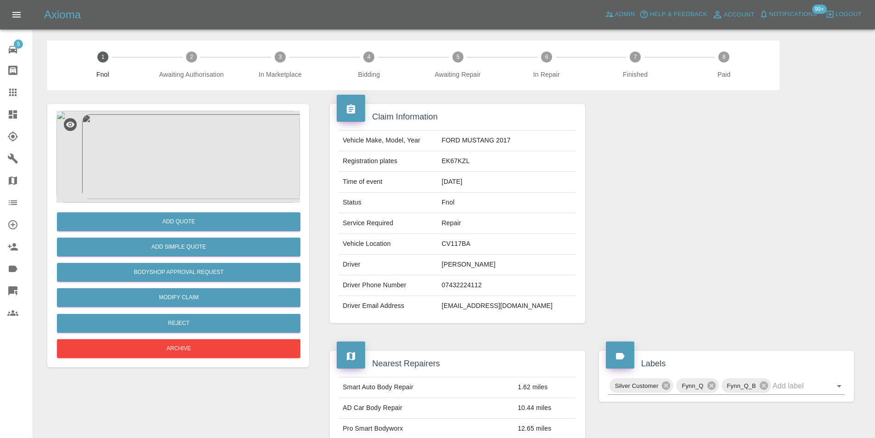
click at [202, 146] on img at bounding box center [178, 157] width 243 height 92
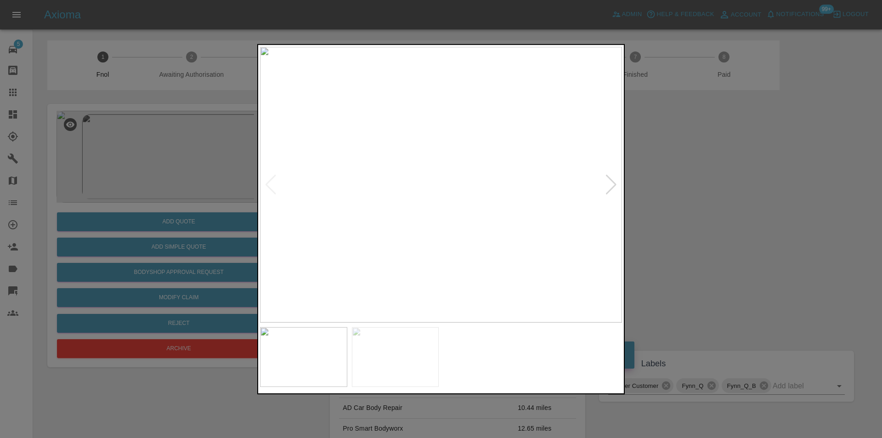
click at [613, 184] on div at bounding box center [611, 184] width 12 height 20
click at [613, 184] on img at bounding box center [441, 184] width 362 height 276
drag, startPoint x: 712, startPoint y: 197, endPoint x: 571, endPoint y: 228, distance: 144.5
click at [712, 197] on div at bounding box center [441, 219] width 882 height 438
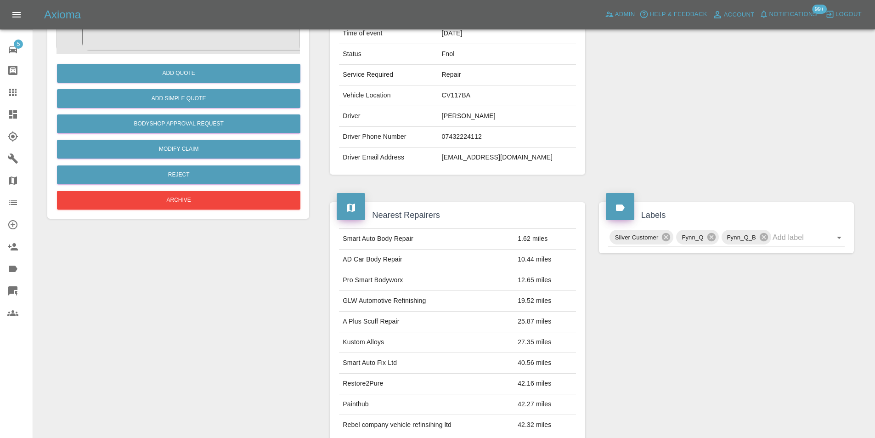
scroll to position [46, 0]
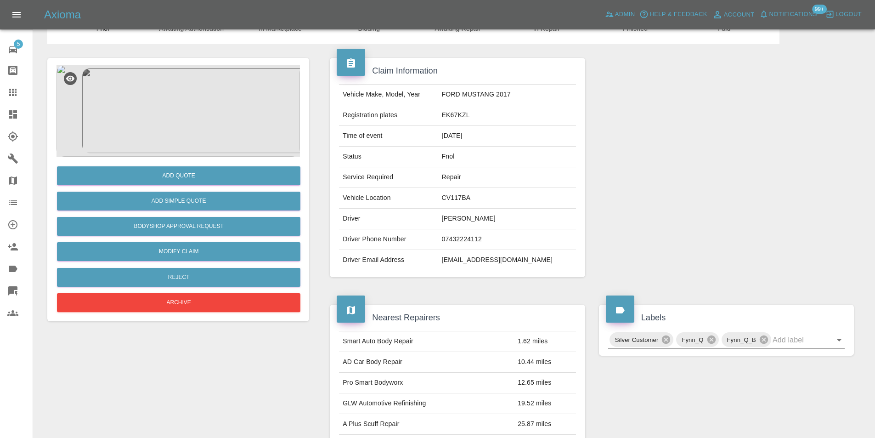
click at [181, 125] on img at bounding box center [178, 111] width 243 height 92
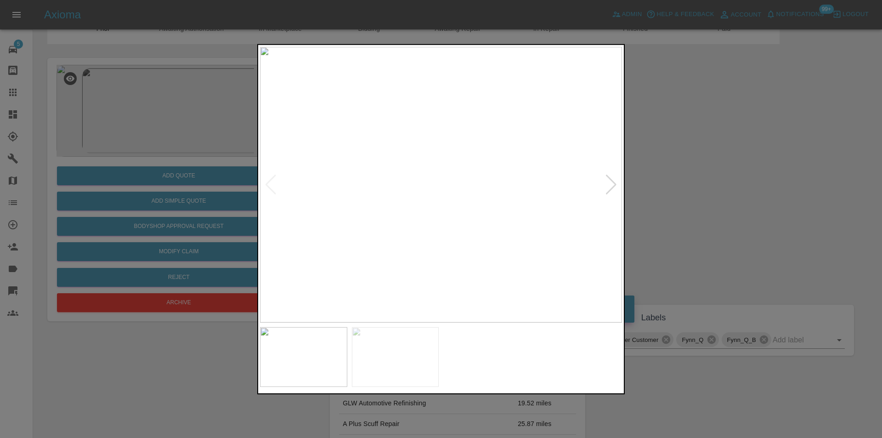
drag, startPoint x: 663, startPoint y: 194, endPoint x: 594, endPoint y: 209, distance: 70.6
click at [663, 194] on div at bounding box center [441, 219] width 882 height 438
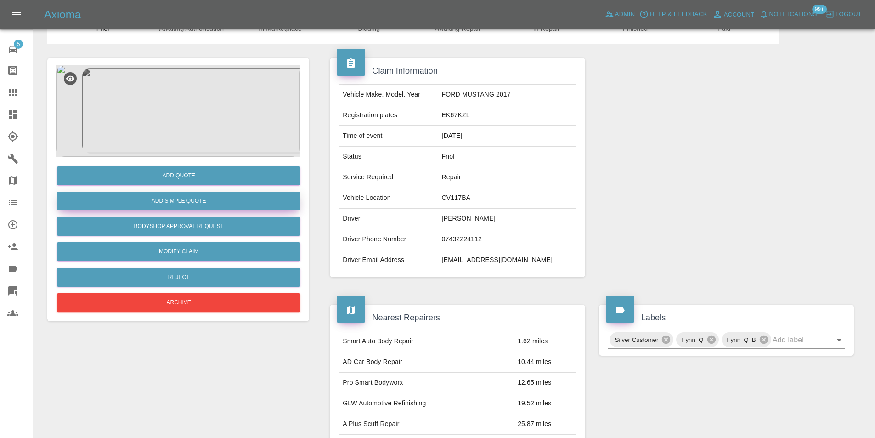
click at [239, 205] on button "Add Simple Quote" at bounding box center [178, 201] width 243 height 19
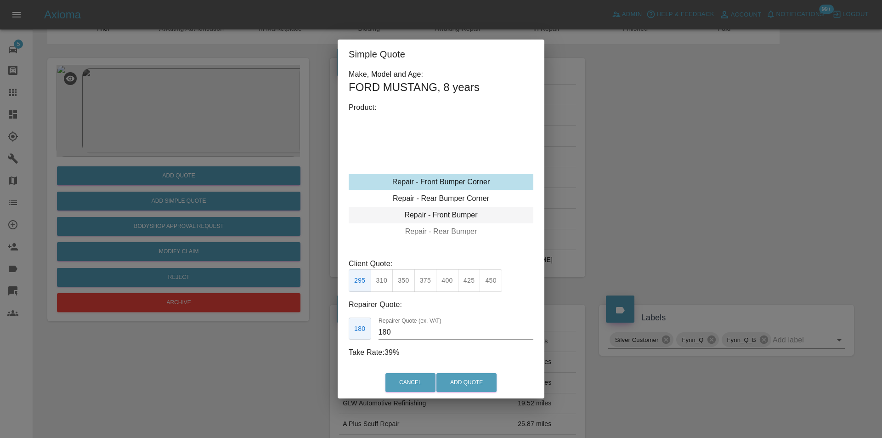
type input "120"
click at [464, 199] on div "Repair - Rear Bumper Corner" at bounding box center [441, 198] width 185 height 17
click at [387, 283] on button "199" at bounding box center [382, 280] width 23 height 23
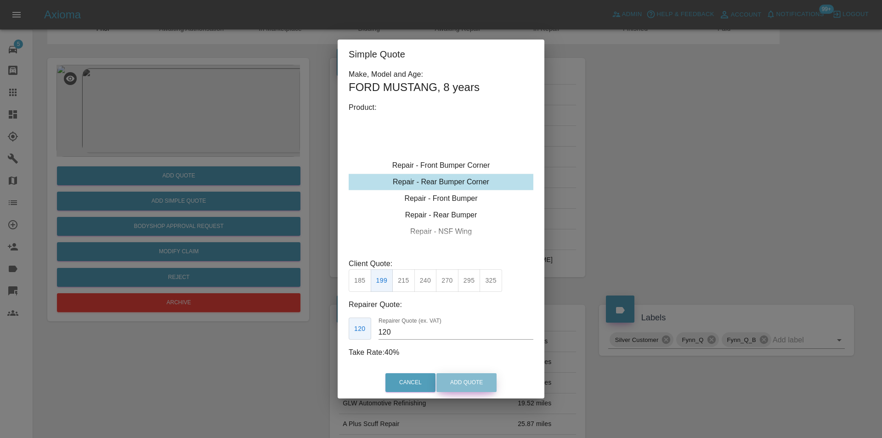
click at [464, 381] on button "Add Quote" at bounding box center [466, 382] width 60 height 19
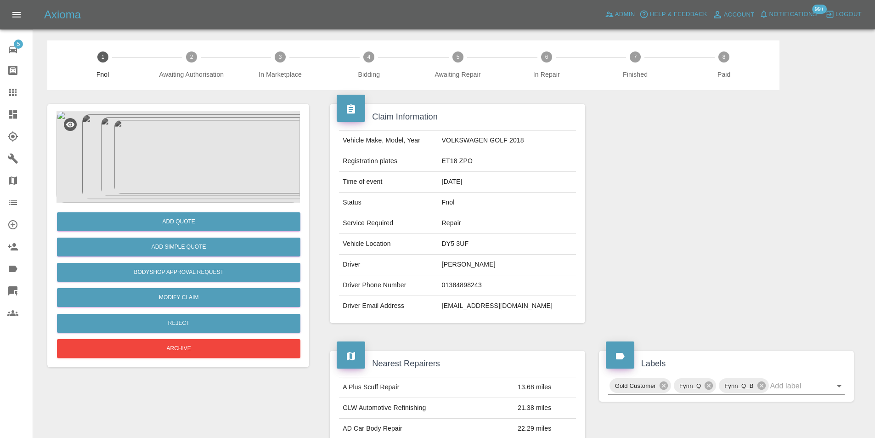
click at [156, 150] on img at bounding box center [178, 157] width 243 height 92
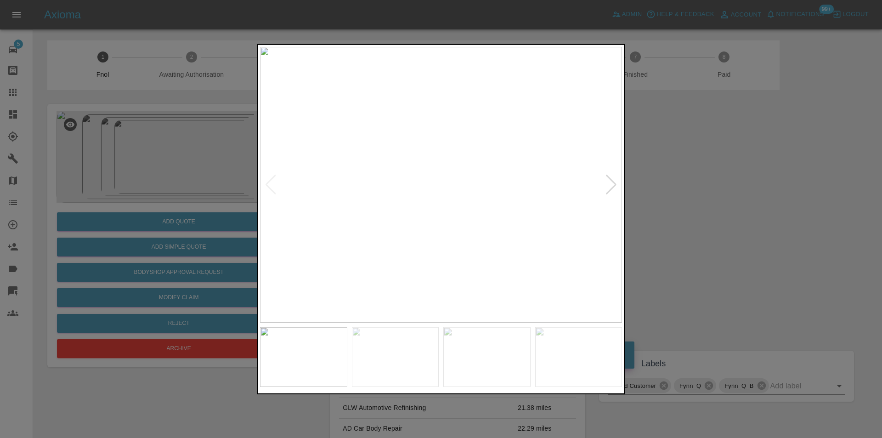
click at [609, 185] on div at bounding box center [611, 184] width 12 height 20
click at [609, 185] on img at bounding box center [441, 184] width 362 height 276
drag, startPoint x: 776, startPoint y: 203, endPoint x: 694, endPoint y: 205, distance: 82.3
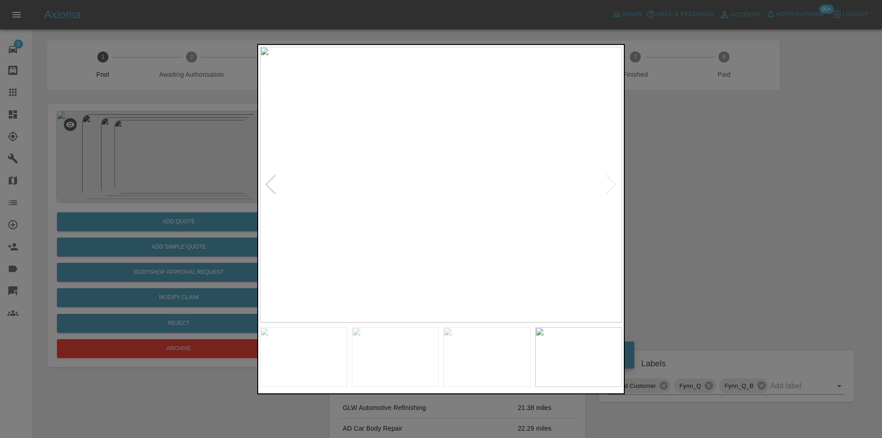
click at [775, 204] on div at bounding box center [441, 219] width 882 height 438
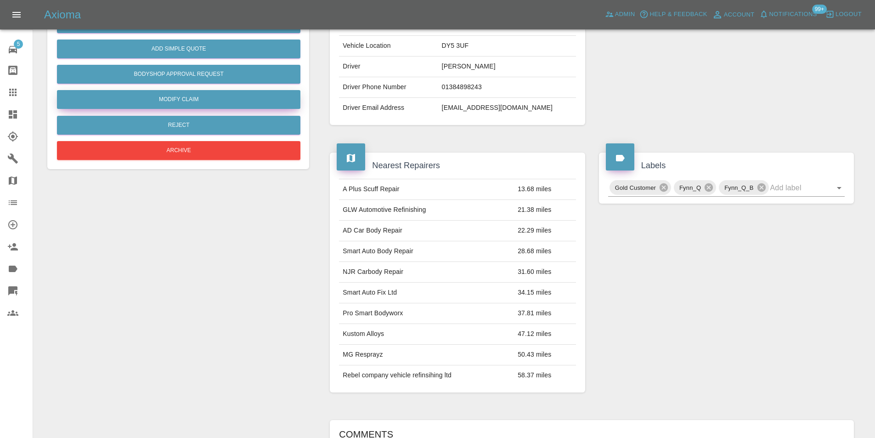
scroll to position [96, 0]
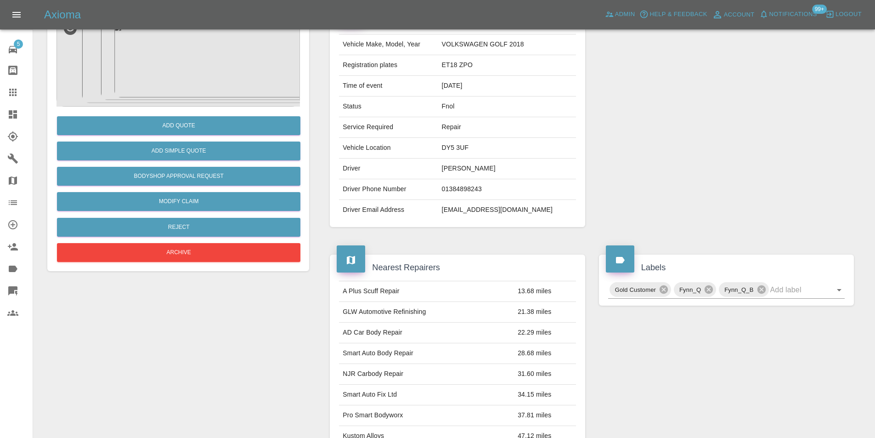
click at [204, 140] on div "Add Simple Quote" at bounding box center [178, 150] width 243 height 23
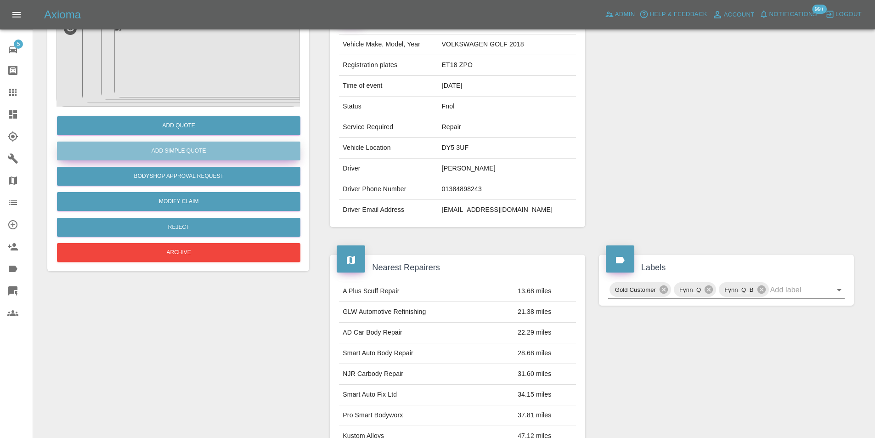
click at [200, 147] on button "Add Simple Quote" at bounding box center [178, 151] width 243 height 19
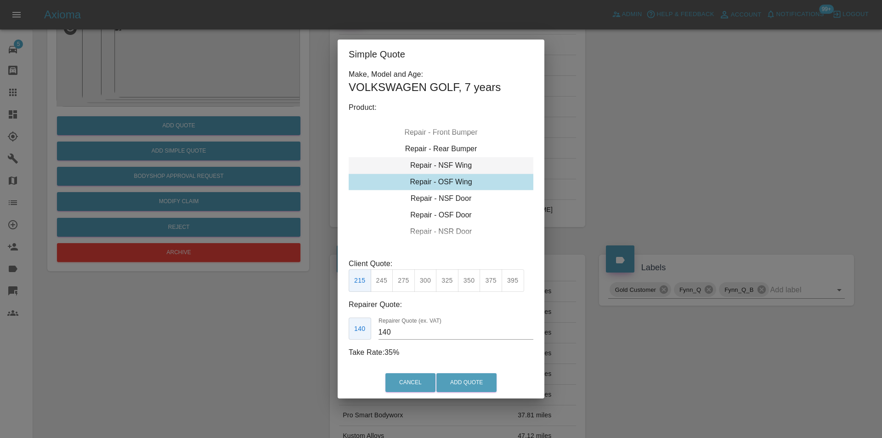
click at [458, 162] on div "Repair - NSF Wing" at bounding box center [441, 165] width 185 height 17
click at [425, 278] on button "300" at bounding box center [425, 280] width 23 height 23
type input "195"
click at [464, 382] on button "Add Quote" at bounding box center [466, 382] width 60 height 19
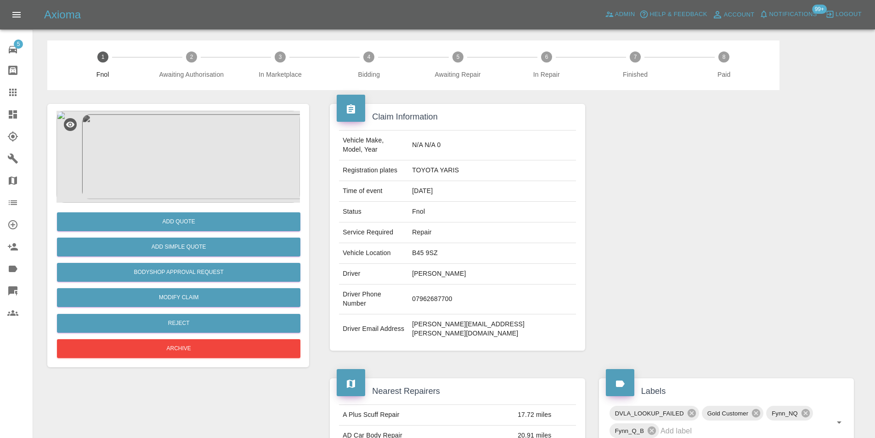
click at [165, 183] on img at bounding box center [178, 157] width 243 height 92
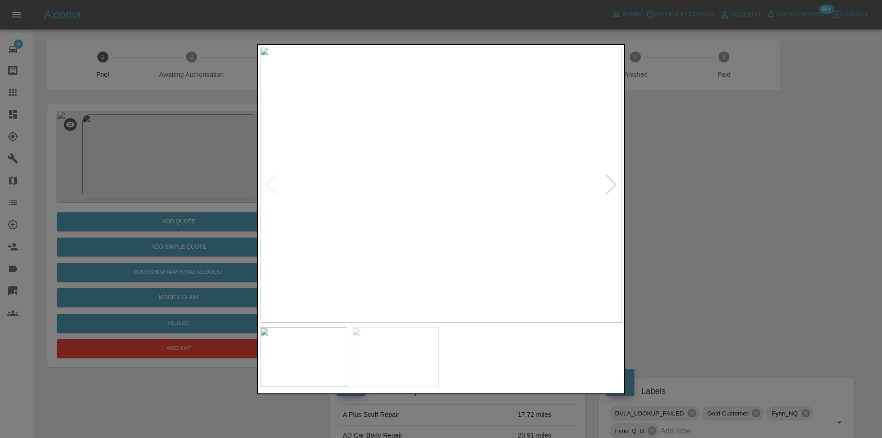
click at [611, 180] on div at bounding box center [611, 184] width 12 height 20
click at [611, 180] on img at bounding box center [441, 184] width 362 height 276
drag, startPoint x: 743, startPoint y: 203, endPoint x: 713, endPoint y: 204, distance: 29.9
click at [740, 204] on div at bounding box center [441, 219] width 882 height 438
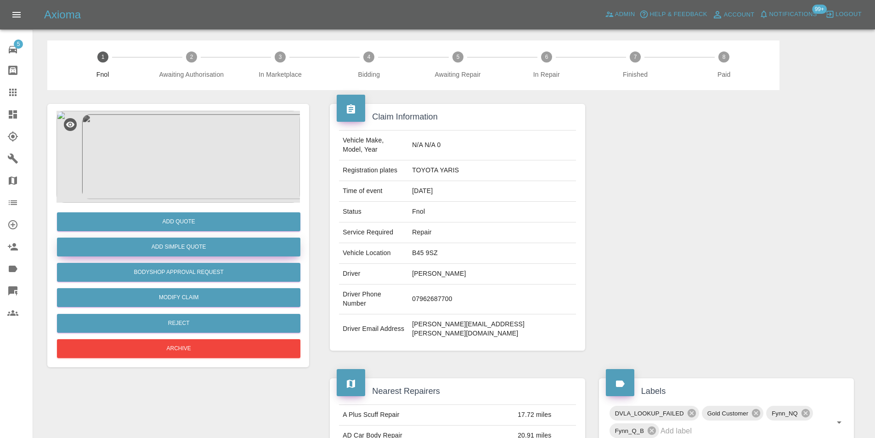
click at [204, 243] on button "Add Simple Quote" at bounding box center [178, 247] width 243 height 19
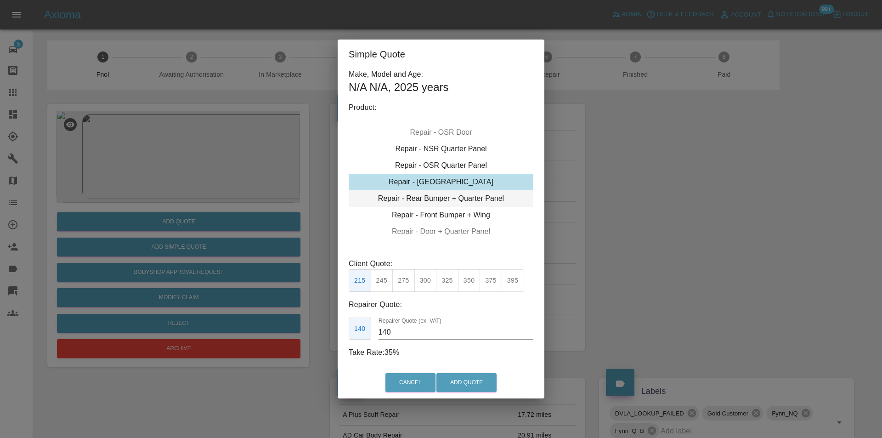
click at [469, 195] on div "Repair - Rear Bumper + Quarter Panel" at bounding box center [441, 198] width 185 height 17
click at [405, 279] on button "350" at bounding box center [403, 280] width 23 height 23
type input "210"
click at [447, 382] on button "Add Quote" at bounding box center [466, 382] width 60 height 19
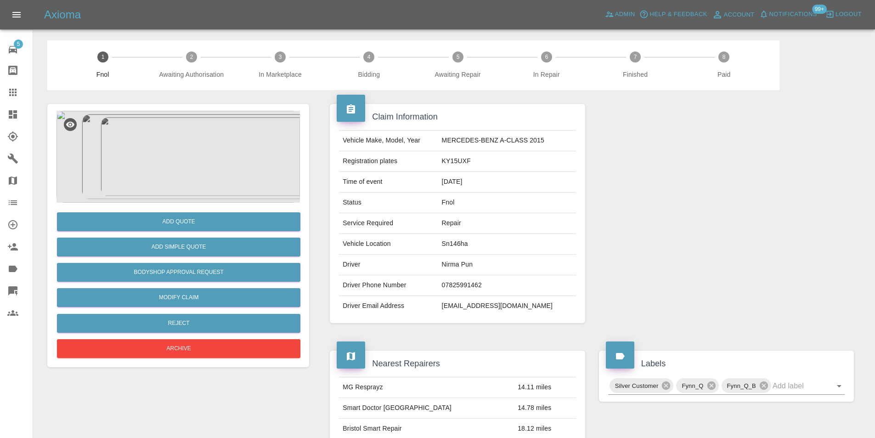
click at [184, 165] on img at bounding box center [178, 157] width 243 height 92
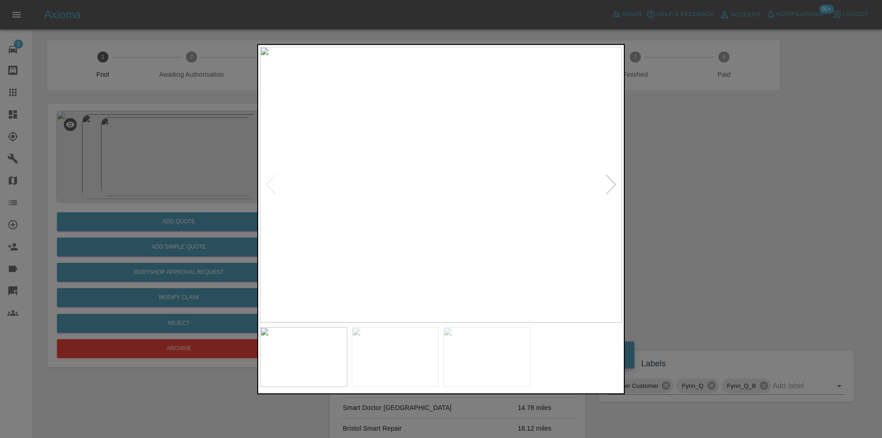
click at [615, 187] on div at bounding box center [611, 184] width 12 height 20
click at [614, 187] on img at bounding box center [441, 184] width 362 height 276
drag, startPoint x: 680, startPoint y: 214, endPoint x: 657, endPoint y: 211, distance: 24.1
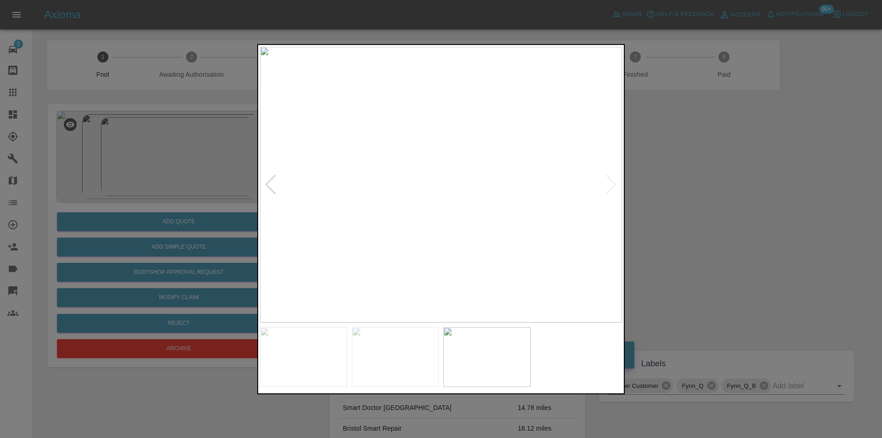
click at [660, 212] on div at bounding box center [441, 219] width 882 height 438
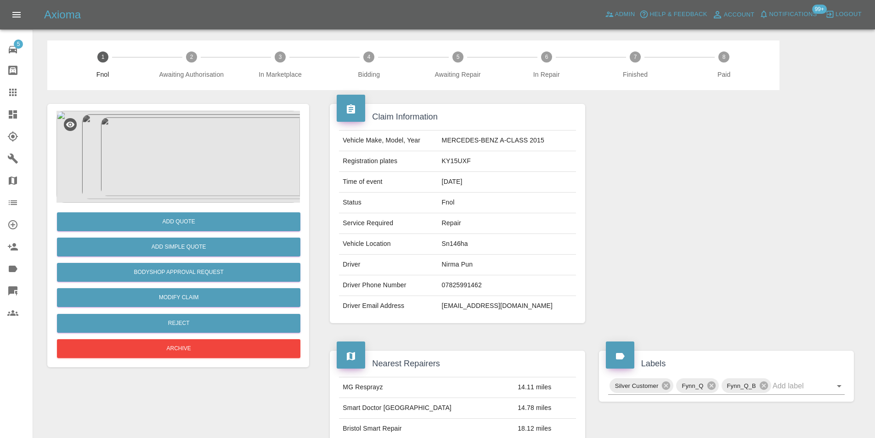
click at [207, 165] on img at bounding box center [178, 157] width 243 height 92
click at [170, 151] on img at bounding box center [178, 157] width 243 height 92
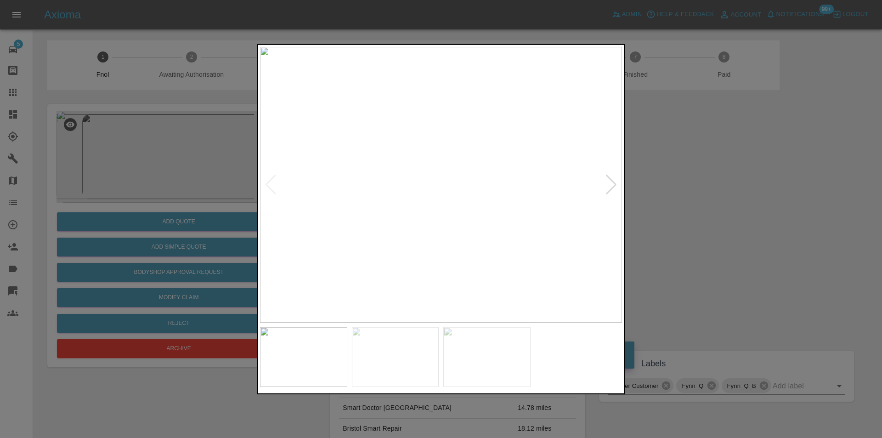
click at [612, 184] on div at bounding box center [611, 184] width 12 height 20
click at [612, 184] on img at bounding box center [441, 184] width 362 height 276
drag, startPoint x: 713, startPoint y: 195, endPoint x: 477, endPoint y: 236, distance: 238.7
click at [710, 197] on div at bounding box center [441, 219] width 882 height 438
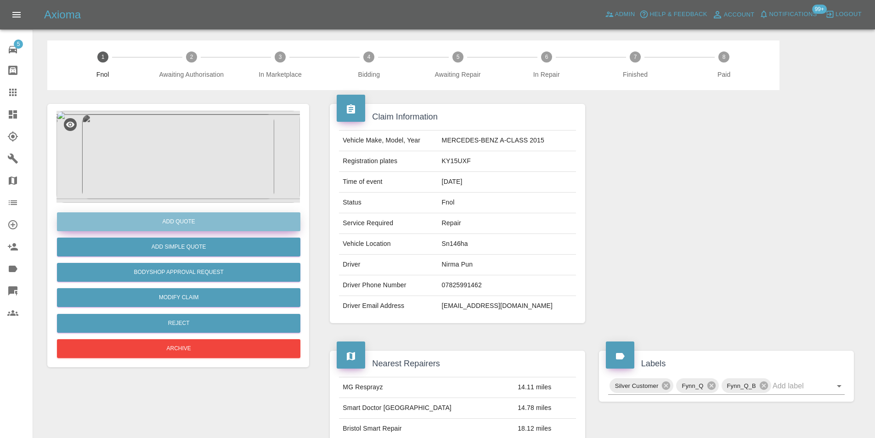
click at [190, 223] on button "Add Quote" at bounding box center [178, 221] width 243 height 19
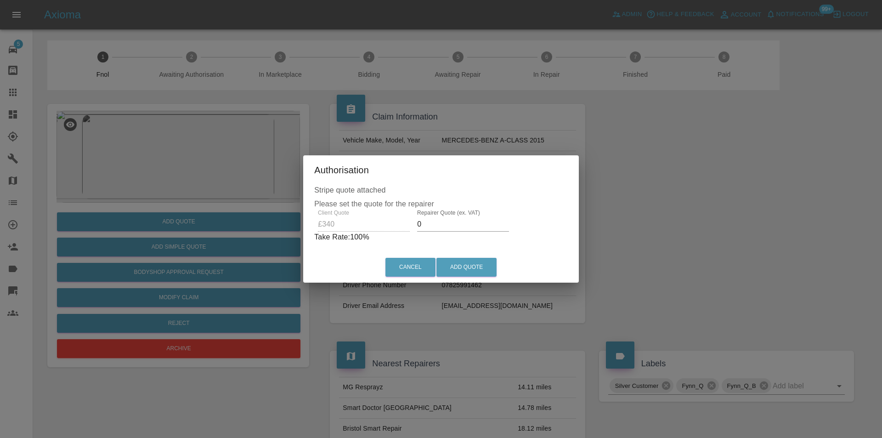
click at [458, 230] on input "0" at bounding box center [463, 224] width 92 height 15
type input "0220"
click at [463, 262] on button "Add Quote" at bounding box center [466, 267] width 60 height 19
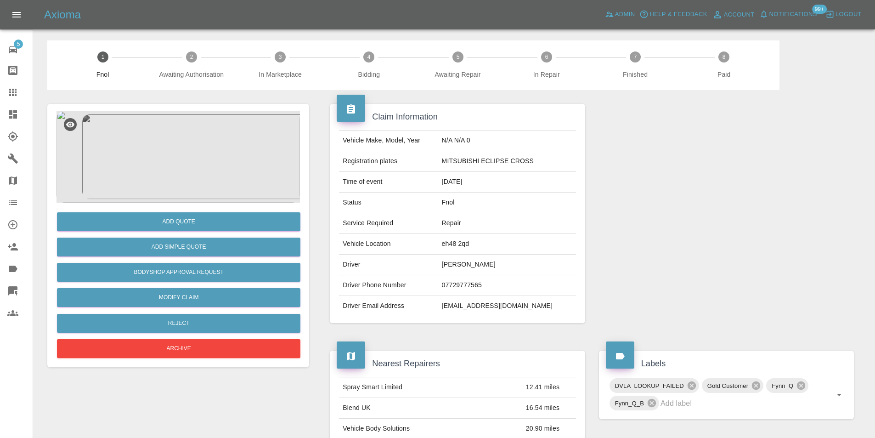
click at [180, 142] on img at bounding box center [178, 157] width 243 height 92
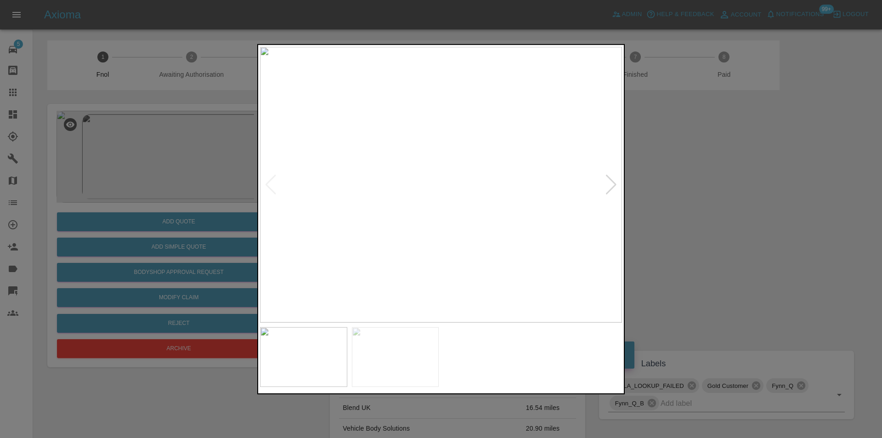
click at [615, 181] on div at bounding box center [611, 184] width 12 height 20
click at [615, 181] on img at bounding box center [441, 184] width 362 height 276
click at [710, 198] on div at bounding box center [441, 219] width 882 height 438
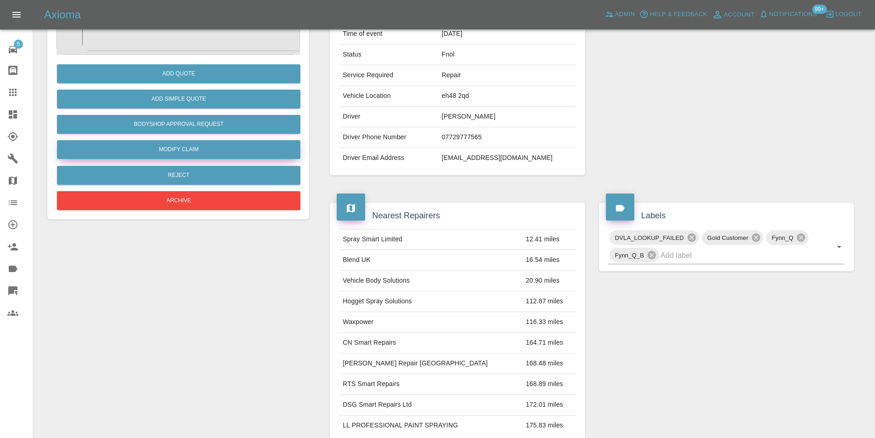
scroll to position [50, 0]
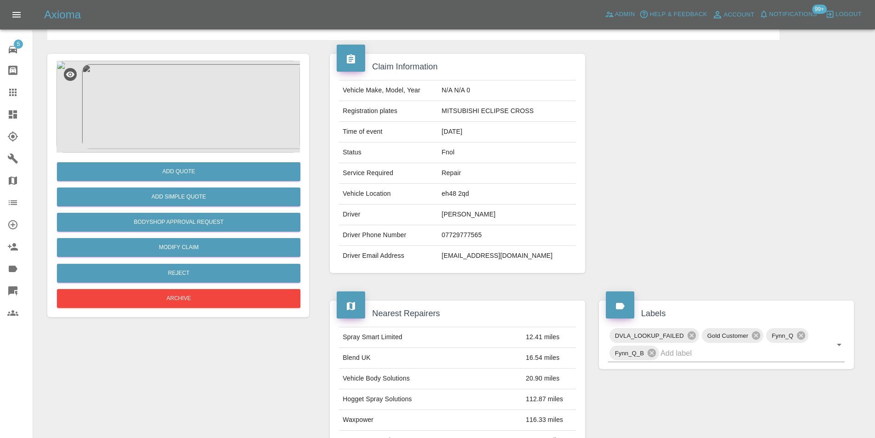
click at [193, 108] on img at bounding box center [178, 107] width 243 height 92
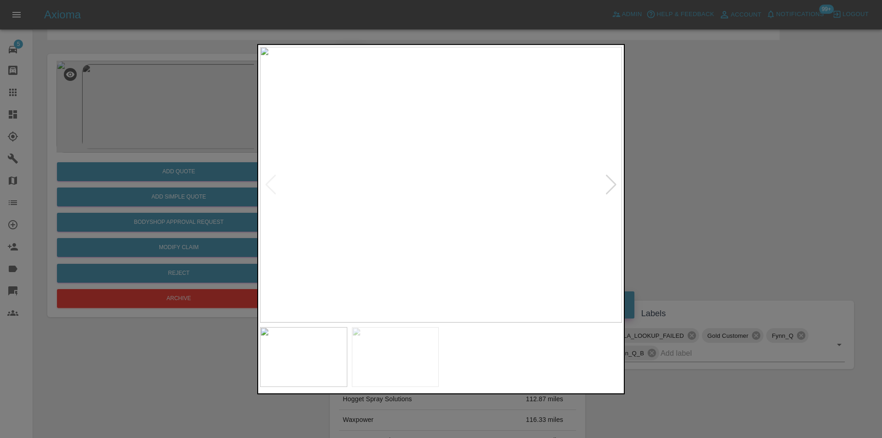
click at [725, 168] on div at bounding box center [441, 219] width 882 height 438
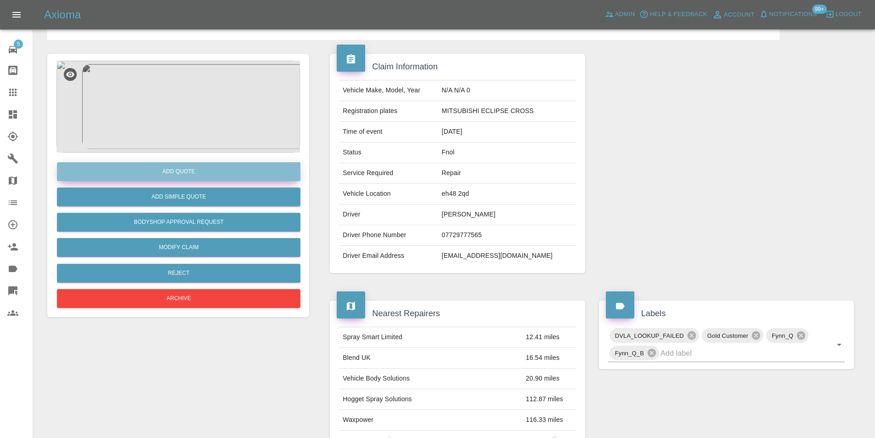
click at [213, 175] on button "Add Quote" at bounding box center [178, 171] width 243 height 19
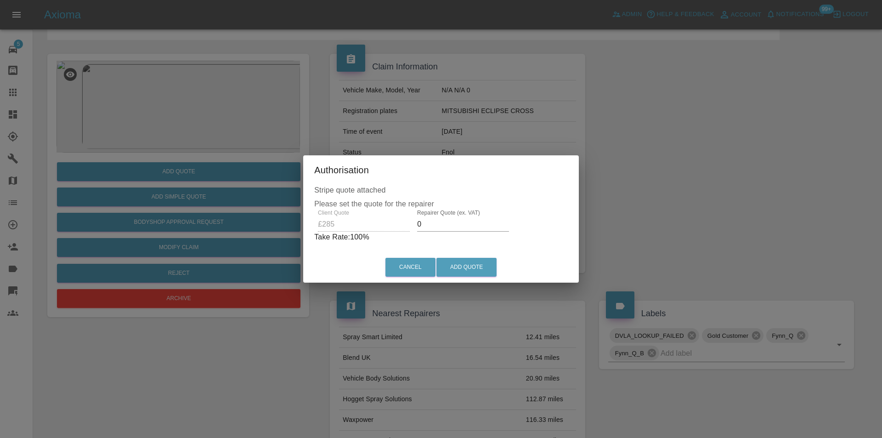
click at [441, 222] on input "0" at bounding box center [463, 224] width 92 height 15
type input "0180"
click at [460, 265] on button "Add Quote" at bounding box center [466, 267] width 60 height 19
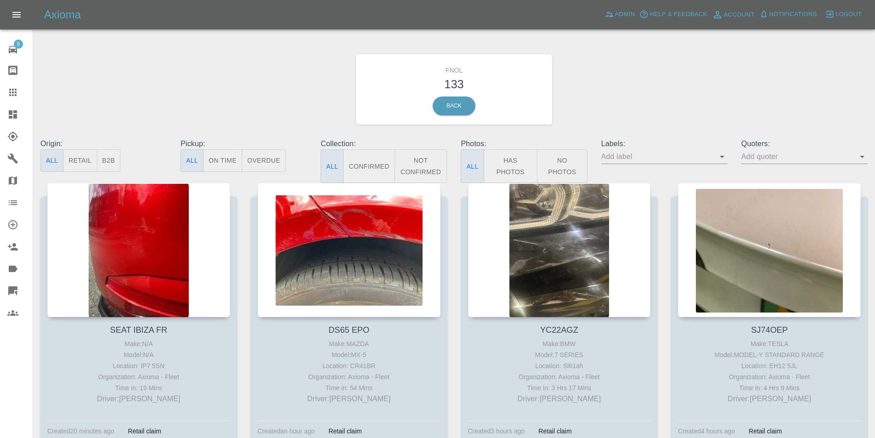
click at [500, 163] on button "Has Photos" at bounding box center [511, 166] width 54 height 34
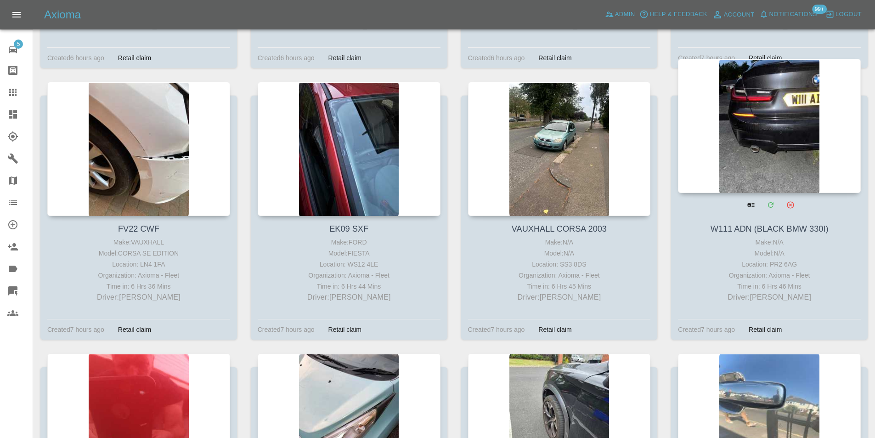
scroll to position [1332, 0]
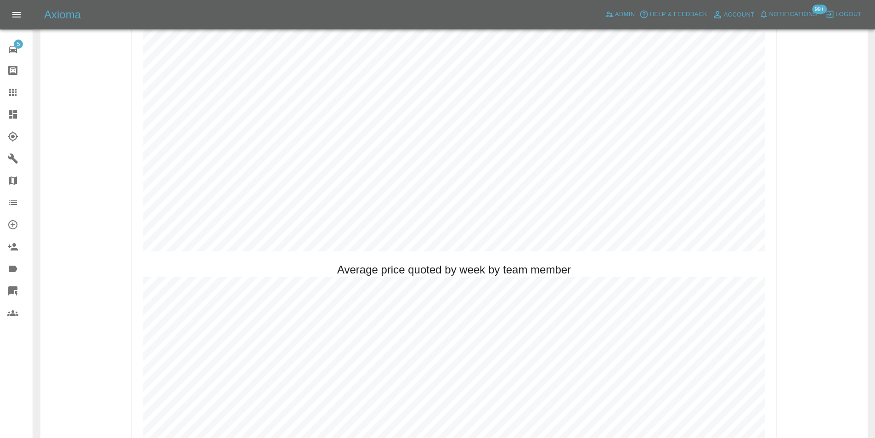
scroll to position [551, 0]
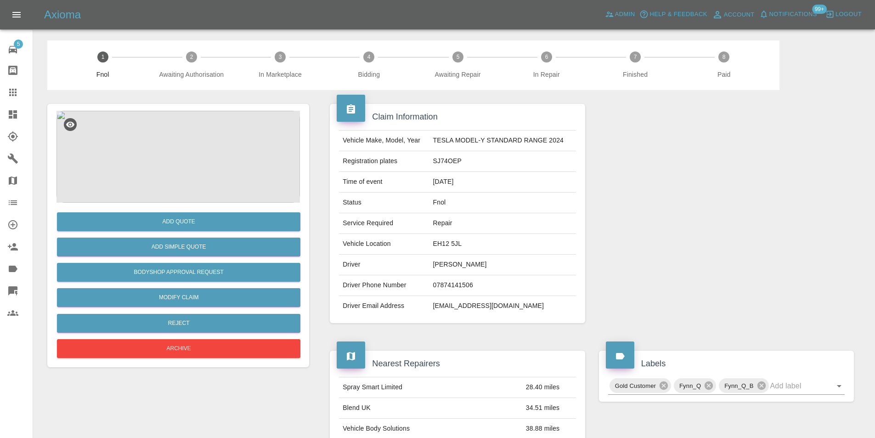
click at [204, 162] on img at bounding box center [178, 157] width 243 height 92
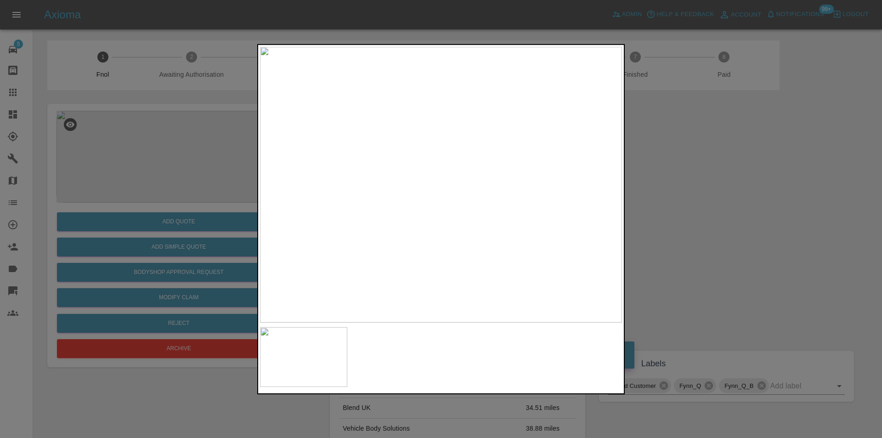
click at [697, 219] on div at bounding box center [441, 219] width 882 height 438
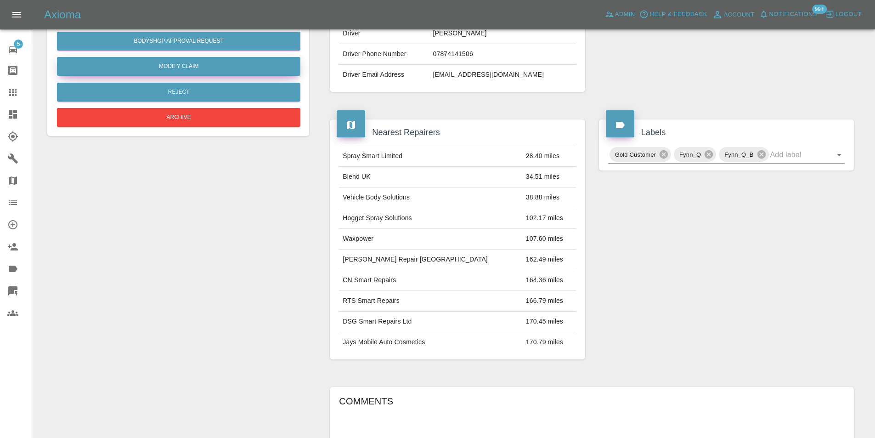
scroll to position [50, 0]
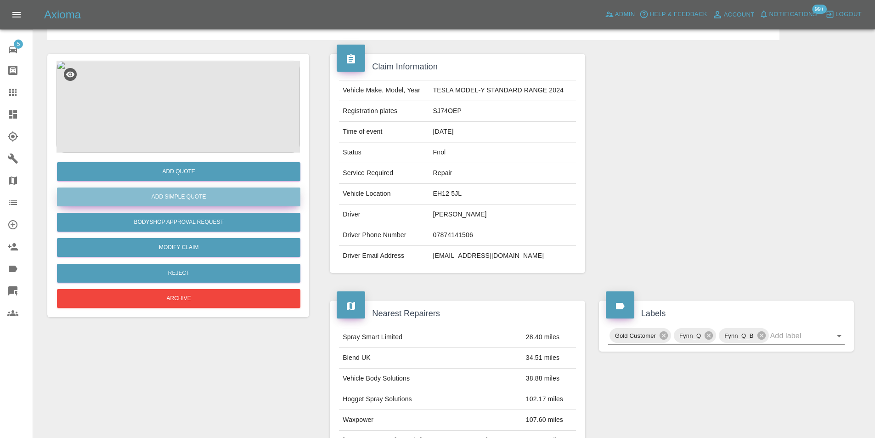
click at [194, 195] on button "Add Simple Quote" at bounding box center [178, 196] width 243 height 19
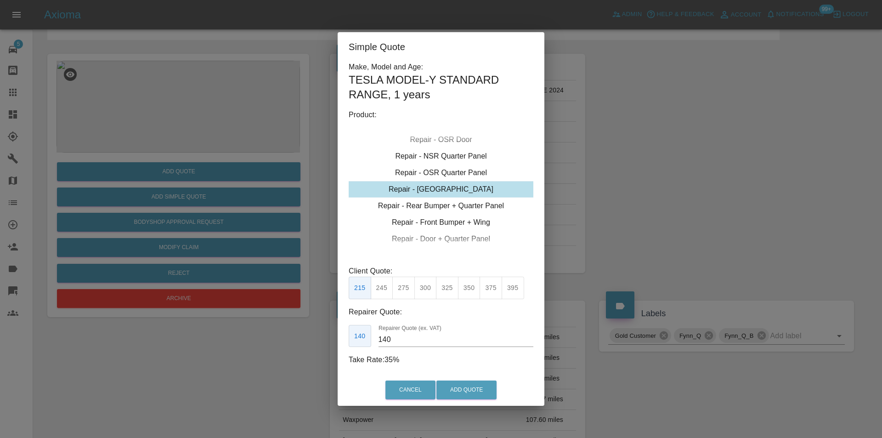
click at [464, 190] on div "Repair - Tailgate" at bounding box center [441, 189] width 185 height 17
click at [426, 289] on button "300" at bounding box center [425, 288] width 23 height 23
type input "190"
click at [470, 383] on button "Add Quote" at bounding box center [466, 389] width 60 height 19
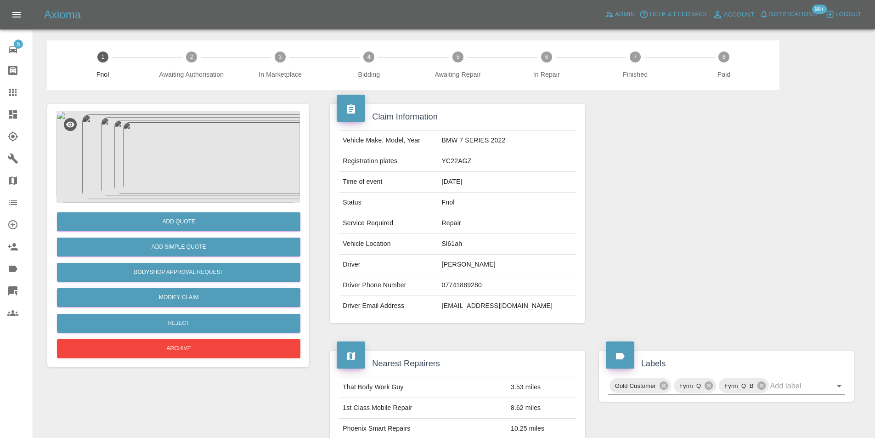
click at [176, 153] on img at bounding box center [178, 157] width 243 height 92
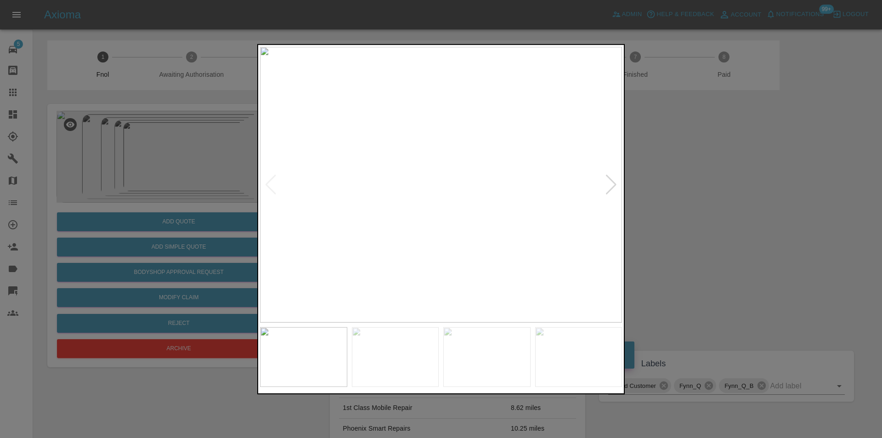
click at [611, 187] on div at bounding box center [611, 184] width 12 height 20
drag, startPoint x: 705, startPoint y: 184, endPoint x: 619, endPoint y: 115, distance: 110.1
click at [704, 183] on div at bounding box center [441, 219] width 882 height 438
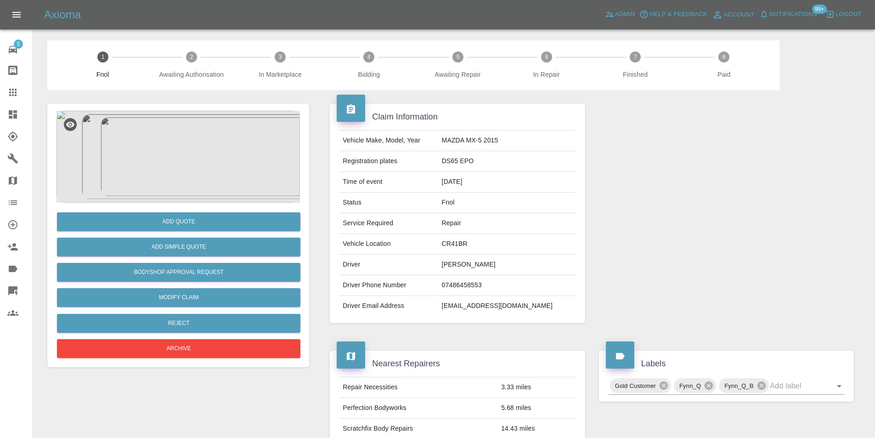
click at [187, 161] on img at bounding box center [178, 157] width 243 height 92
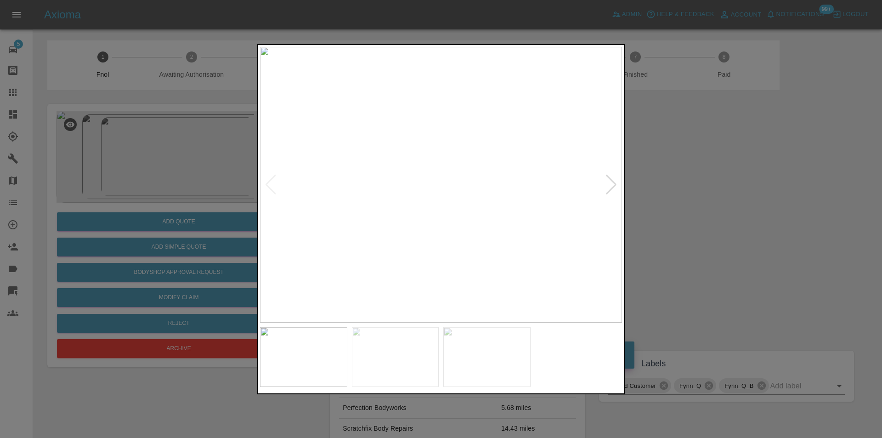
click at [614, 182] on div at bounding box center [611, 184] width 12 height 20
click at [614, 182] on img at bounding box center [441, 184] width 362 height 276
click at [757, 210] on div at bounding box center [441, 219] width 882 height 438
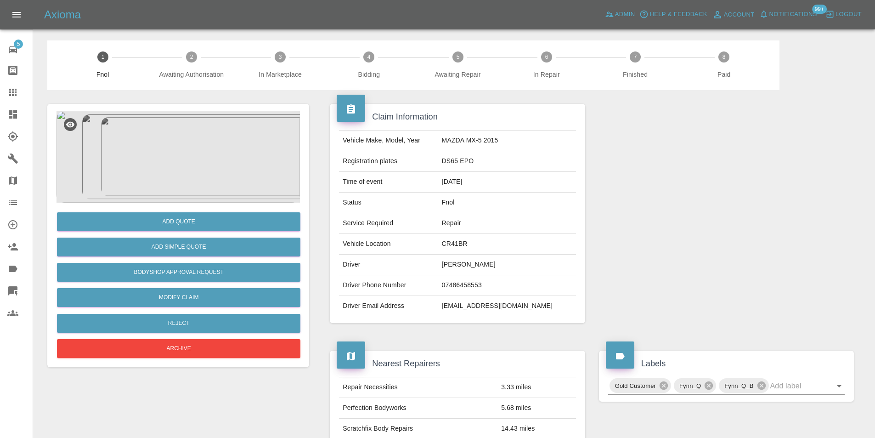
click at [209, 137] on img at bounding box center [178, 157] width 243 height 92
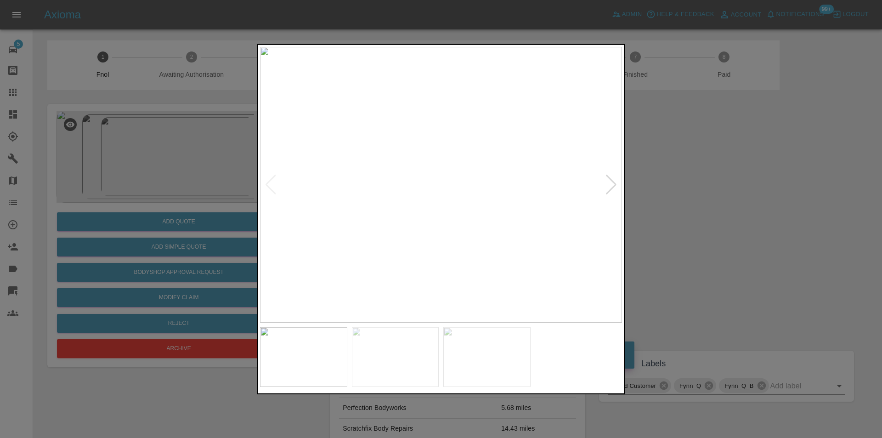
click at [611, 185] on div at bounding box center [611, 184] width 12 height 20
drag, startPoint x: 733, startPoint y: 198, endPoint x: 728, endPoint y: 192, distance: 7.9
click at [731, 195] on div at bounding box center [441, 219] width 882 height 438
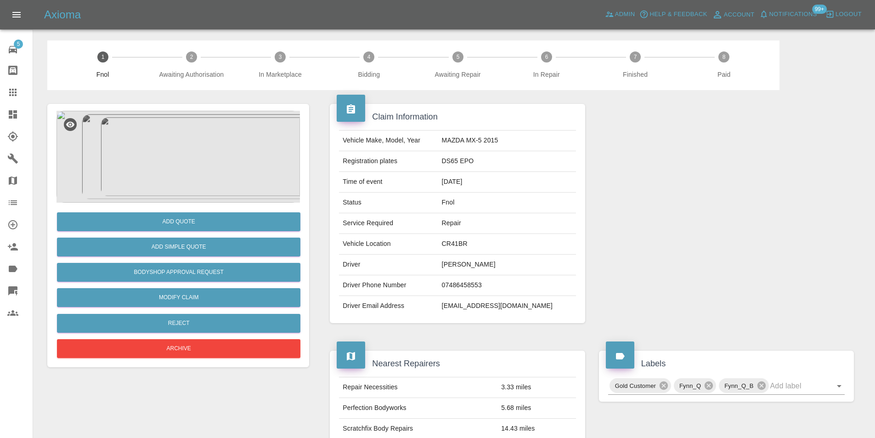
click at [193, 125] on img at bounding box center [178, 157] width 243 height 92
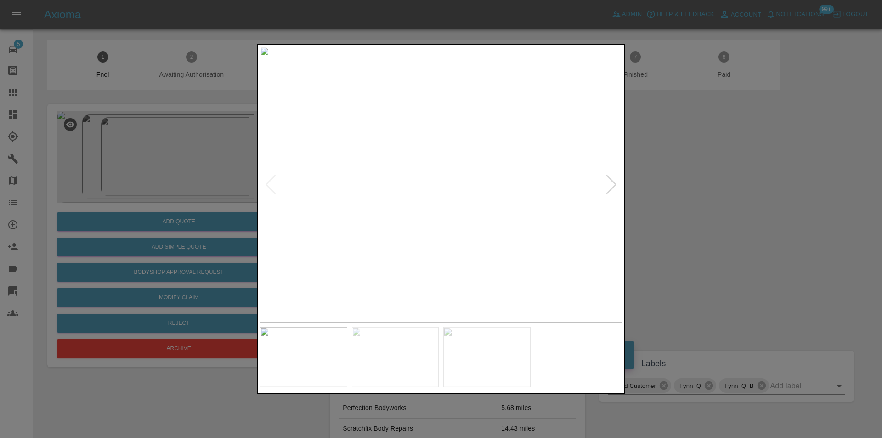
click at [690, 158] on div at bounding box center [441, 219] width 882 height 438
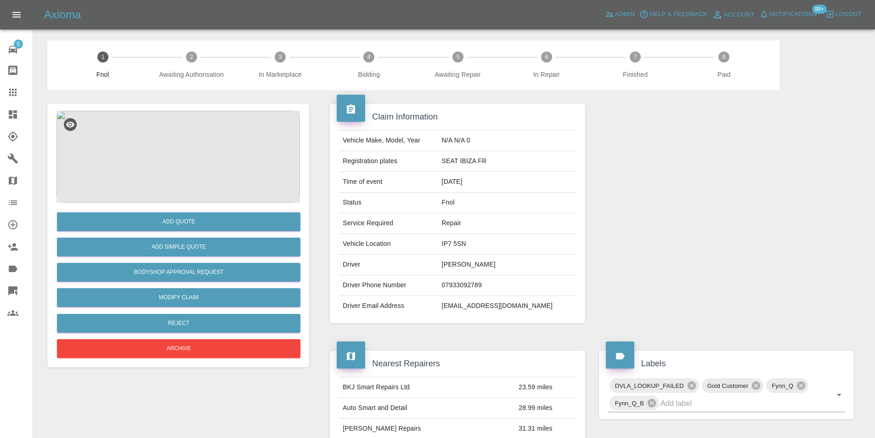
click at [141, 136] on img at bounding box center [178, 157] width 243 height 92
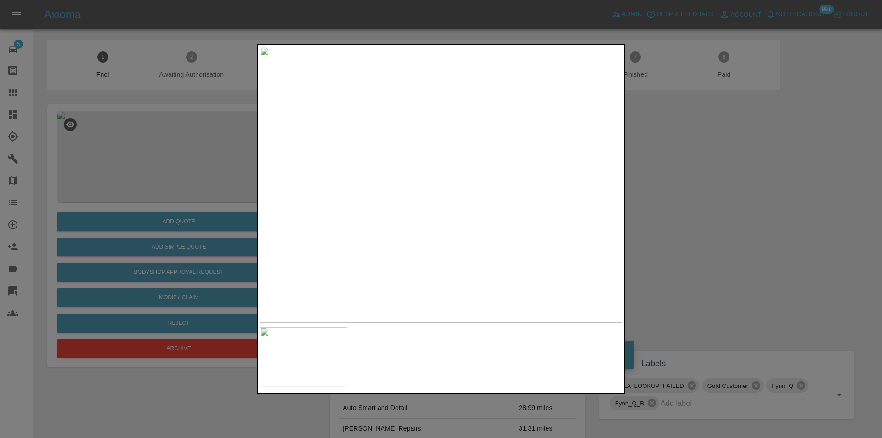
click at [666, 194] on div at bounding box center [441, 219] width 882 height 438
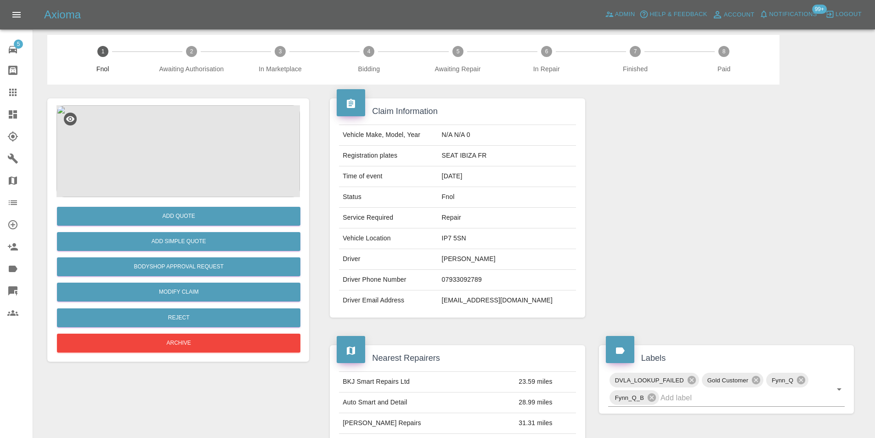
scroll to position [4, 0]
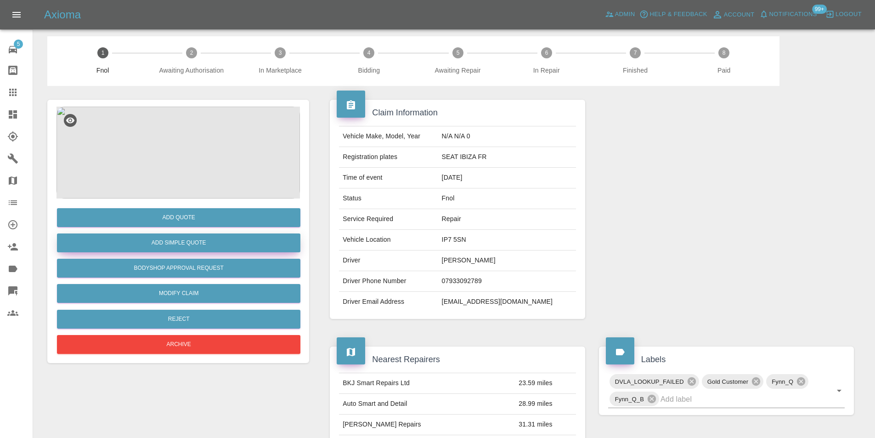
drag, startPoint x: 207, startPoint y: 249, endPoint x: 565, endPoint y: 249, distance: 357.9
click at [564, 250] on div "Add Quote Add Simple Quote Bodyshop Approval Request Modify Claim Reject Archiv…" at bounding box center [453, 438] width 827 height 705
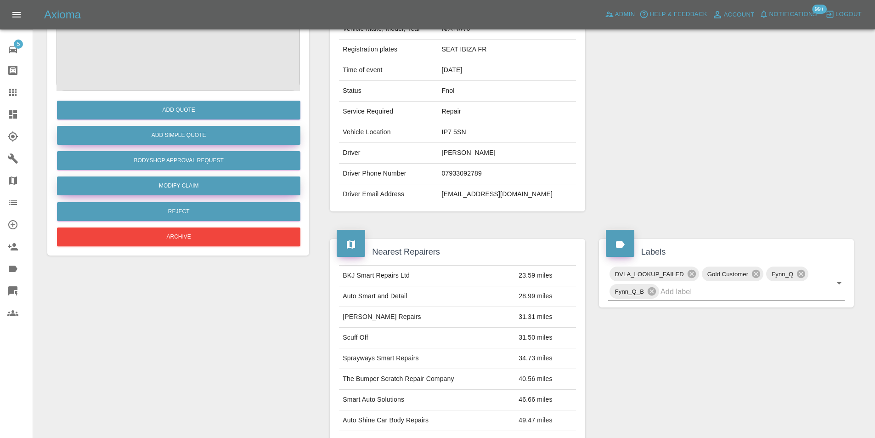
scroll to position [50, 0]
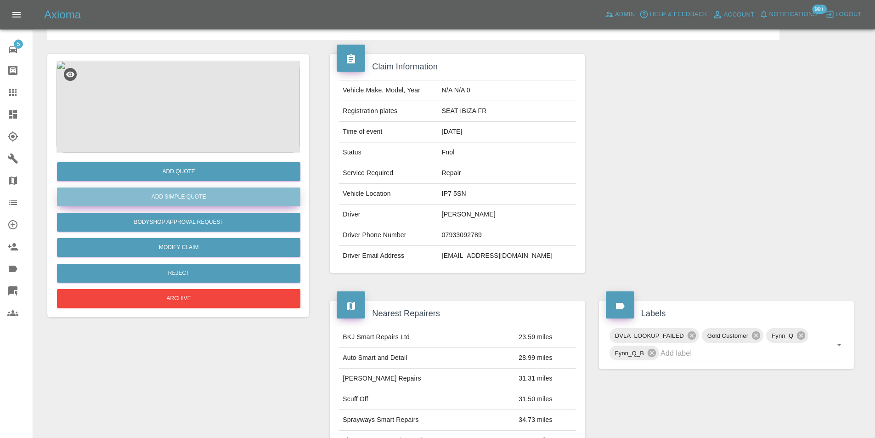
click at [206, 201] on button "Add Simple Quote" at bounding box center [178, 196] width 243 height 19
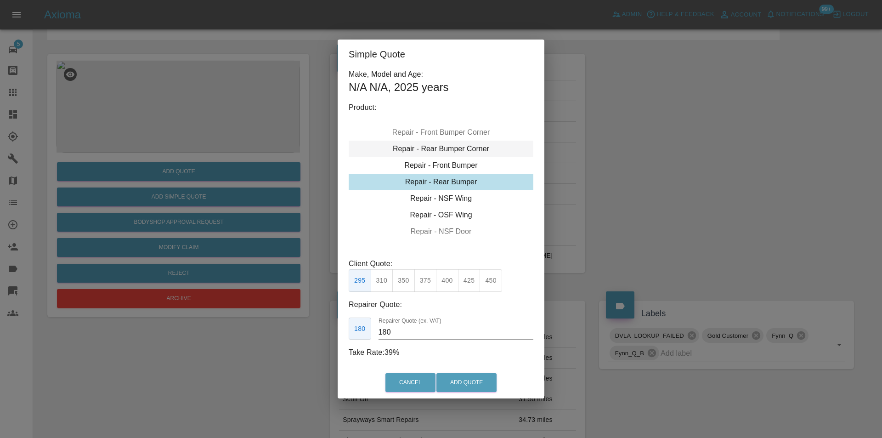
click at [464, 148] on div "Repair - Rear Bumper Corner" at bounding box center [441, 149] width 185 height 17
type input "120"
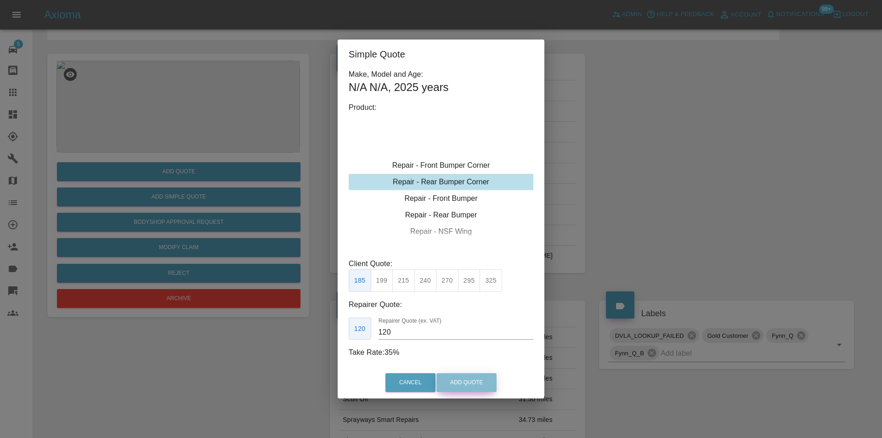
click at [470, 386] on button "Add Quote" at bounding box center [466, 382] width 60 height 19
